Goal: Transaction & Acquisition: Obtain resource

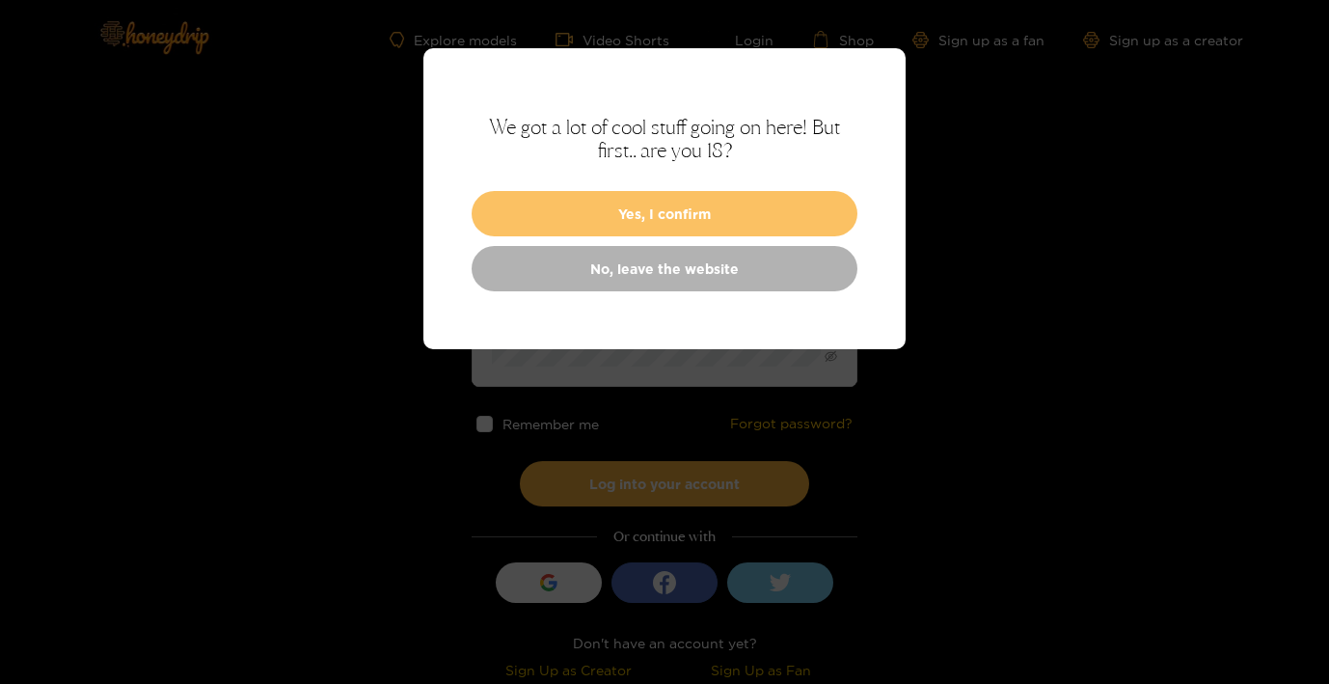
click at [690, 204] on button "Yes, I confirm" at bounding box center [665, 213] width 386 height 45
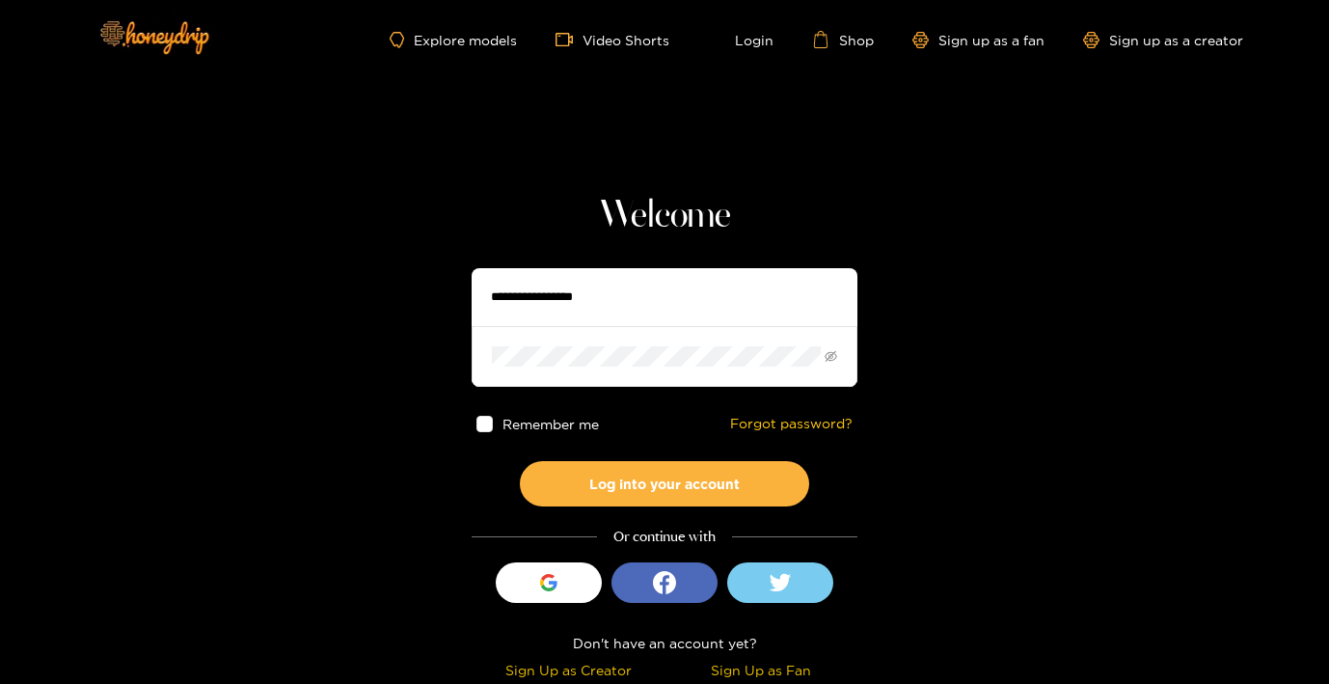
click at [655, 302] on input "text" at bounding box center [665, 297] width 386 height 58
type input "**********"
click at [520, 461] on button "Log into your account" at bounding box center [664, 483] width 289 height 45
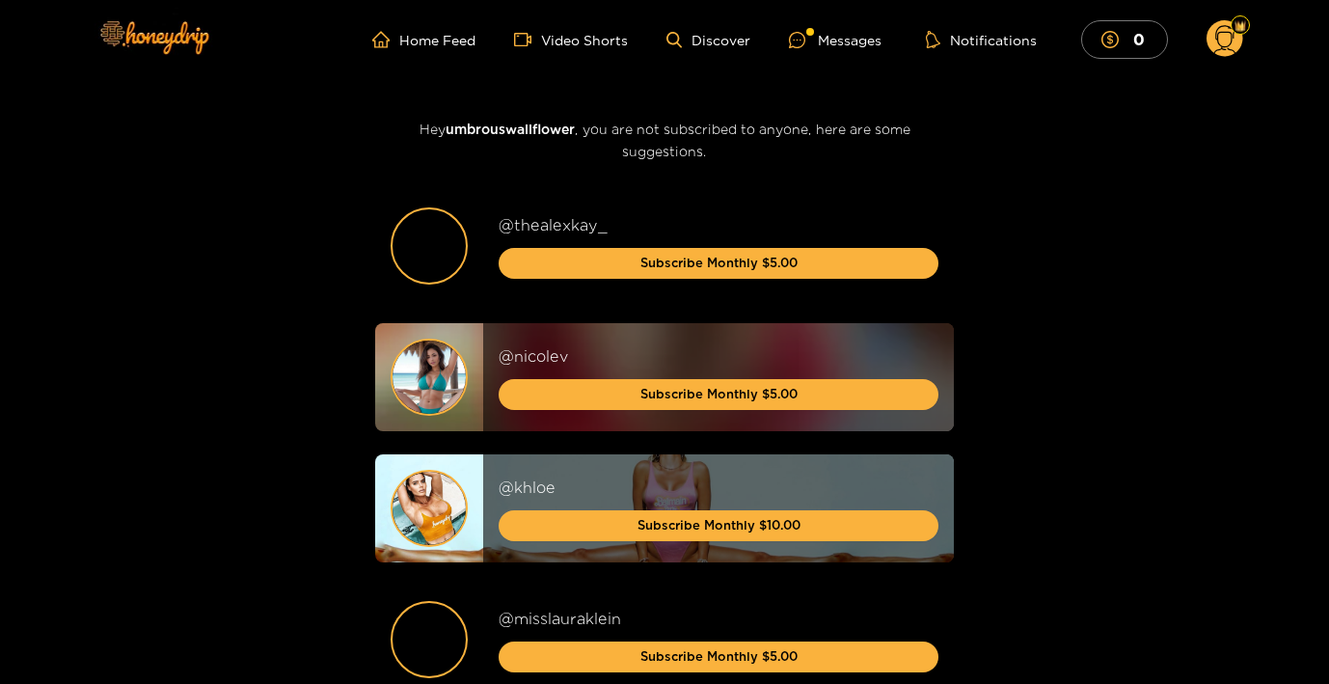
click at [1221, 38] on circle at bounding box center [1225, 38] width 37 height 37
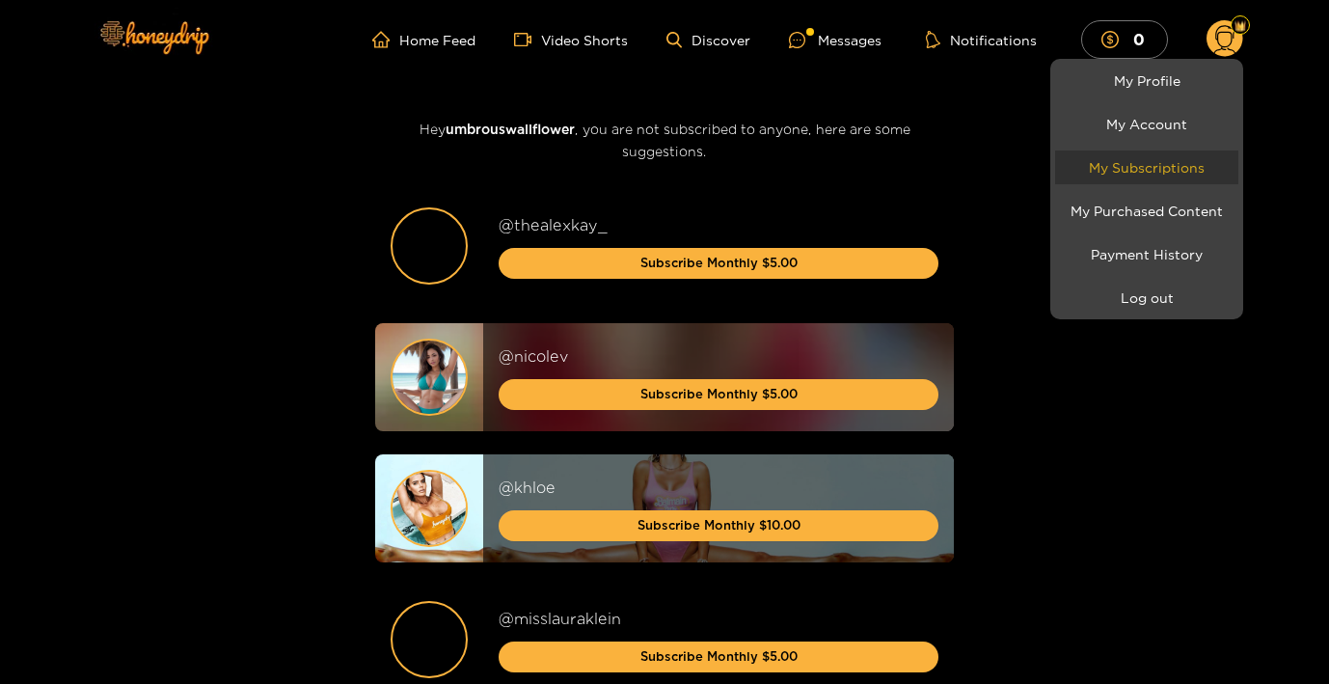
click at [1185, 162] on link "My Subscriptions" at bounding box center [1146, 168] width 183 height 34
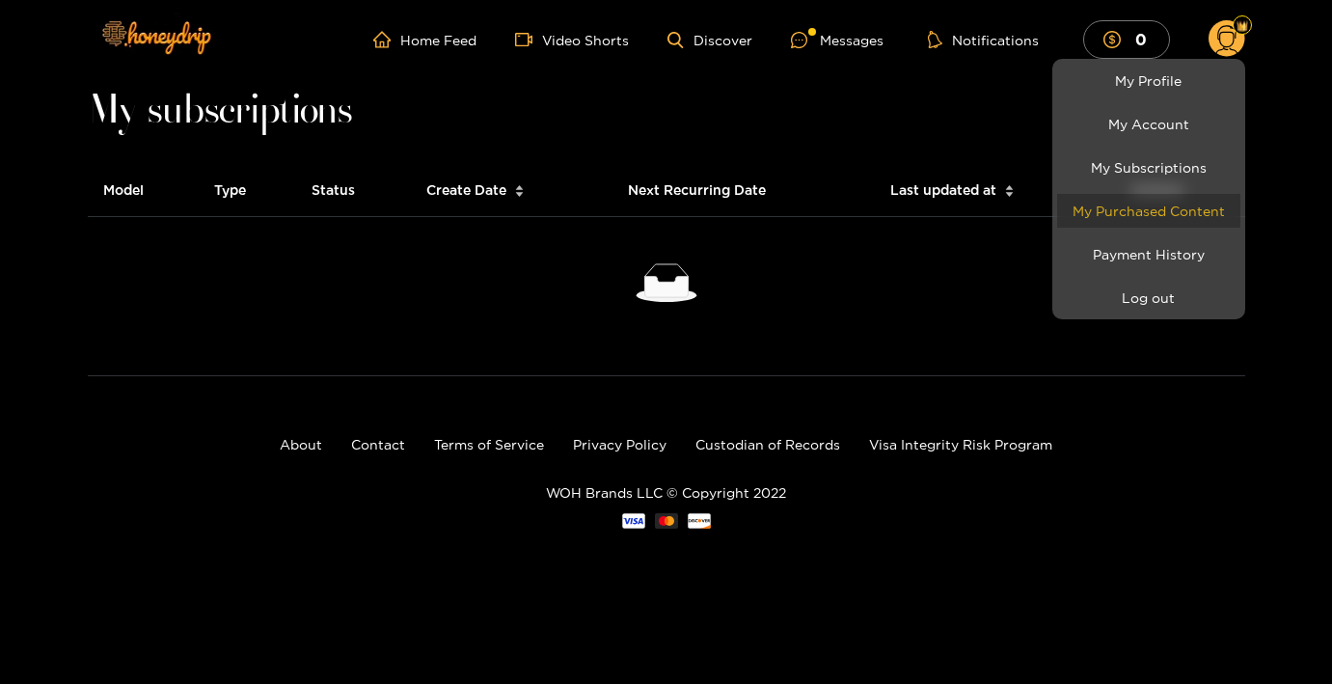
click at [1195, 198] on link "My Purchased Content" at bounding box center [1148, 211] width 183 height 34
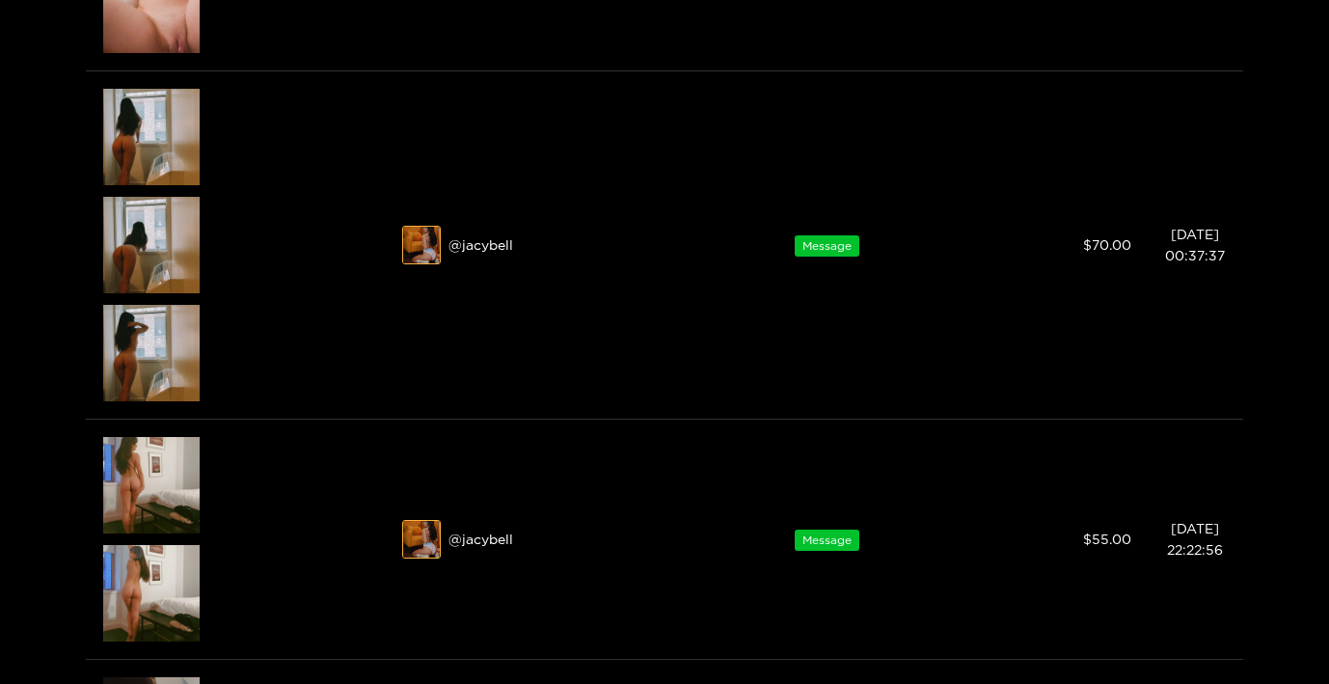
scroll to position [2267, 0]
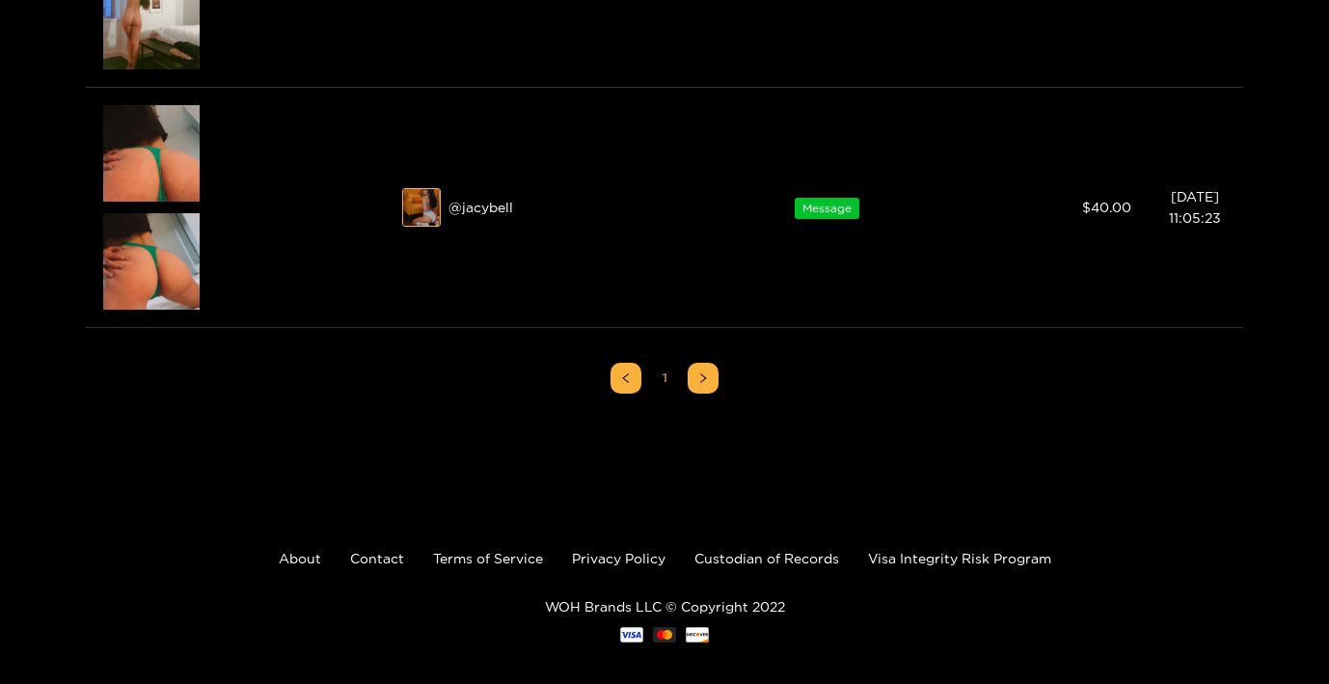
click at [168, 239] on div at bounding box center [664, 342] width 1329 height 684
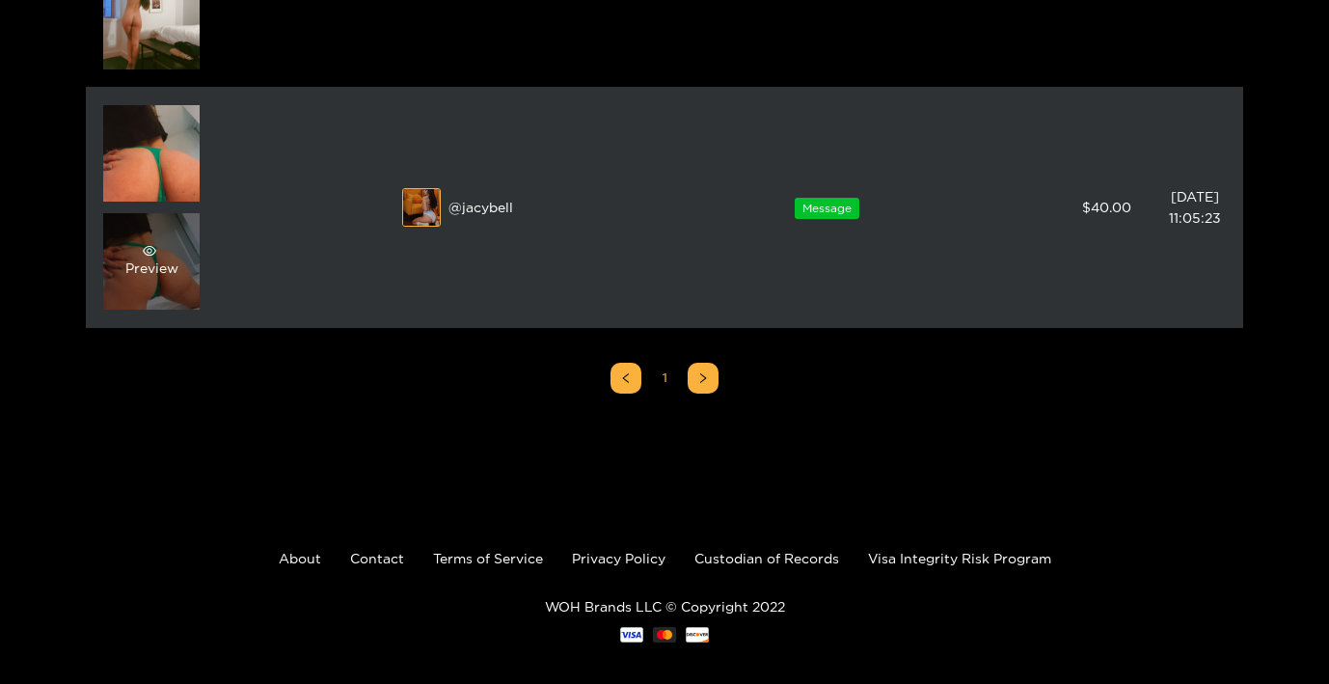
click at [168, 254] on span "eye" at bounding box center [149, 251] width 49 height 14
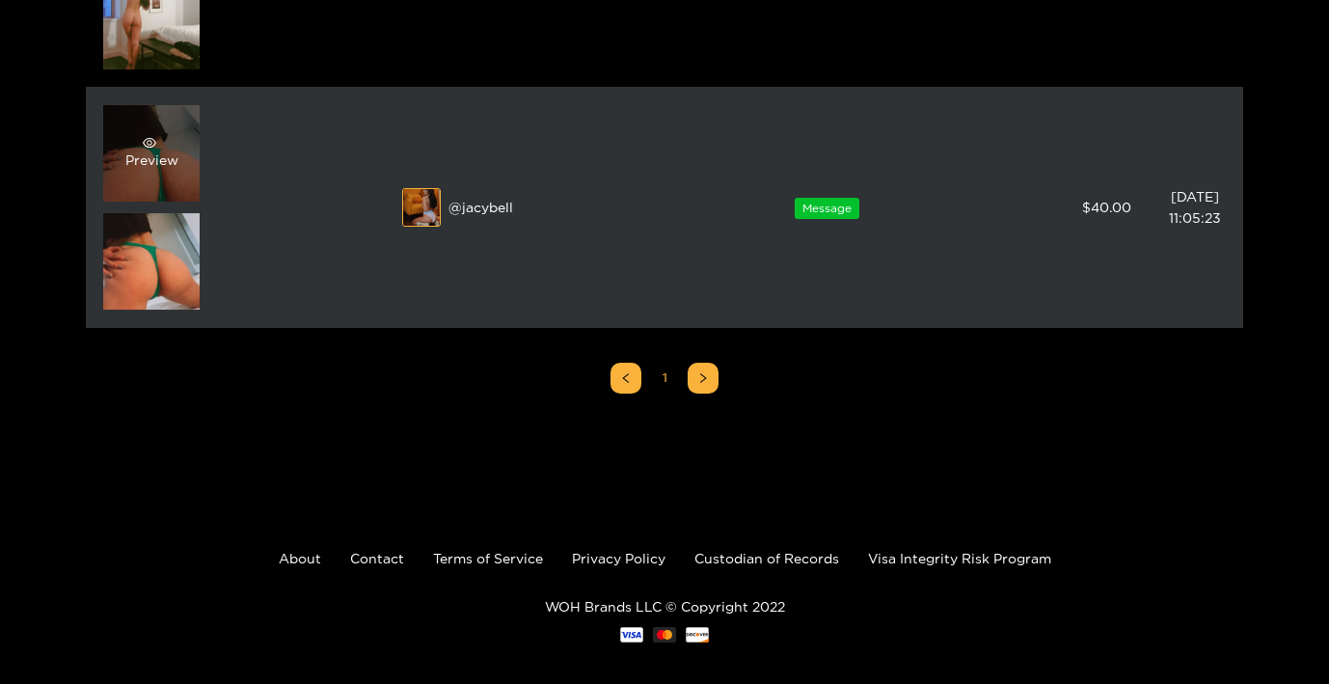
click at [156, 163] on div "Preview" at bounding box center [151, 153] width 53 height 35
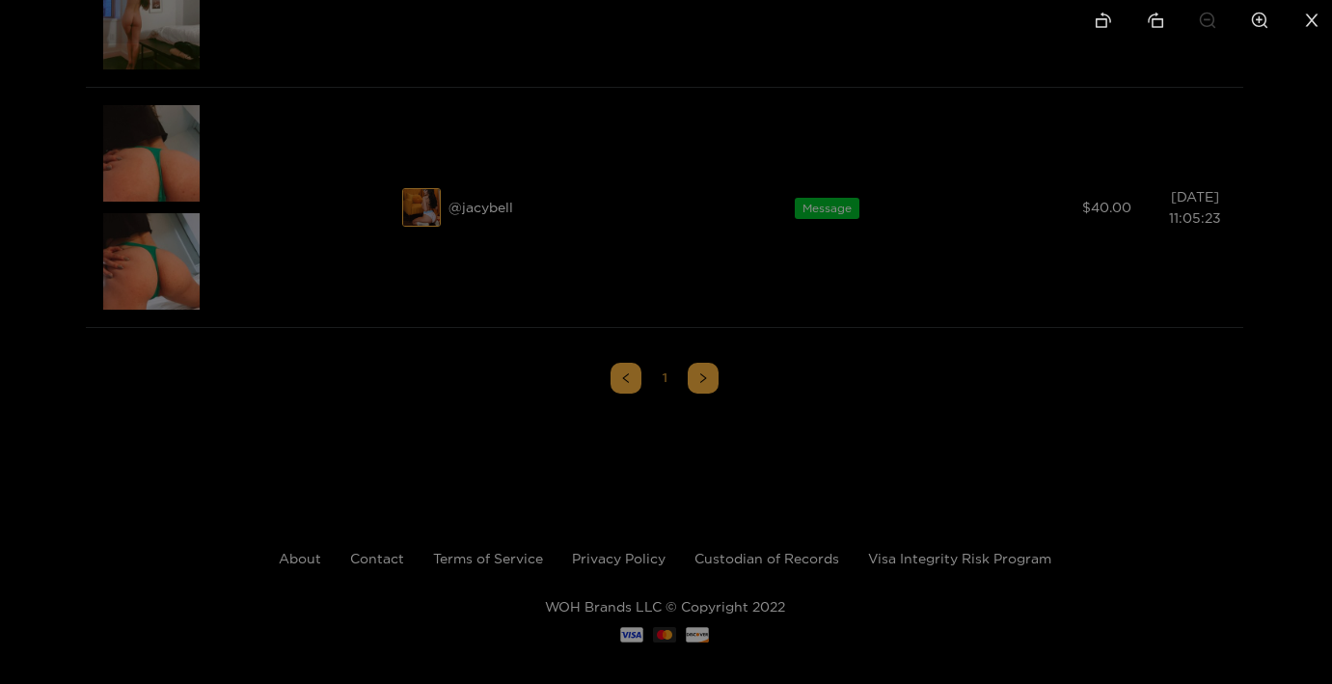
click at [133, 184] on div at bounding box center [666, 342] width 1332 height 684
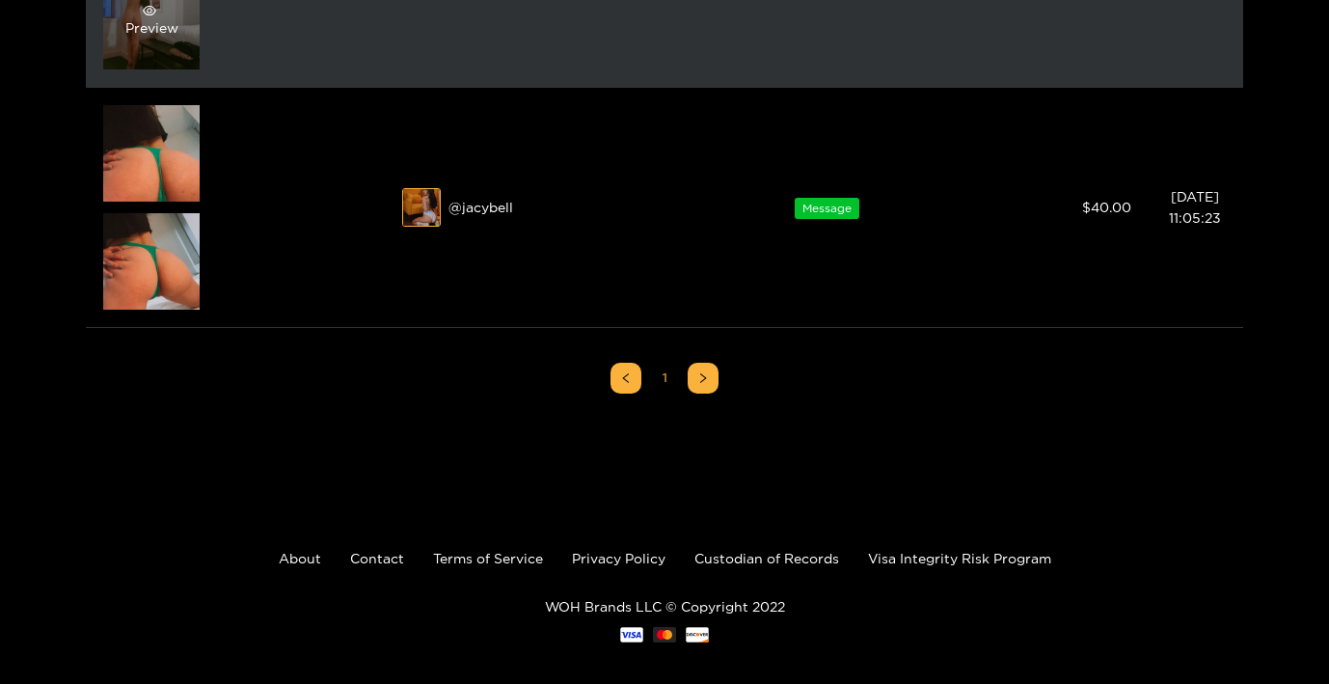
click at [131, 55] on div "Preview" at bounding box center [151, 21] width 96 height 96
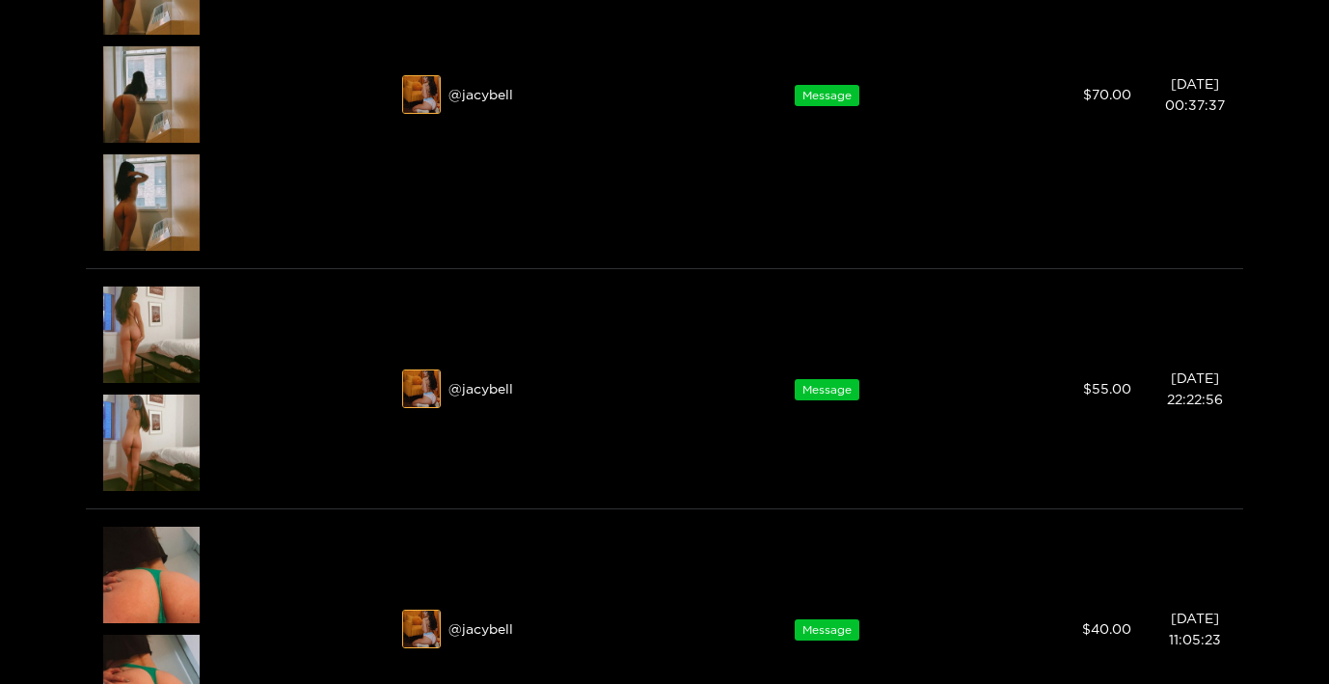
scroll to position [1847, 0]
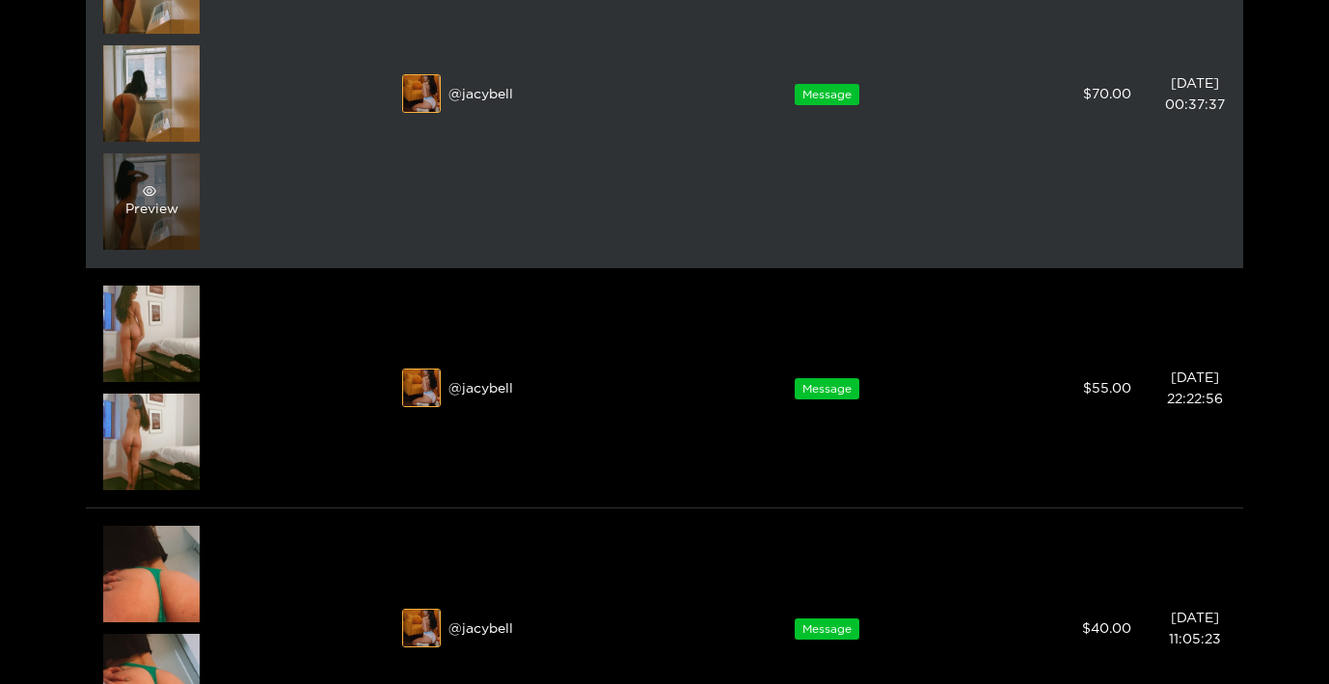
click at [144, 237] on div "Preview" at bounding box center [151, 201] width 96 height 96
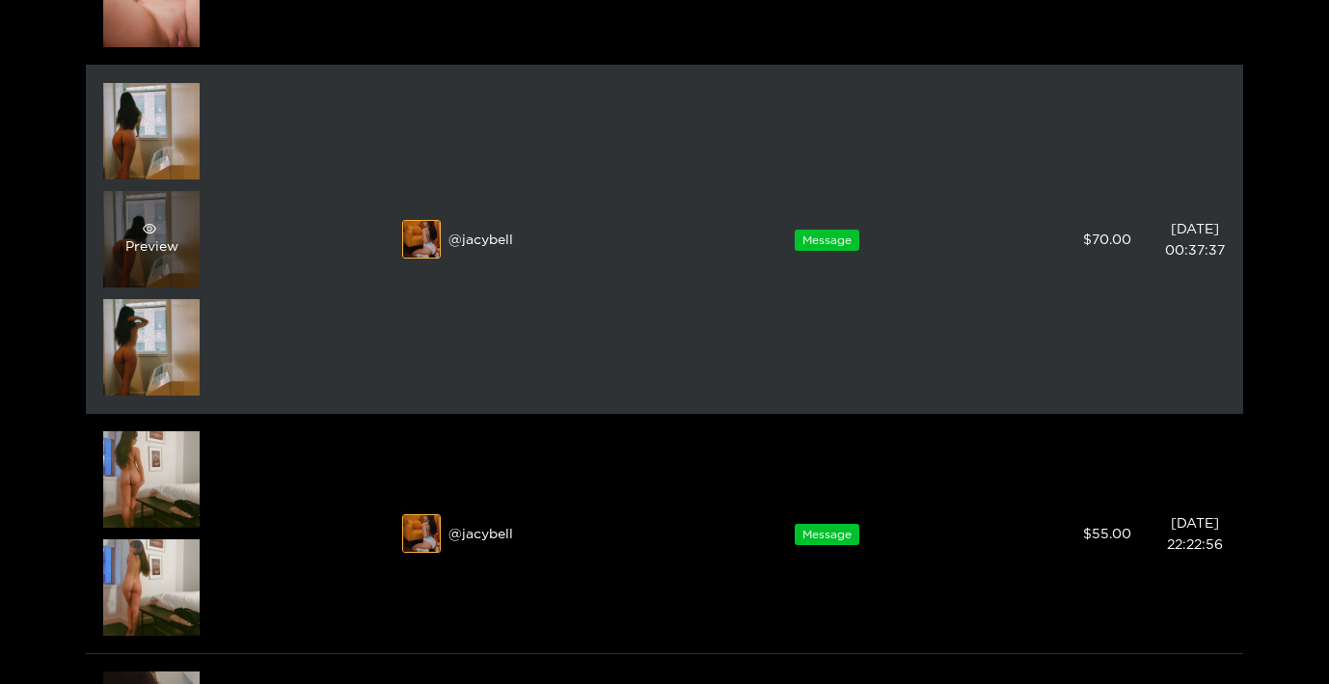
scroll to position [1699, 0]
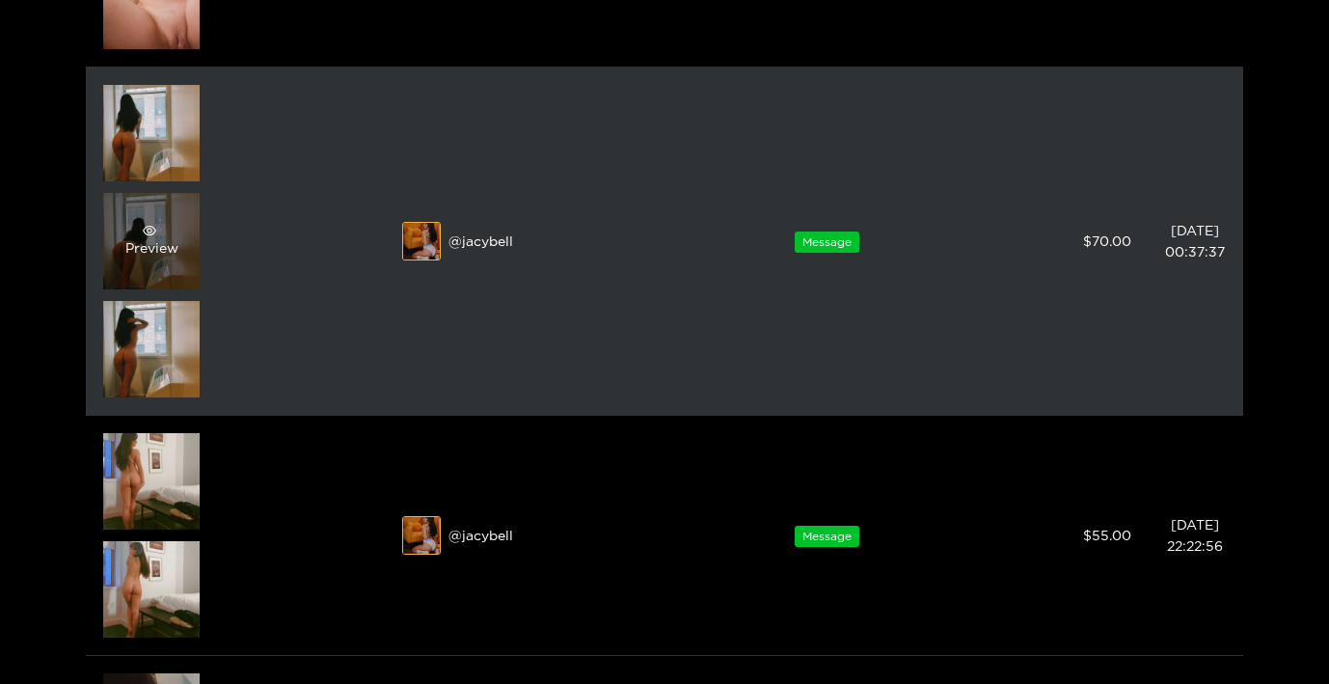
click at [145, 234] on icon "eye" at bounding box center [150, 231] width 14 height 14
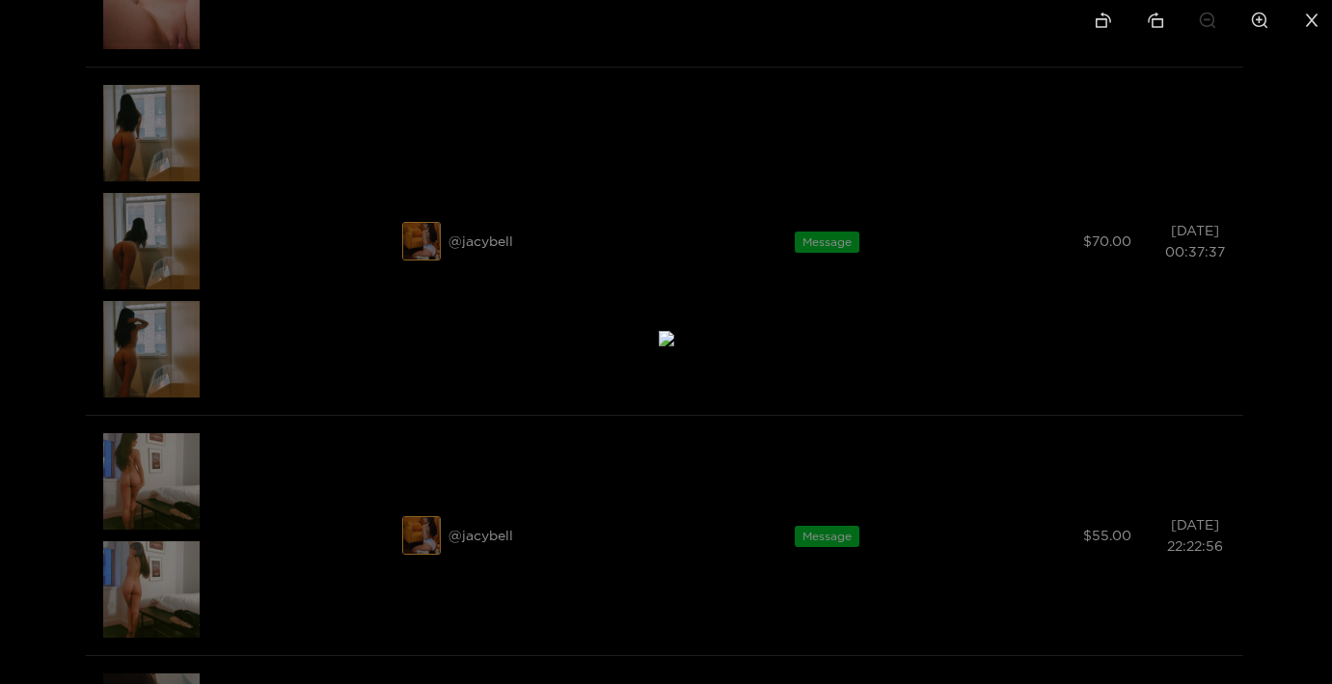
click at [659, 346] on img at bounding box center [666, 338] width 15 height 15
click at [293, 366] on div at bounding box center [666, 342] width 1332 height 684
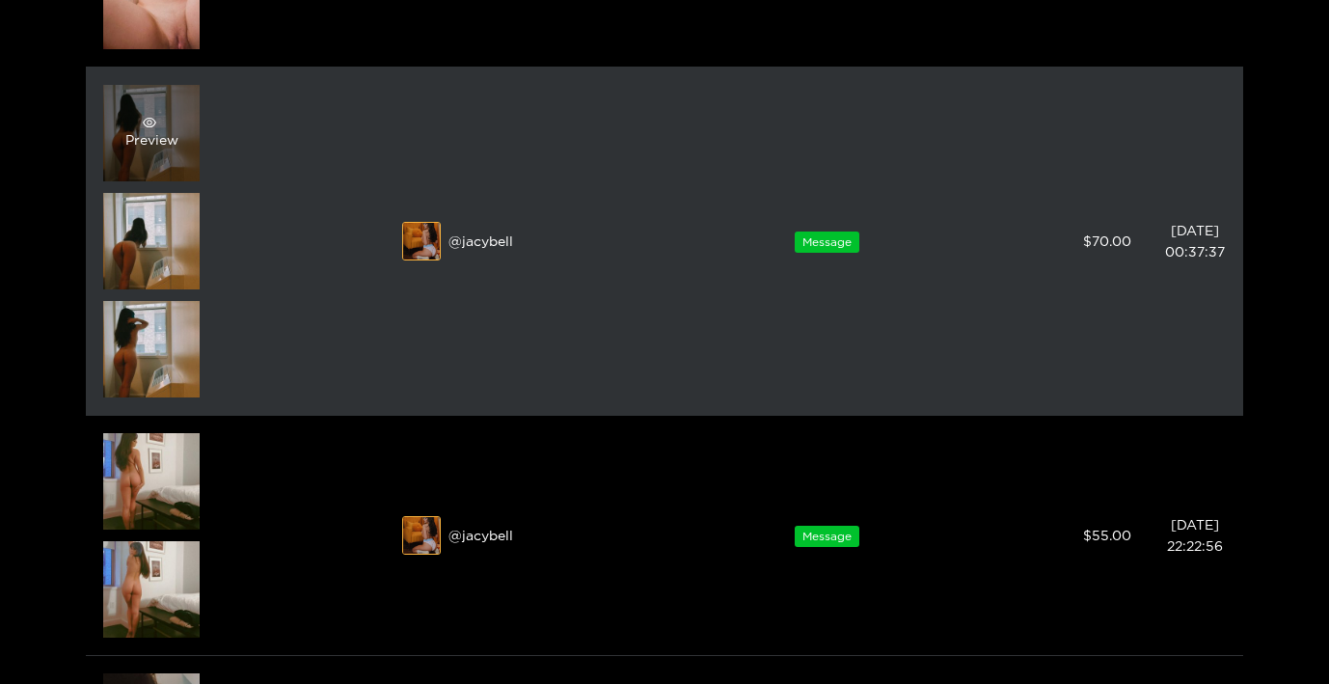
click at [177, 113] on div "Preview" at bounding box center [151, 133] width 96 height 96
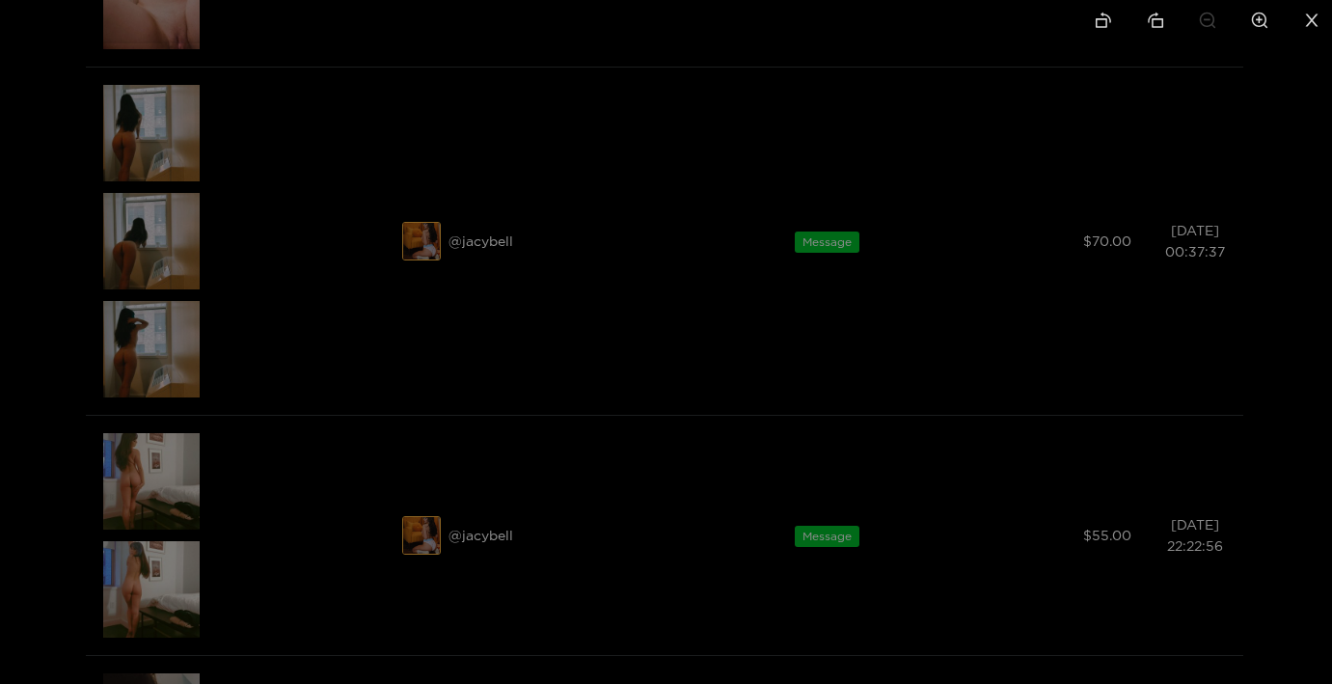
click at [160, 273] on div at bounding box center [666, 342] width 1332 height 684
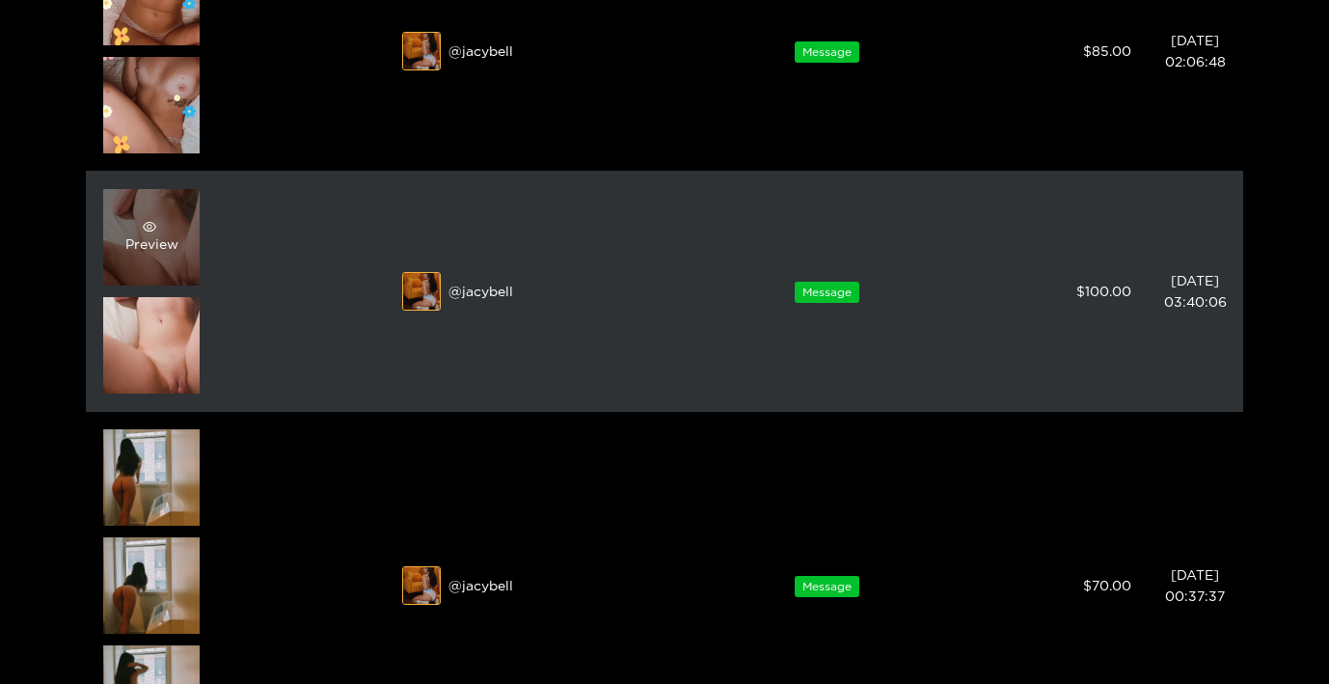
scroll to position [1347, 0]
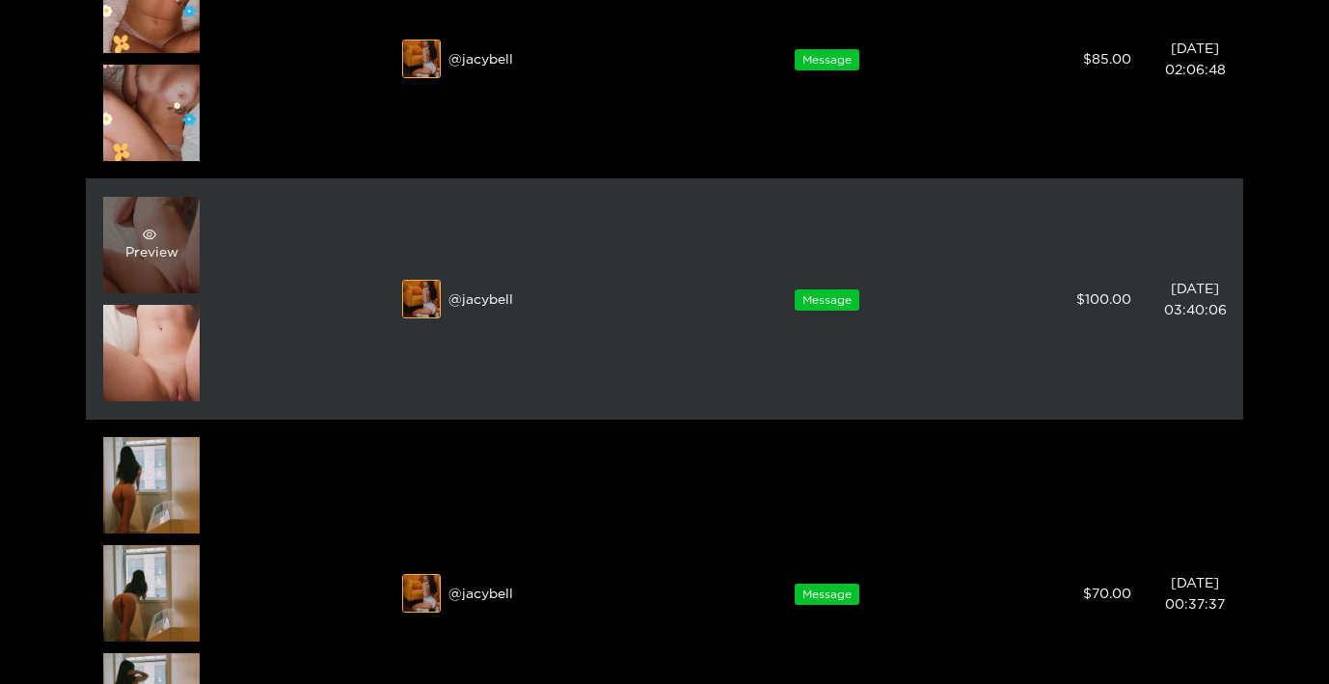
click at [159, 235] on span "eye" at bounding box center [149, 235] width 49 height 14
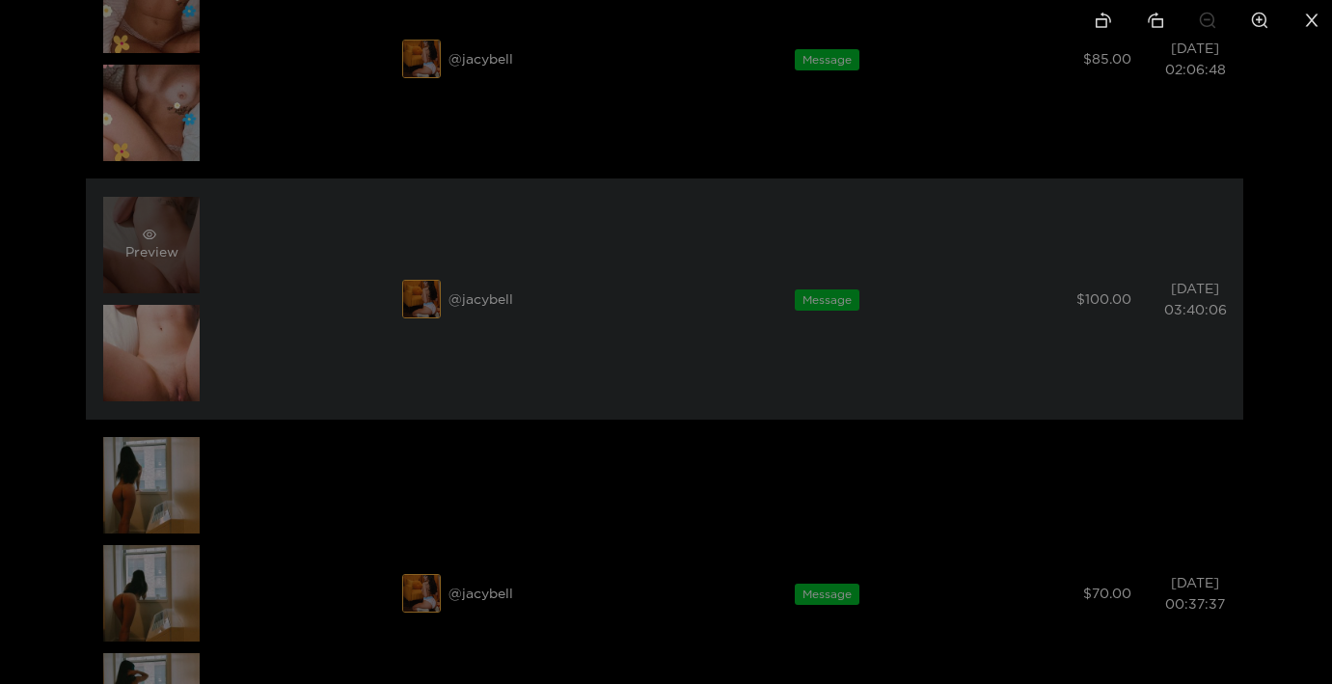
click at [159, 235] on div at bounding box center [666, 342] width 1332 height 684
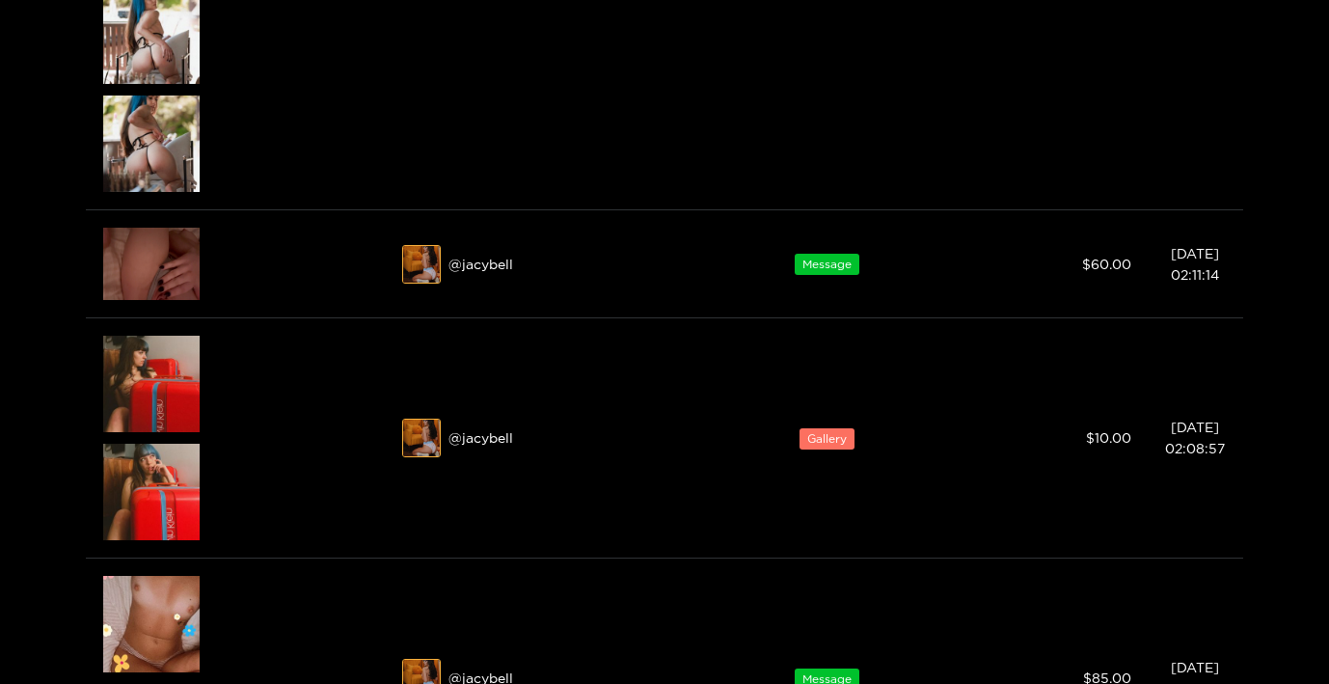
scroll to position [726, 0]
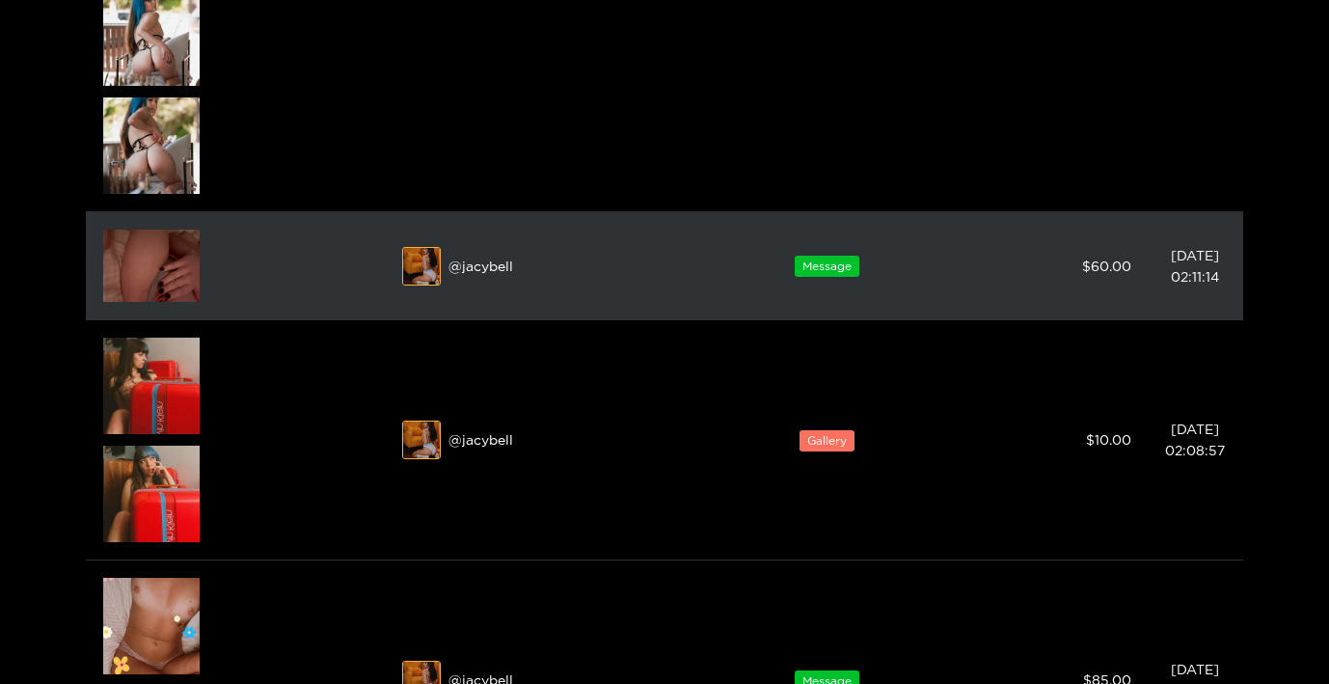
click at [156, 270] on img at bounding box center [151, 266] width 96 height 72
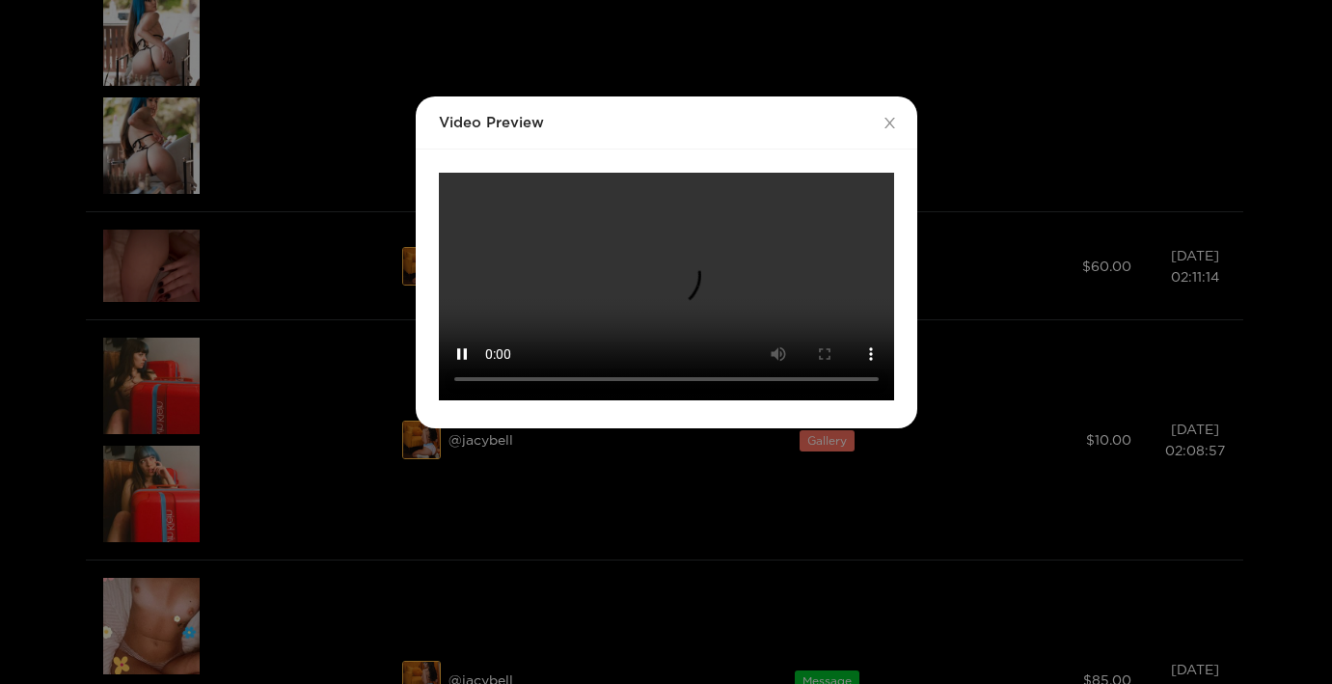
click at [156, 250] on div "Video Preview Your browser does not support the video tag." at bounding box center [666, 342] width 1332 height 684
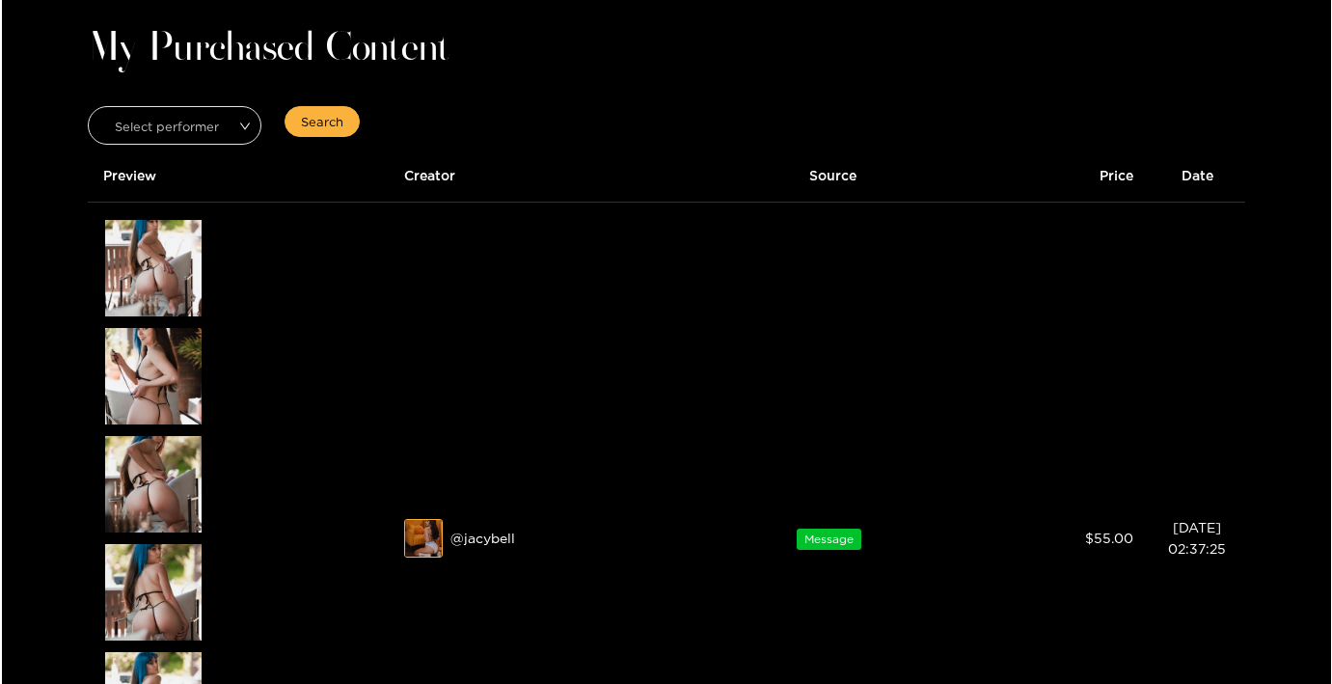
scroll to position [81, 0]
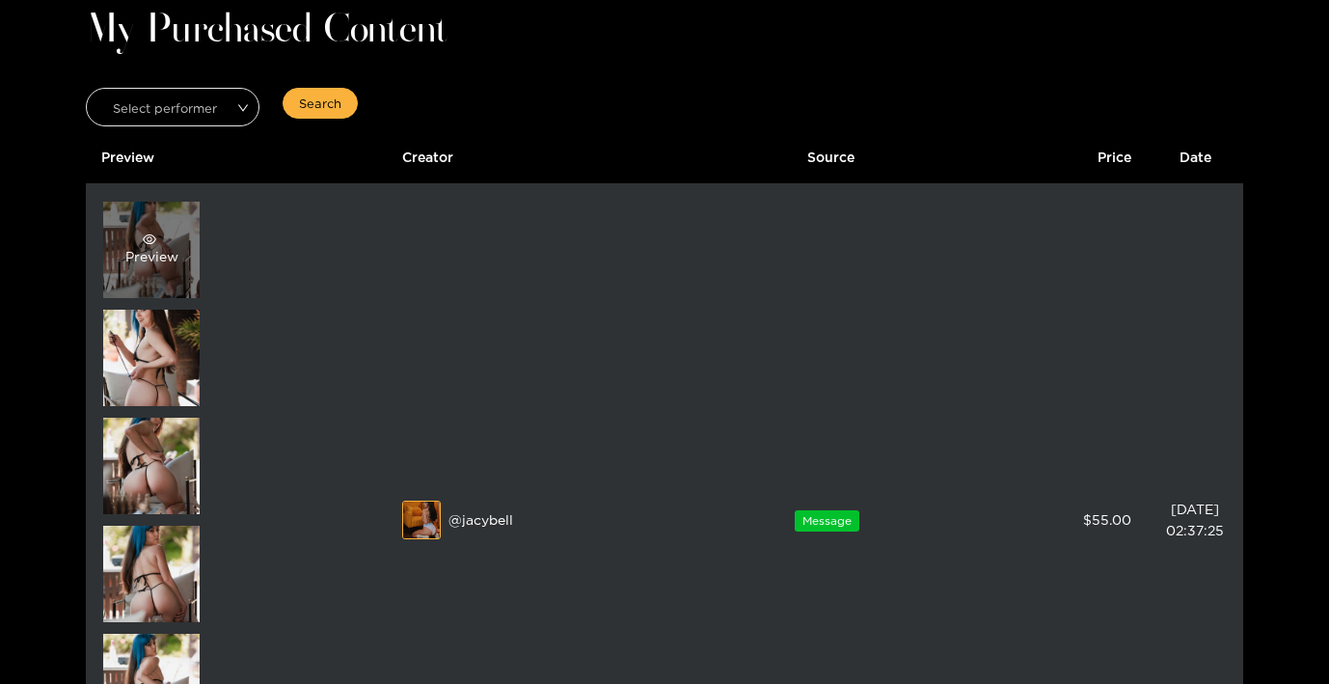
click at [151, 259] on div "Preview" at bounding box center [151, 250] width 53 height 35
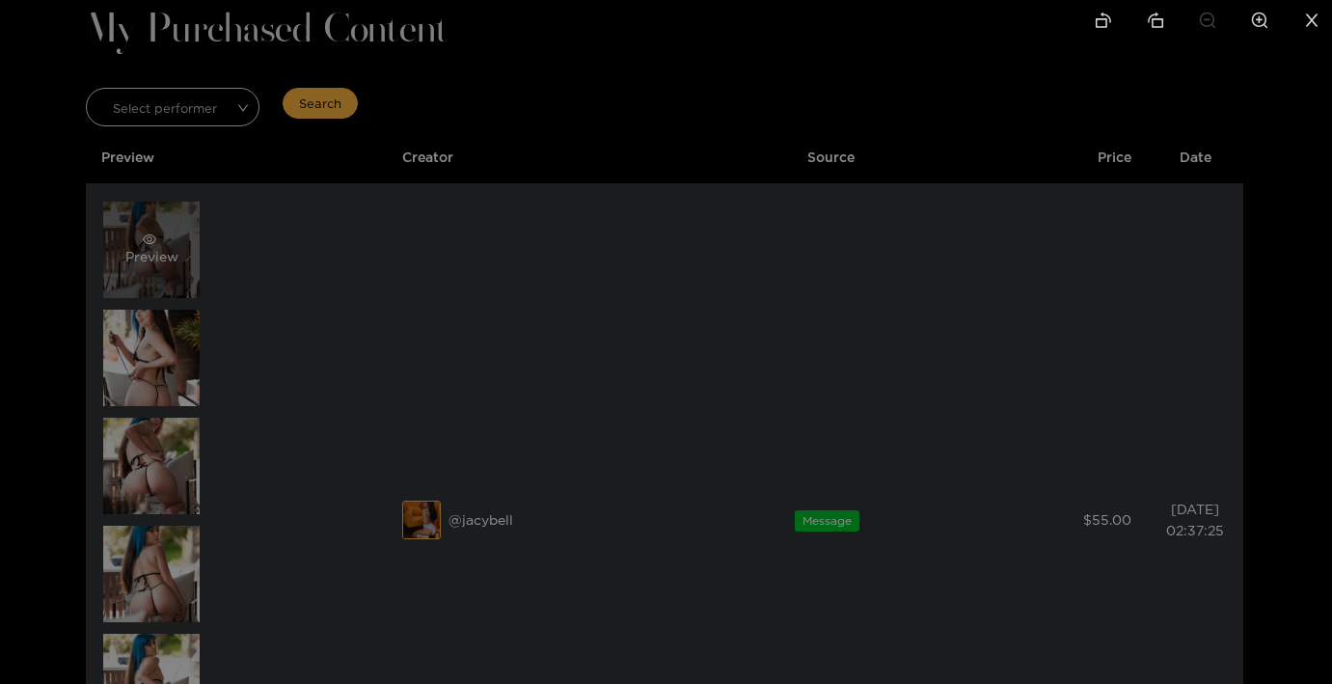
click at [151, 259] on div at bounding box center [666, 342] width 1332 height 684
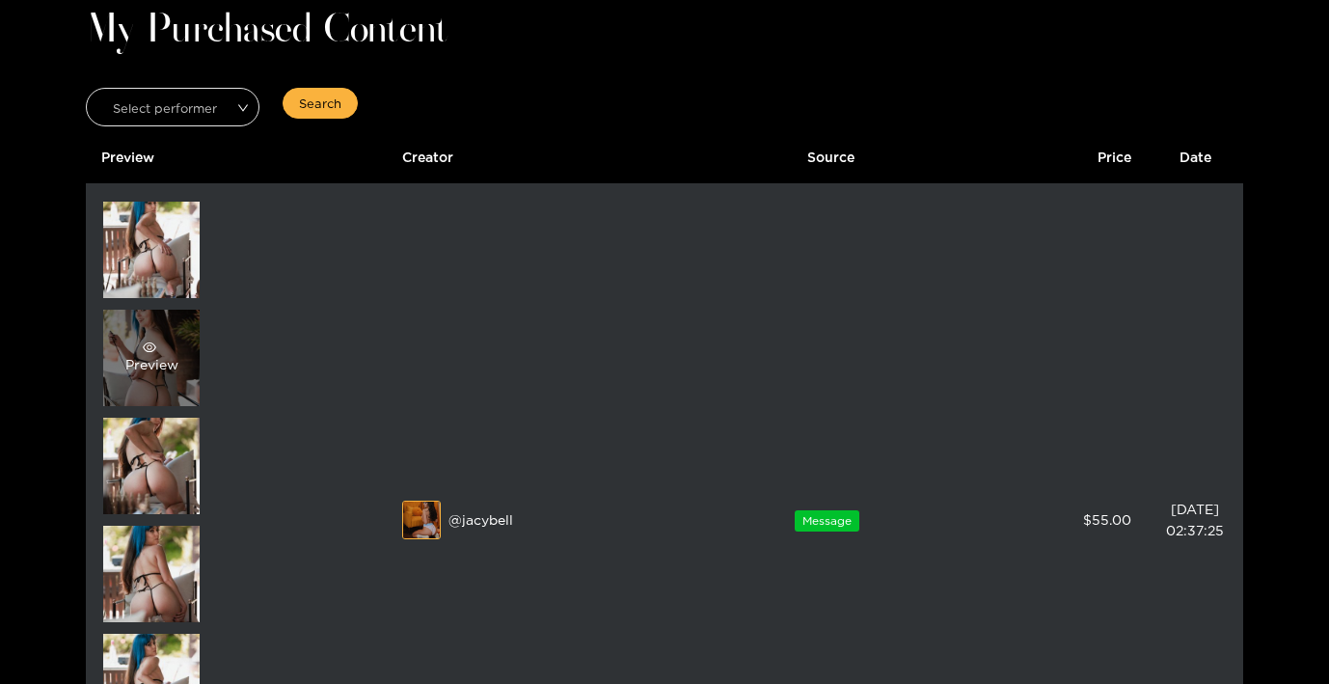
click at [146, 384] on div "Preview" at bounding box center [151, 358] width 96 height 96
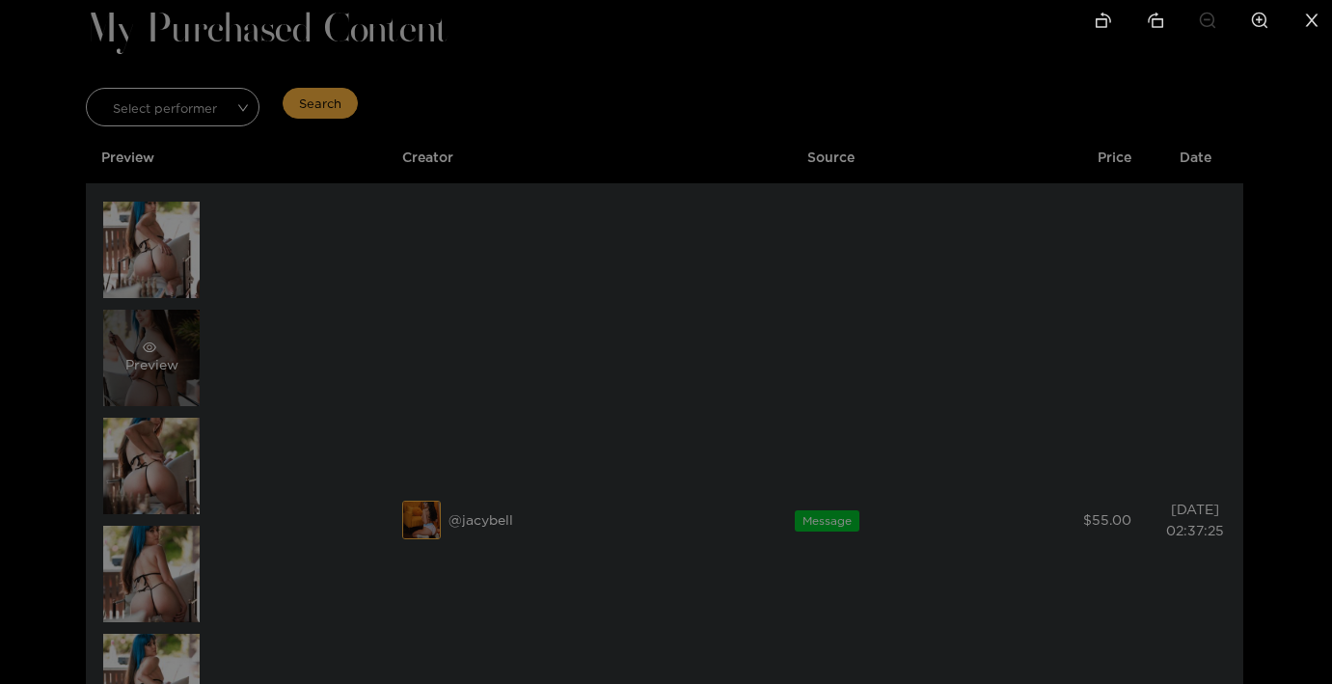
click at [146, 384] on div at bounding box center [666, 342] width 1332 height 684
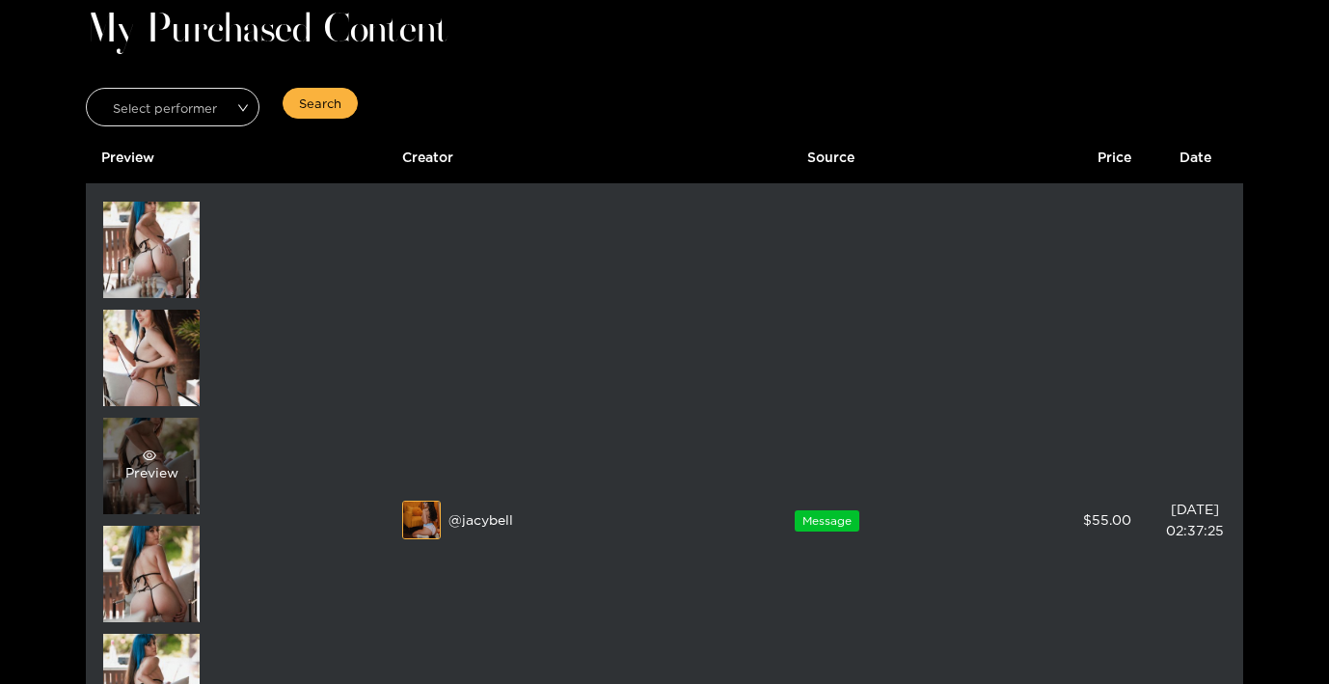
click at [151, 475] on div "Preview" at bounding box center [151, 466] width 53 height 35
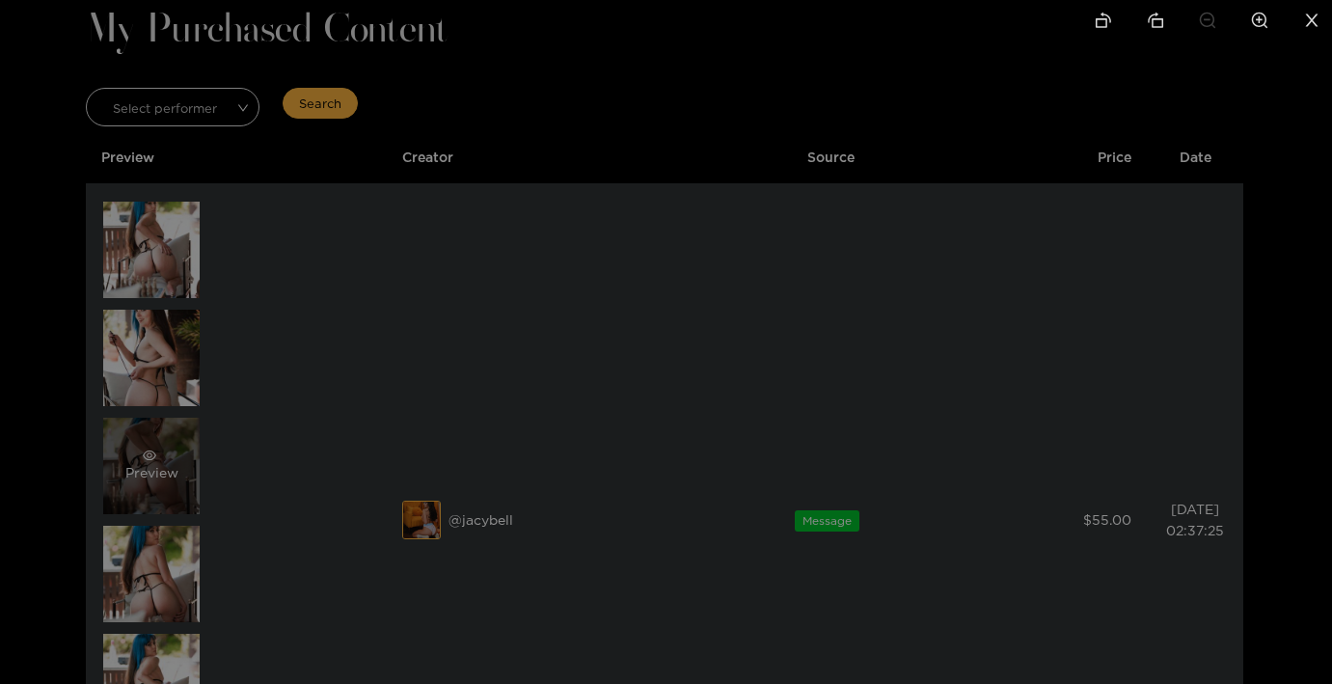
click at [151, 475] on div at bounding box center [666, 342] width 1332 height 684
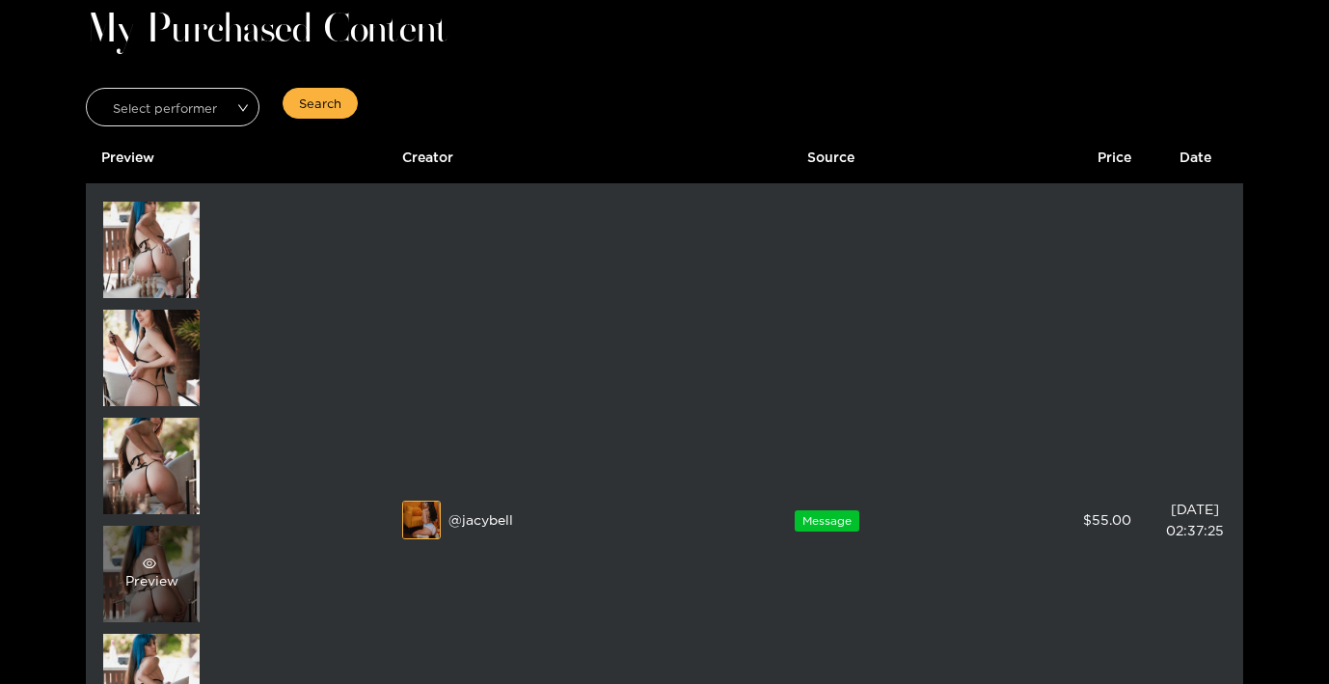
click at [152, 617] on div "Preview" at bounding box center [151, 574] width 96 height 96
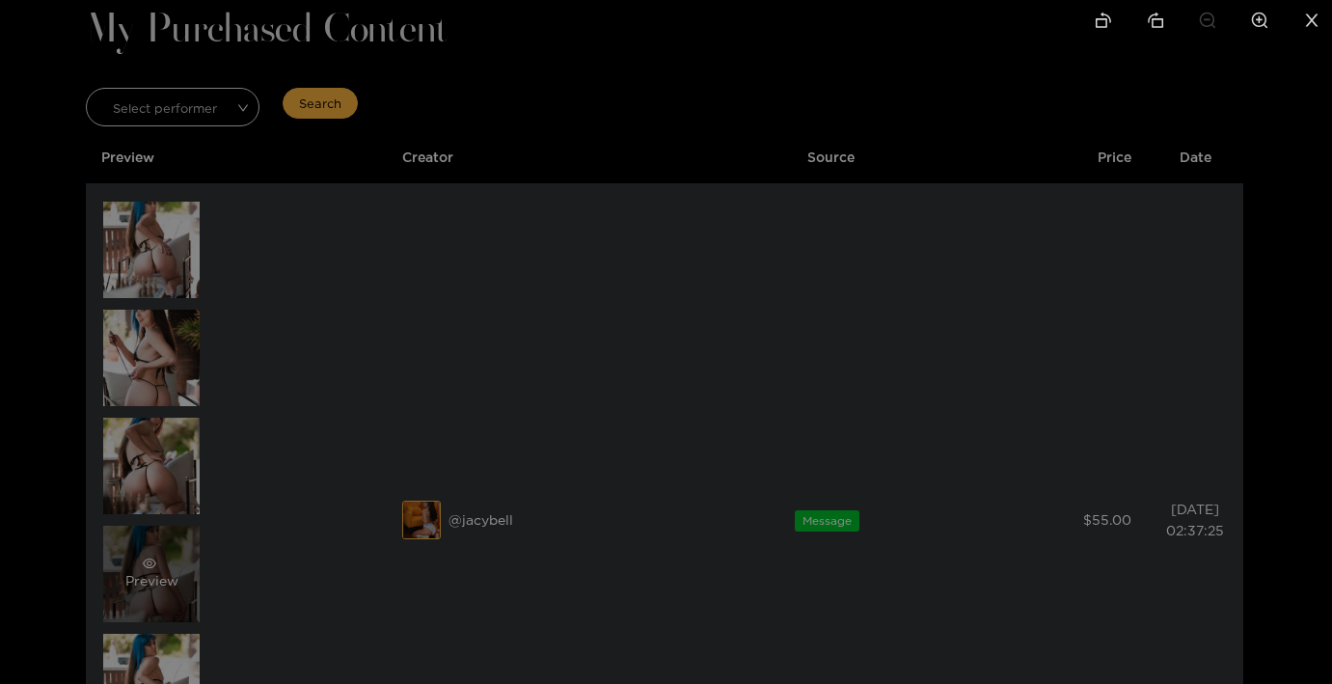
click at [152, 617] on div at bounding box center [666, 342] width 1332 height 684
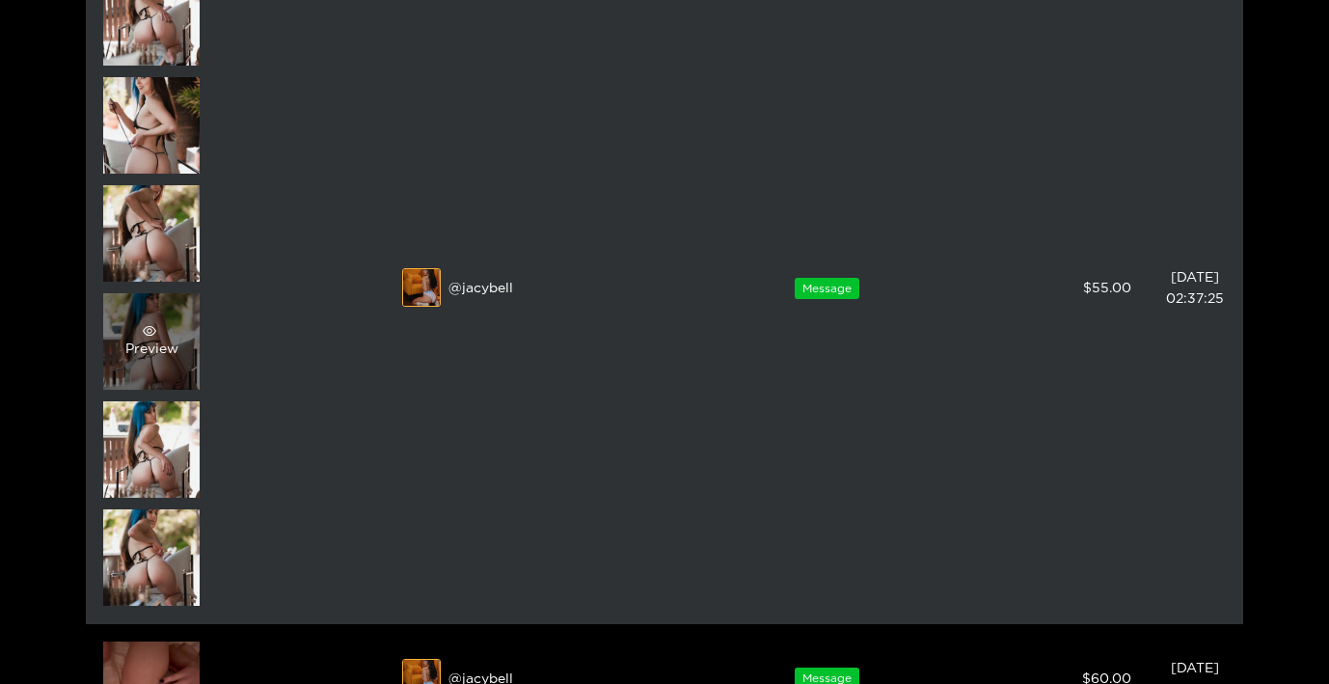
scroll to position [310, 0]
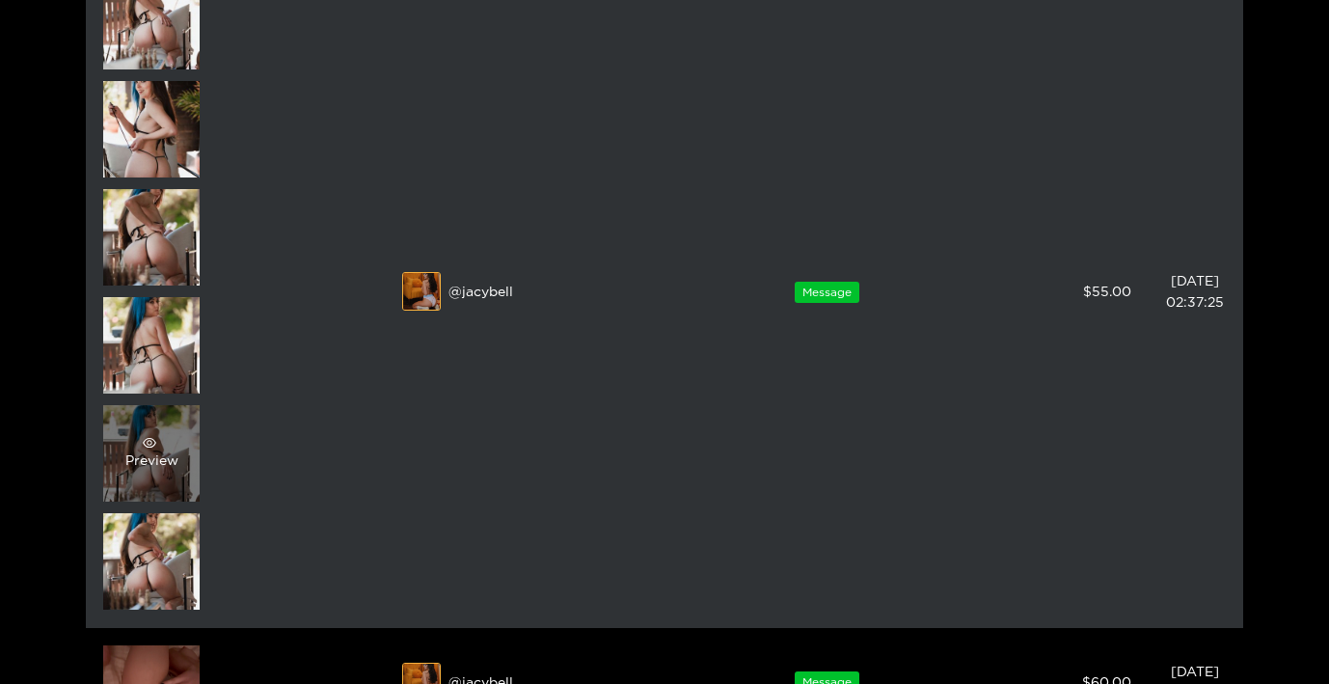
click at [163, 449] on div "Preview" at bounding box center [151, 453] width 53 height 35
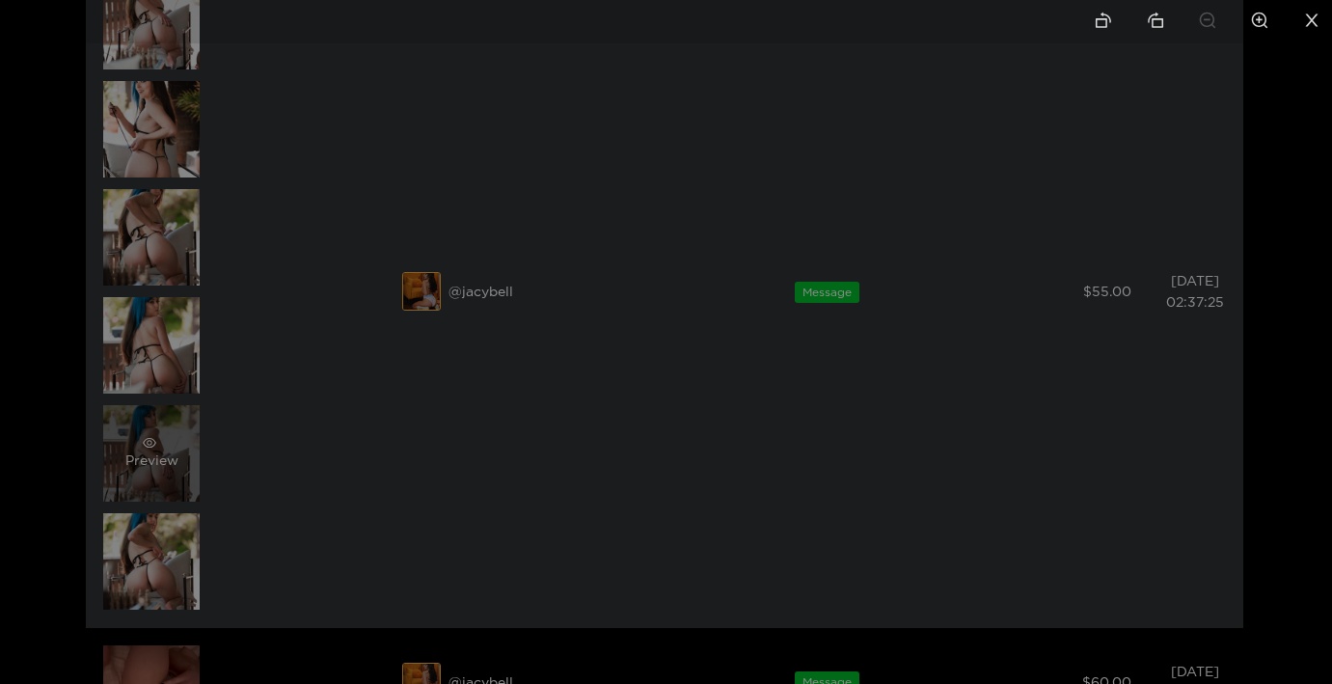
click at [163, 449] on div at bounding box center [666, 342] width 1332 height 684
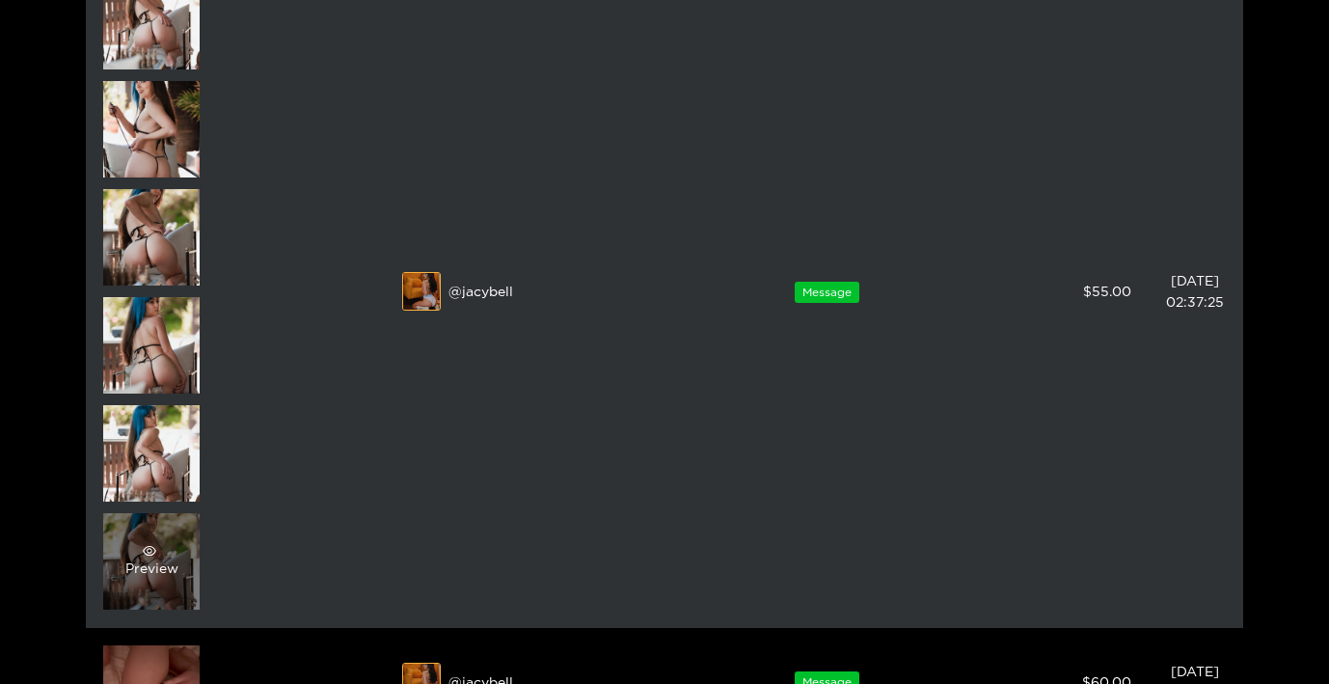
click at [158, 568] on div "Preview" at bounding box center [151, 561] width 53 height 35
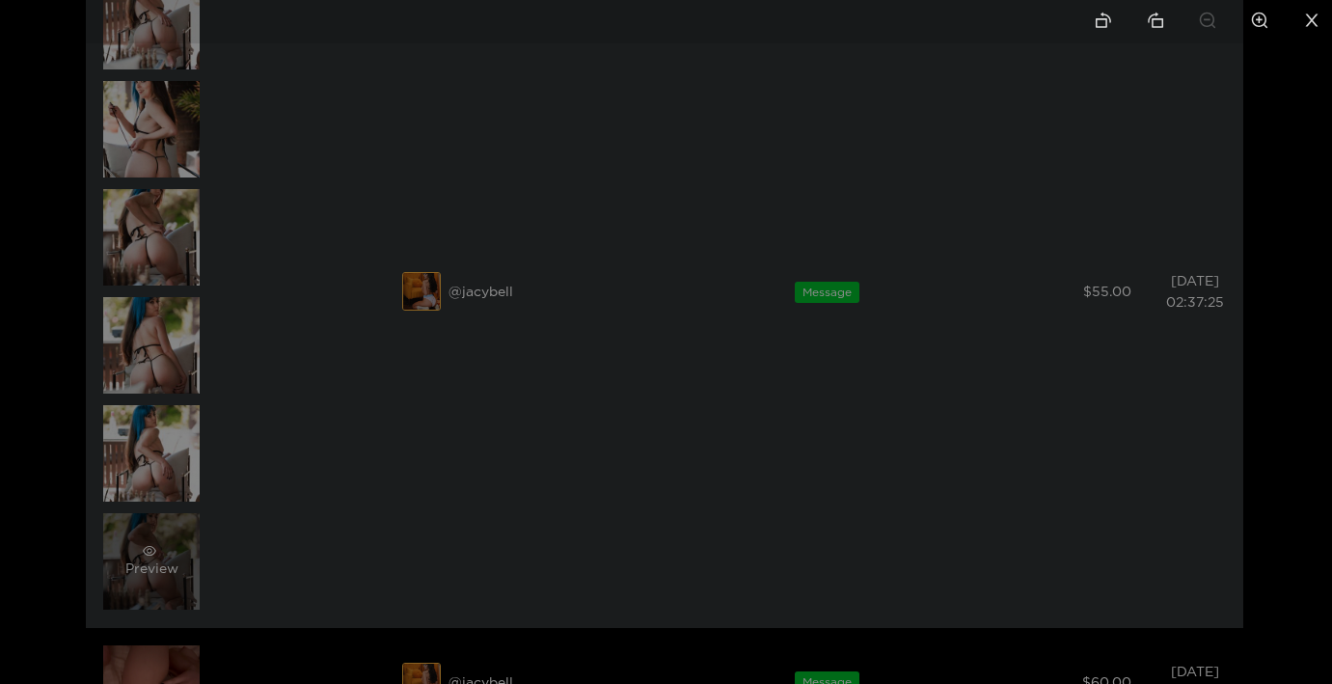
click at [158, 568] on div at bounding box center [666, 342] width 1332 height 684
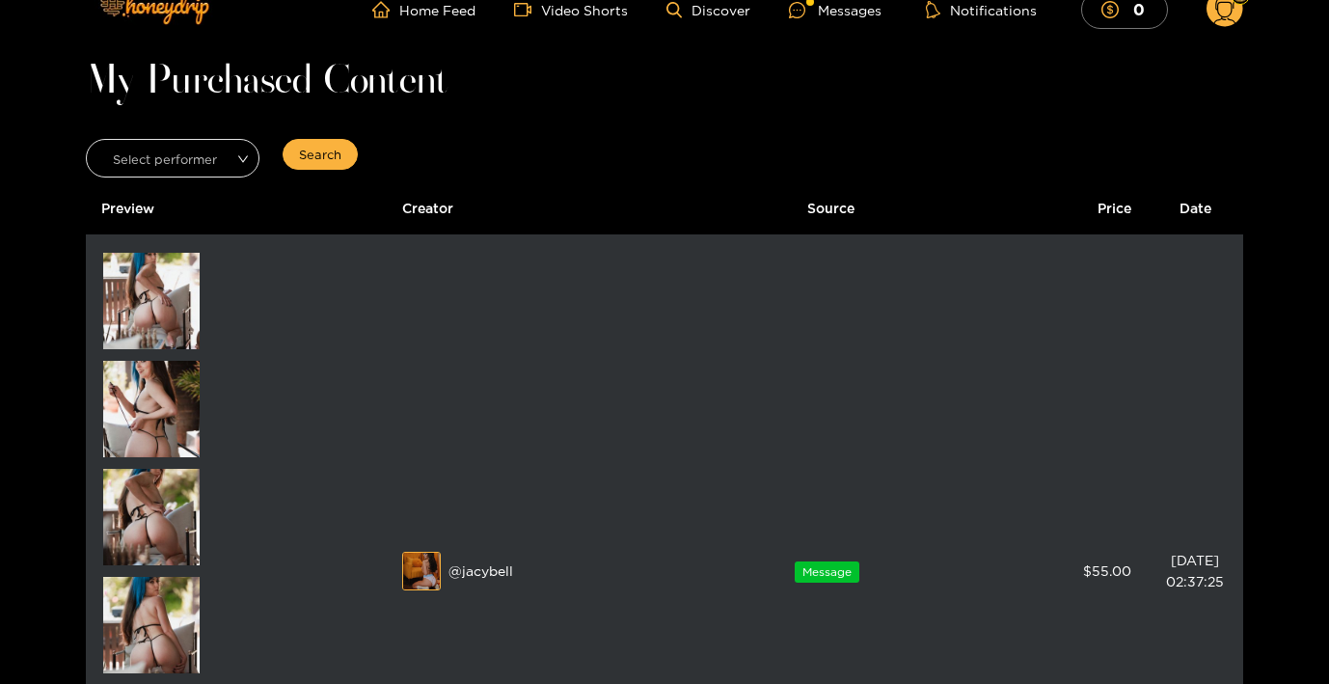
scroll to position [0, 0]
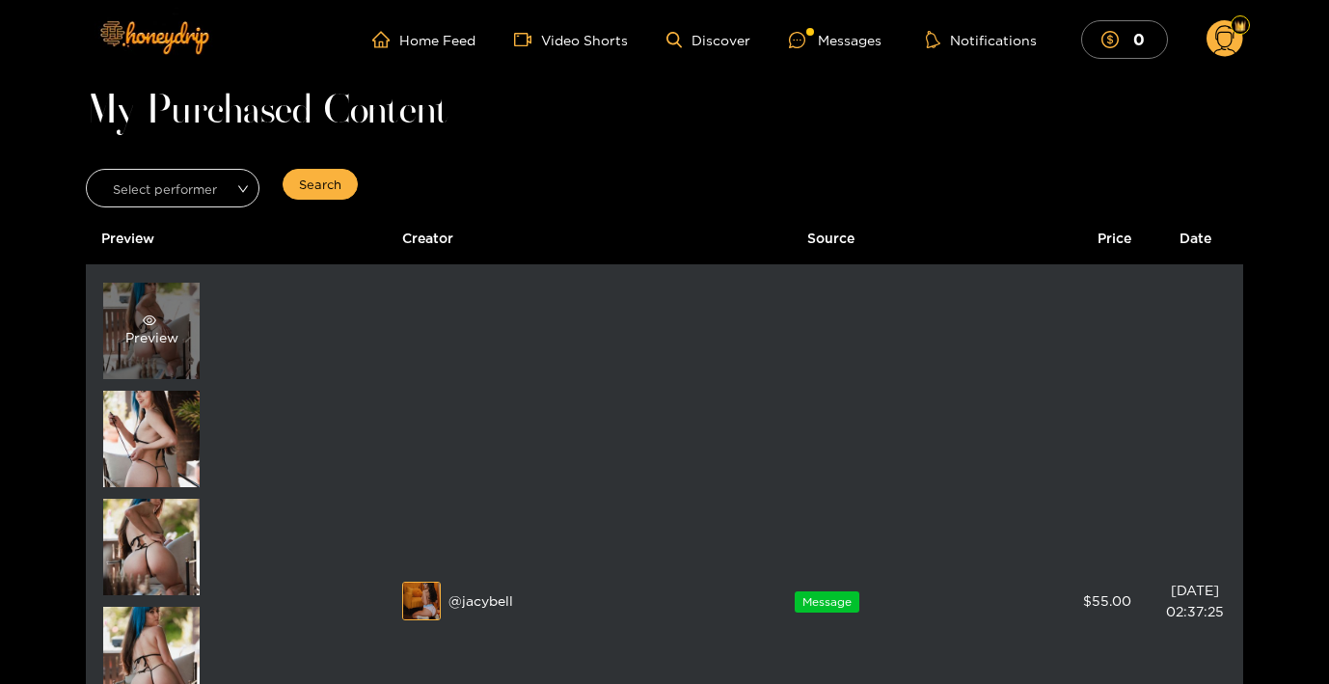
click at [145, 375] on div "Preview" at bounding box center [151, 331] width 96 height 96
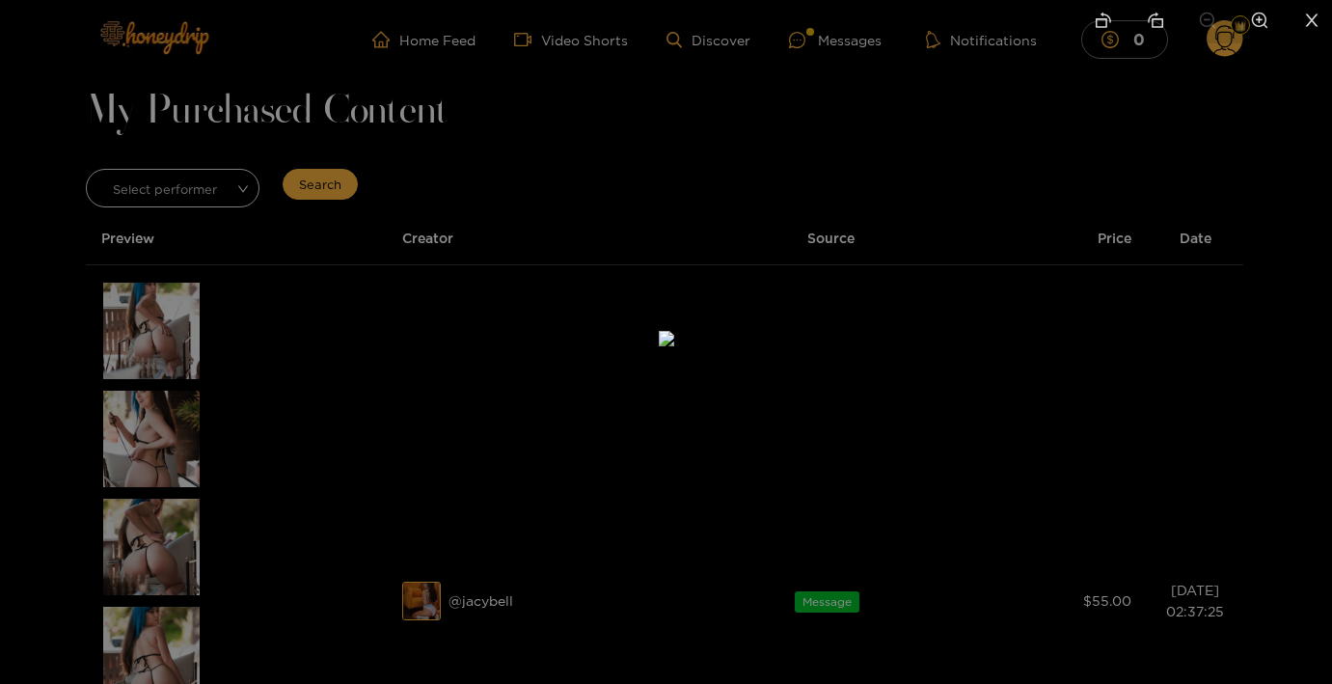
click at [1269, 28] on li at bounding box center [1260, 21] width 41 height 43
click at [1202, 12] on icon "zoom-out" at bounding box center [1207, 20] width 17 height 17
drag, startPoint x: 910, startPoint y: 162, endPoint x: 940, endPoint y: 214, distance: 60.1
click at [712, 378] on img at bounding box center [696, 393] width 31 height 31
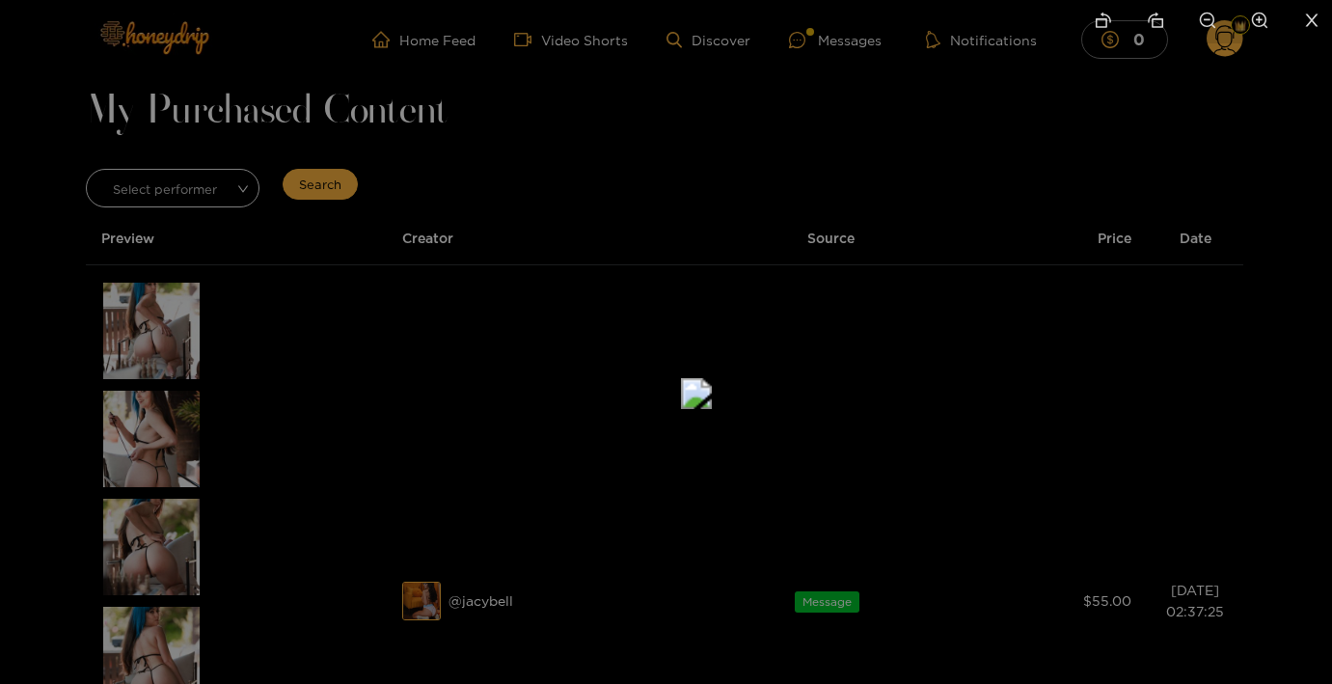
click at [1266, 14] on icon "zoom-in" at bounding box center [1259, 20] width 17 height 17
drag, startPoint x: 954, startPoint y: 315, endPoint x: 985, endPoint y: 22, distance: 294.0
click at [985, 22] on div at bounding box center [666, 342] width 1332 height 684
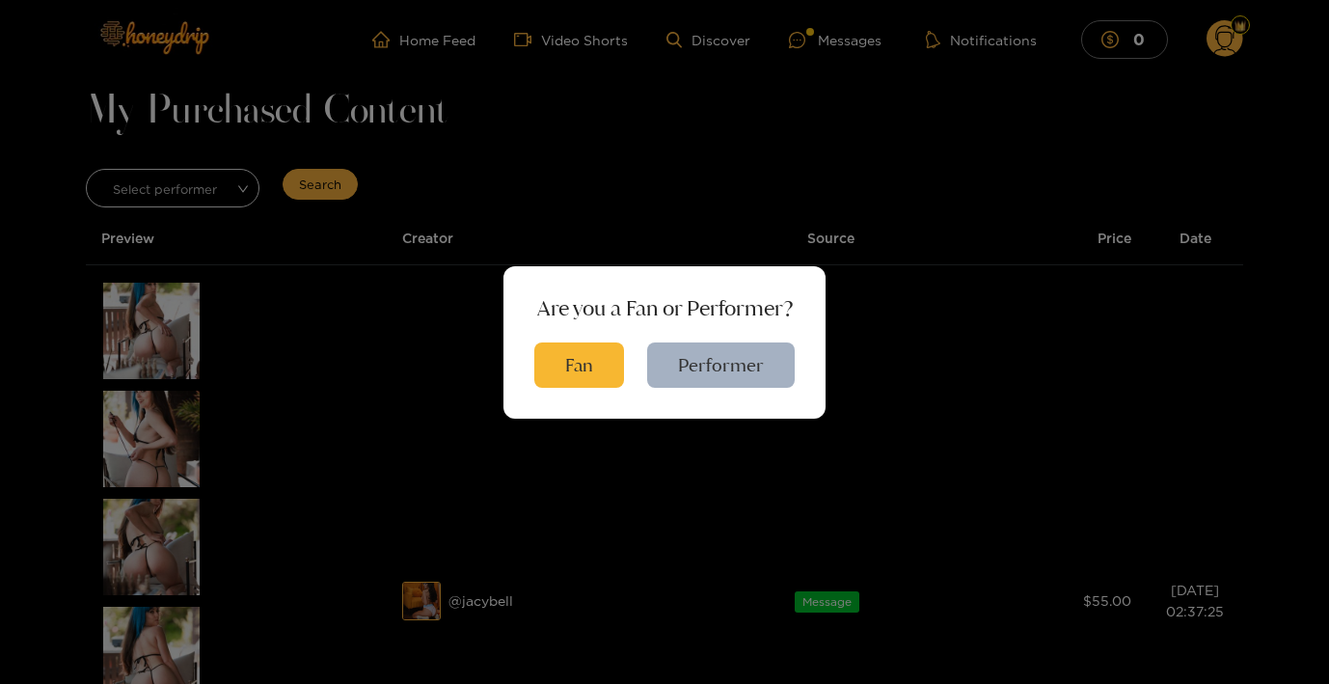
click at [918, 239] on div "Are you a Fan or Performer? Fan Performer" at bounding box center [664, 342] width 1329 height 684
click at [565, 355] on button "Fan" at bounding box center [579, 365] width 90 height 45
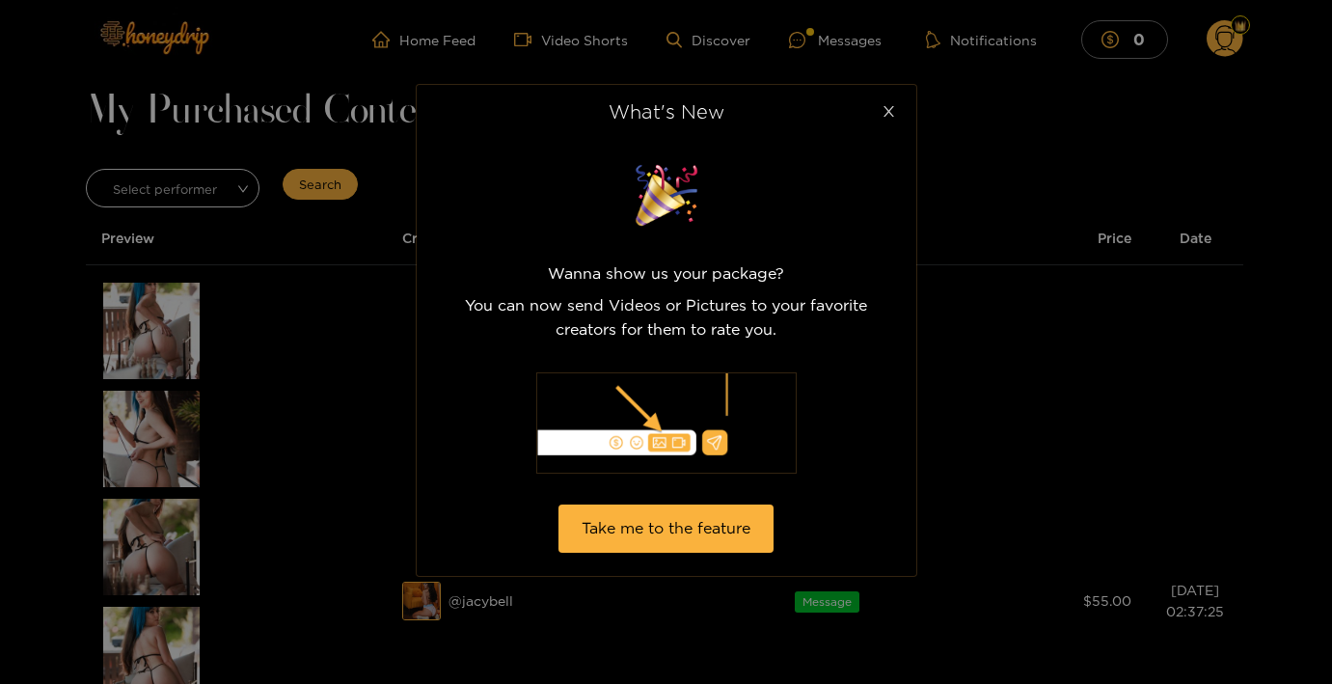
click at [895, 111] on icon "close" at bounding box center [889, 111] width 14 height 14
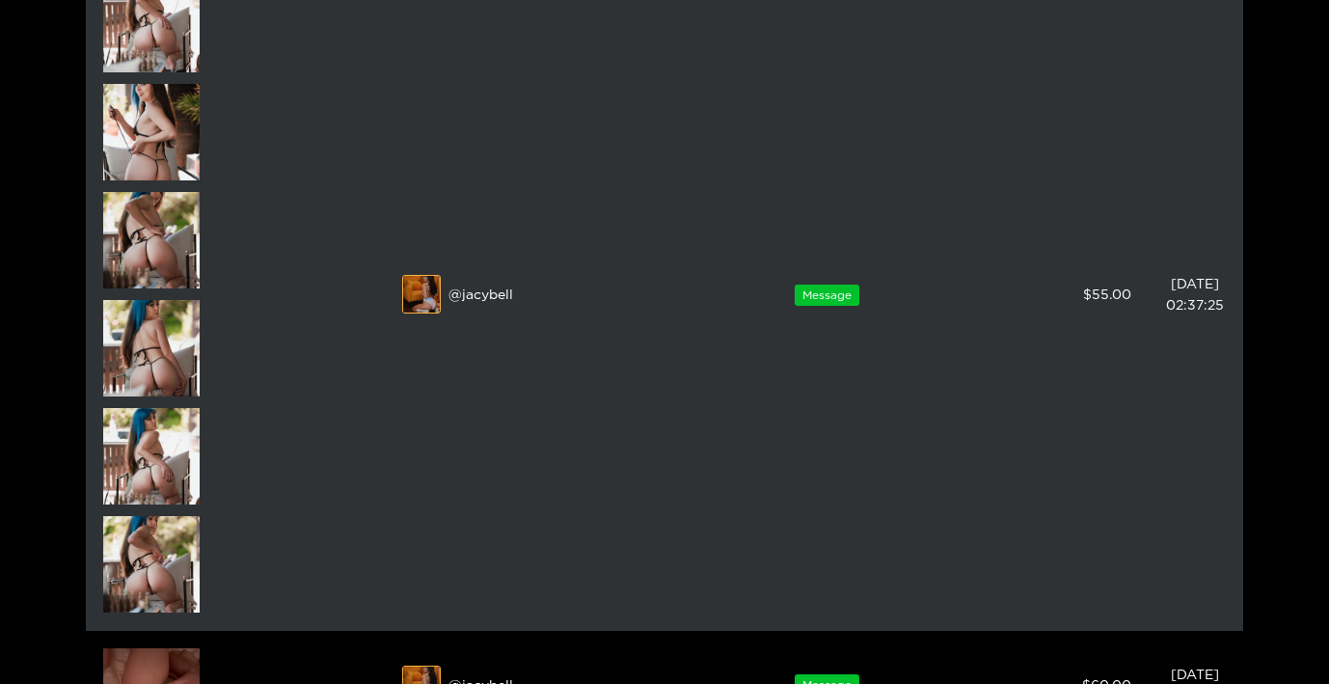
scroll to position [310, 0]
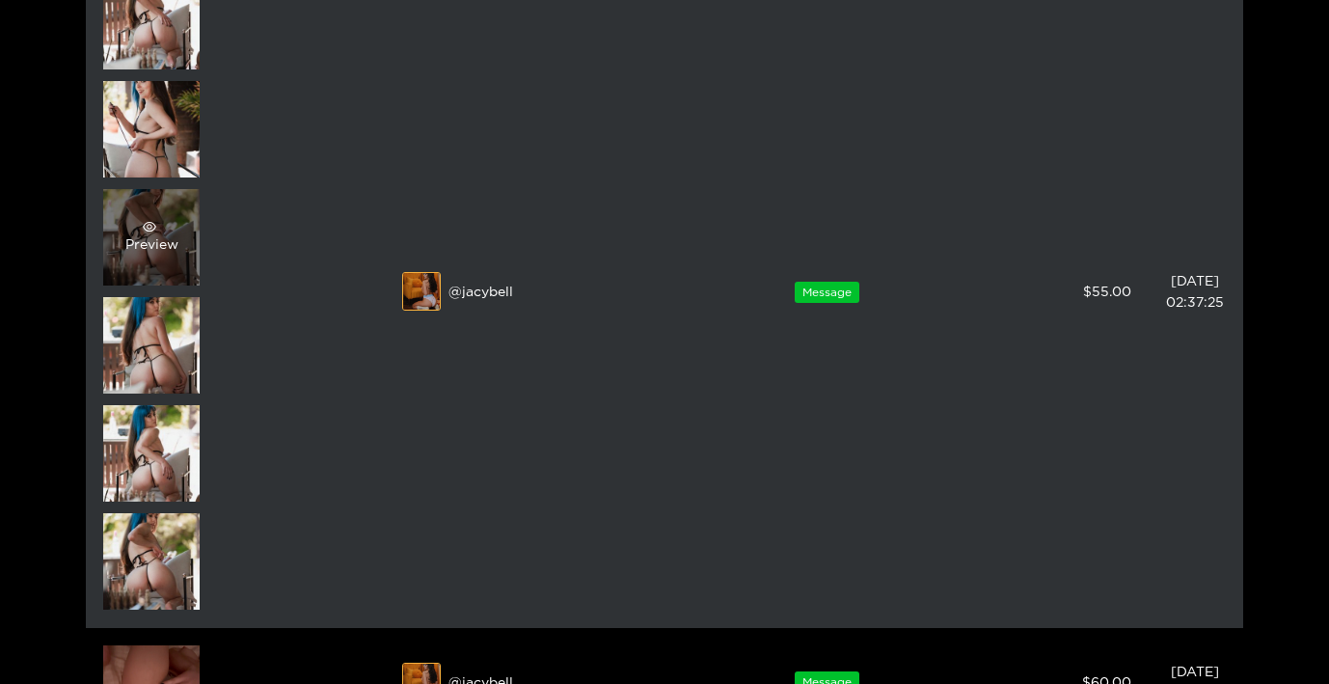
click at [157, 247] on div "Preview" at bounding box center [151, 237] width 53 height 35
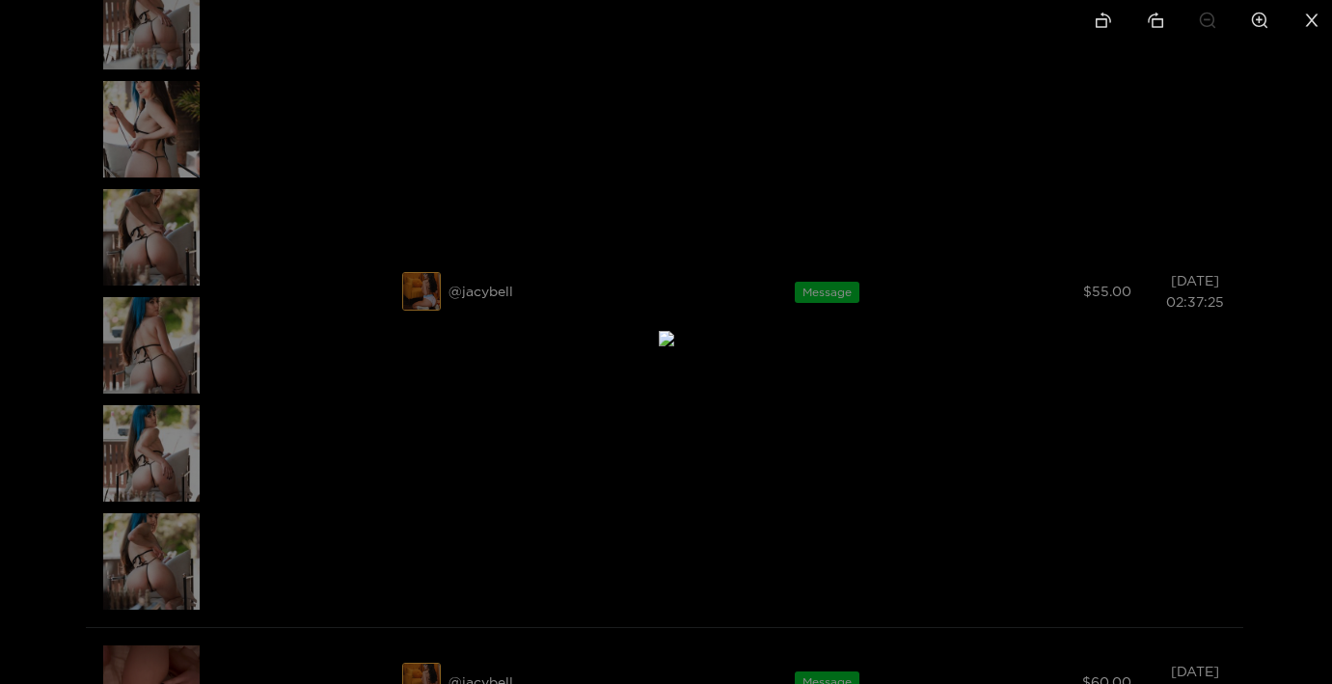
click at [252, 190] on div at bounding box center [666, 342] width 1332 height 684
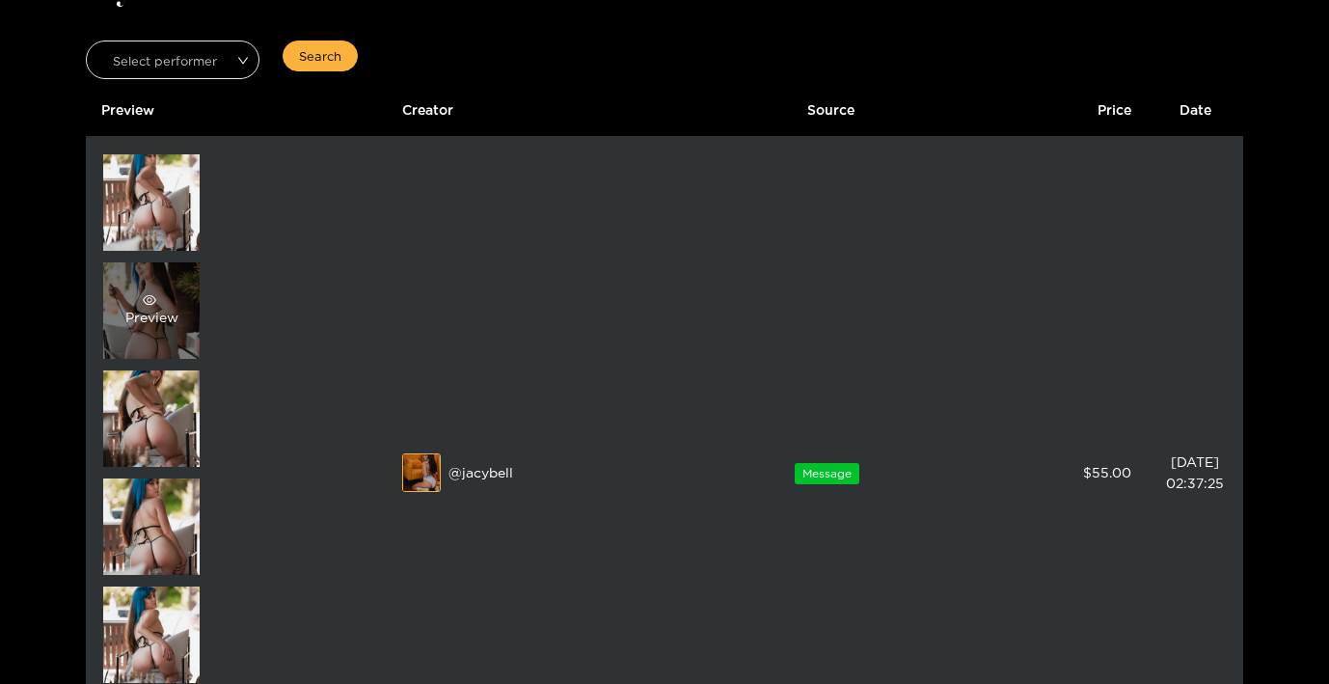
scroll to position [130, 0]
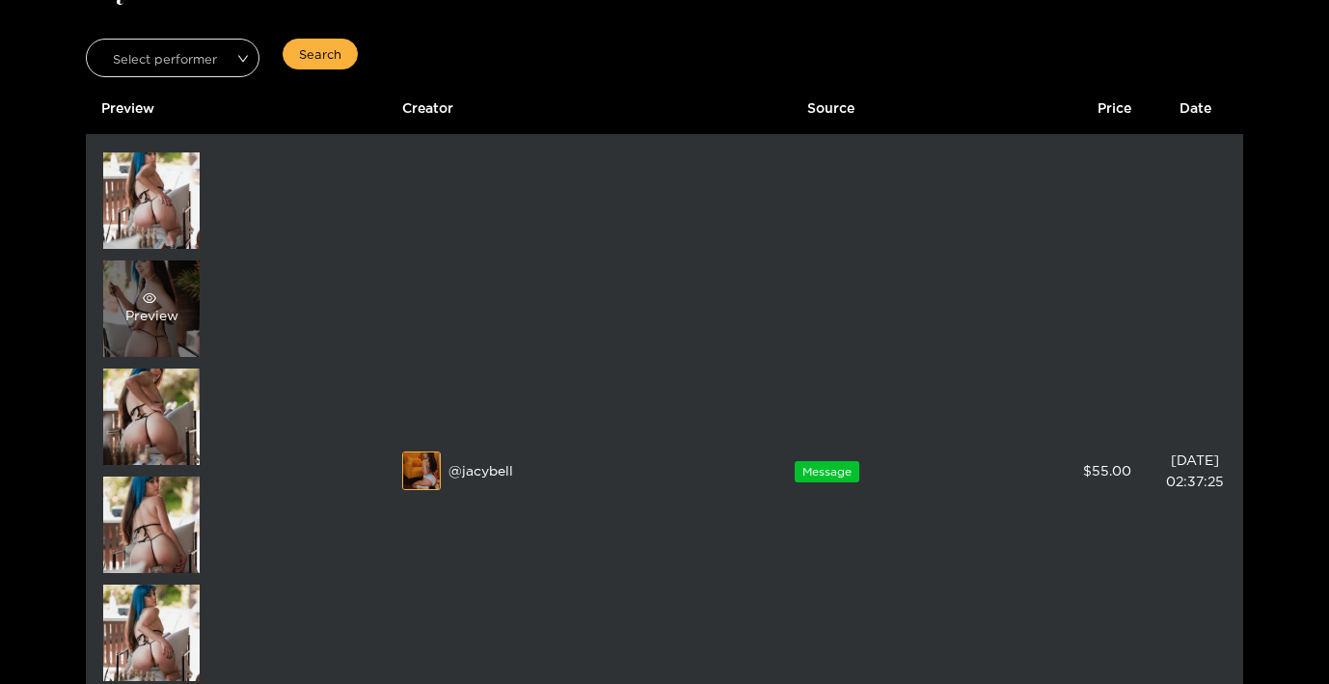
click at [147, 288] on div "Preview" at bounding box center [151, 308] width 96 height 96
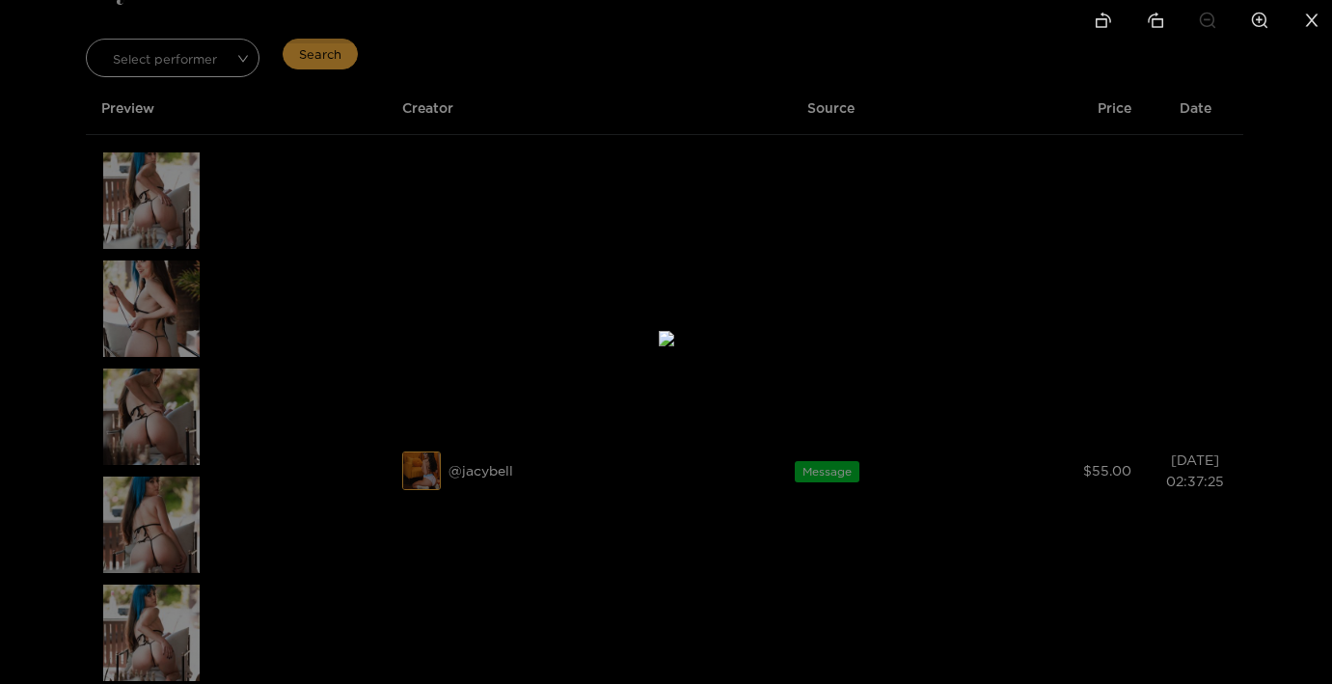
click at [1263, 7] on li at bounding box center [1260, 21] width 41 height 43
drag, startPoint x: 818, startPoint y: 123, endPoint x: 835, endPoint y: 35, distance: 90.3
click at [707, 435] on img at bounding box center [684, 458] width 46 height 46
drag, startPoint x: 794, startPoint y: 410, endPoint x: 775, endPoint y: 10, distance: 400.9
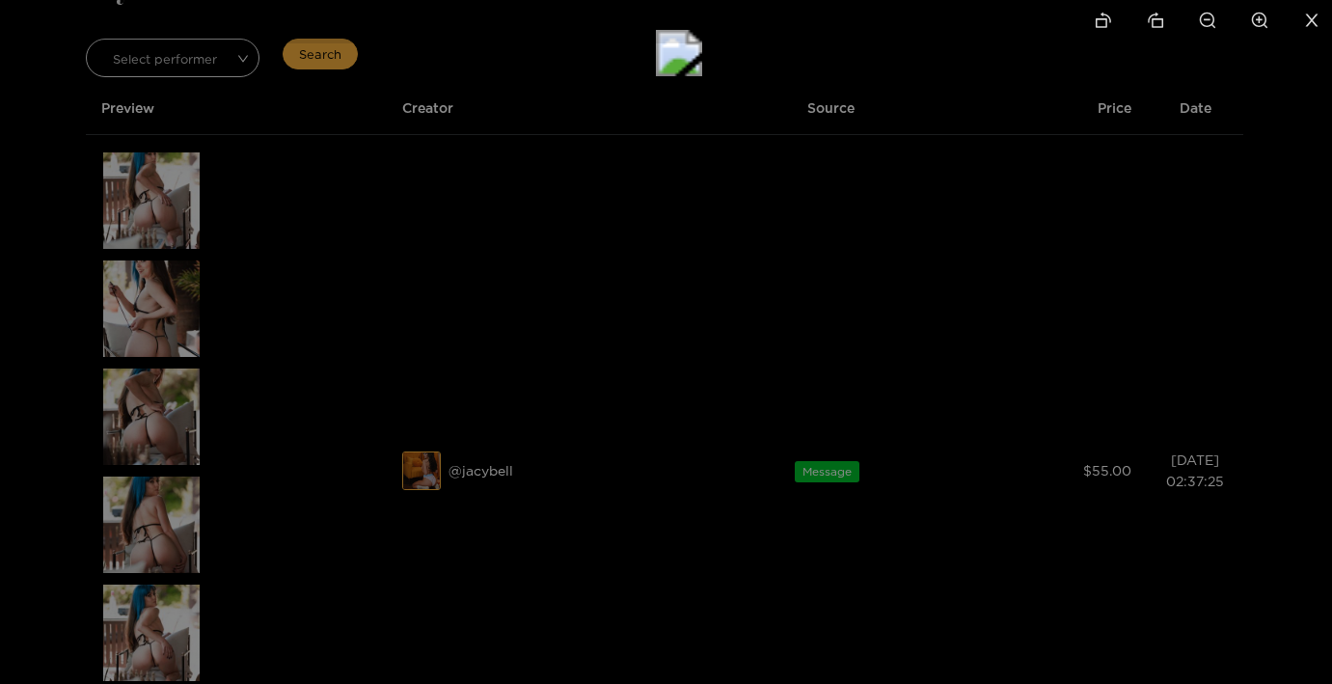
click at [775, 11] on div at bounding box center [666, 342] width 1332 height 684
drag, startPoint x: 790, startPoint y: 236, endPoint x: 777, endPoint y: 8, distance: 229.1
click at [777, 8] on div at bounding box center [666, 342] width 1332 height 684
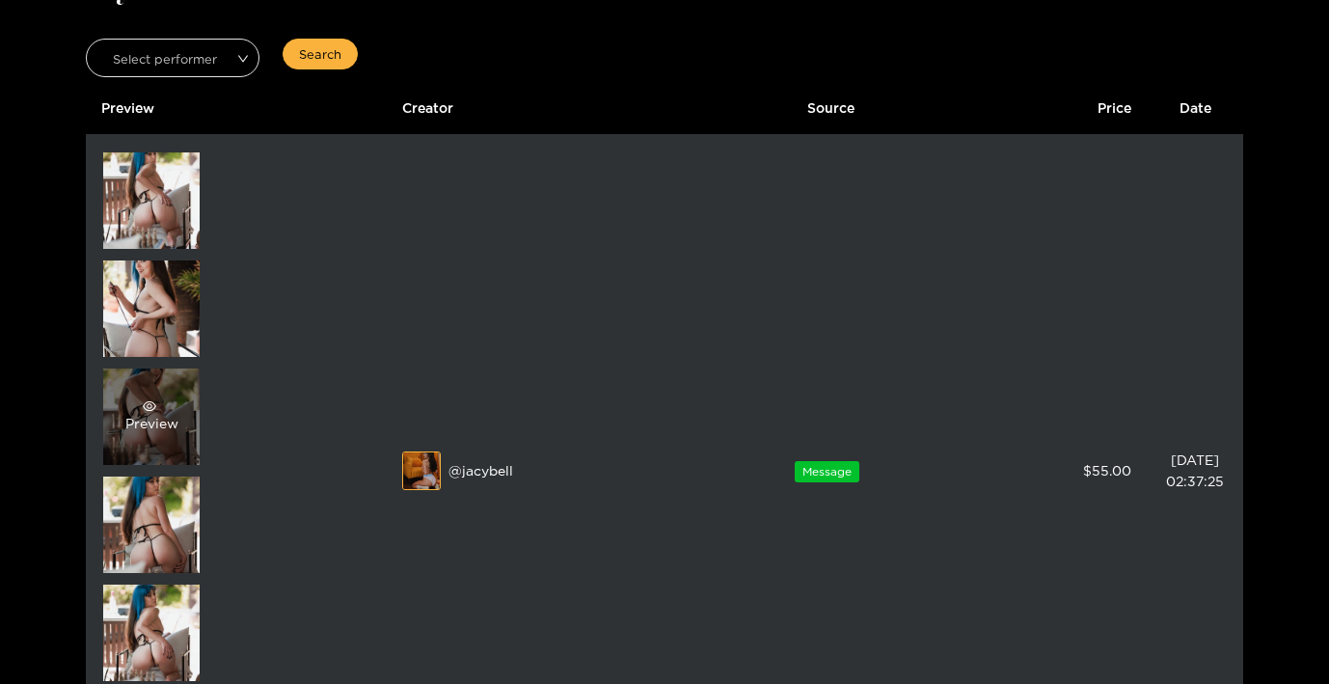
click at [151, 419] on div "Preview" at bounding box center [151, 416] width 53 height 35
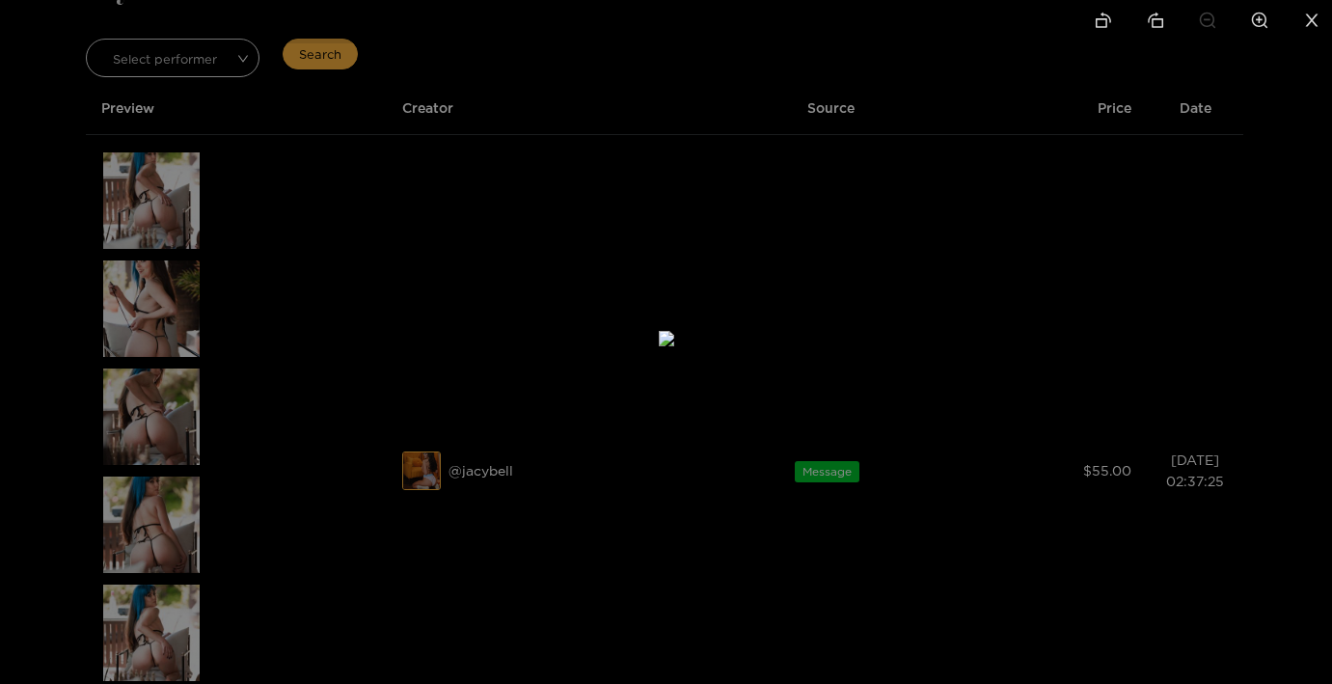
click at [387, 326] on div at bounding box center [666, 342] width 1332 height 684
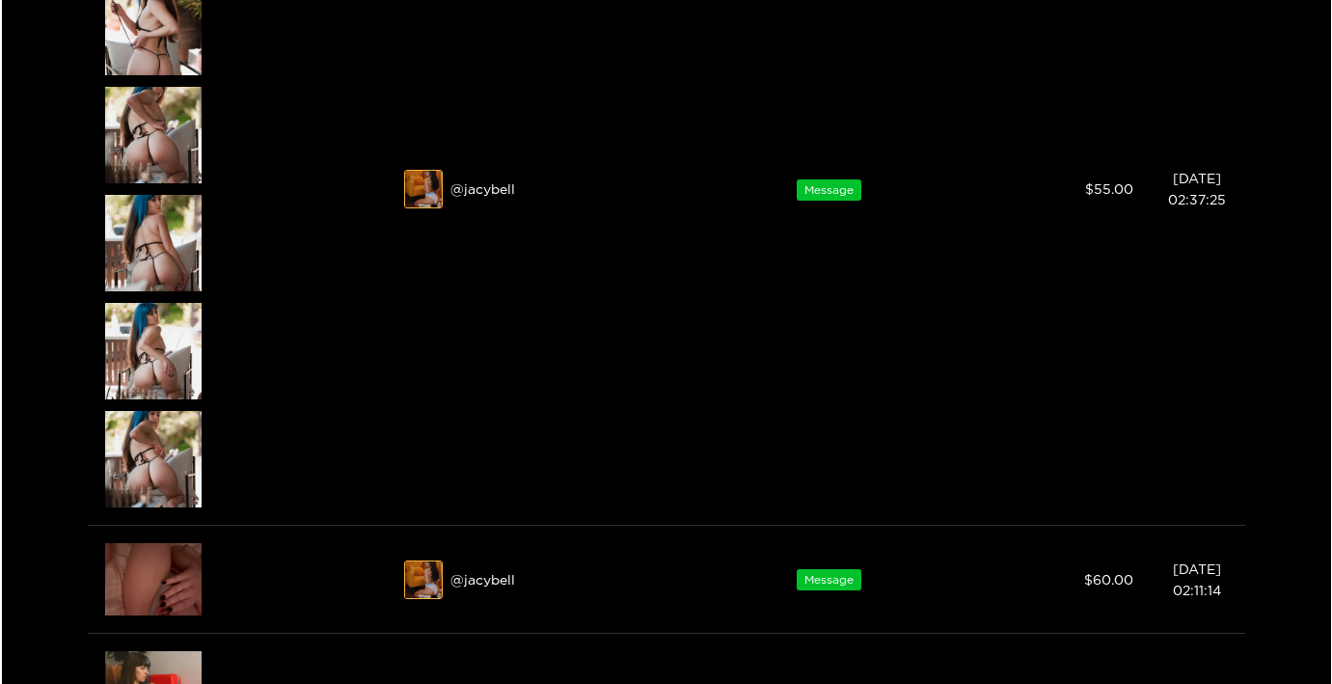
scroll to position [411, 0]
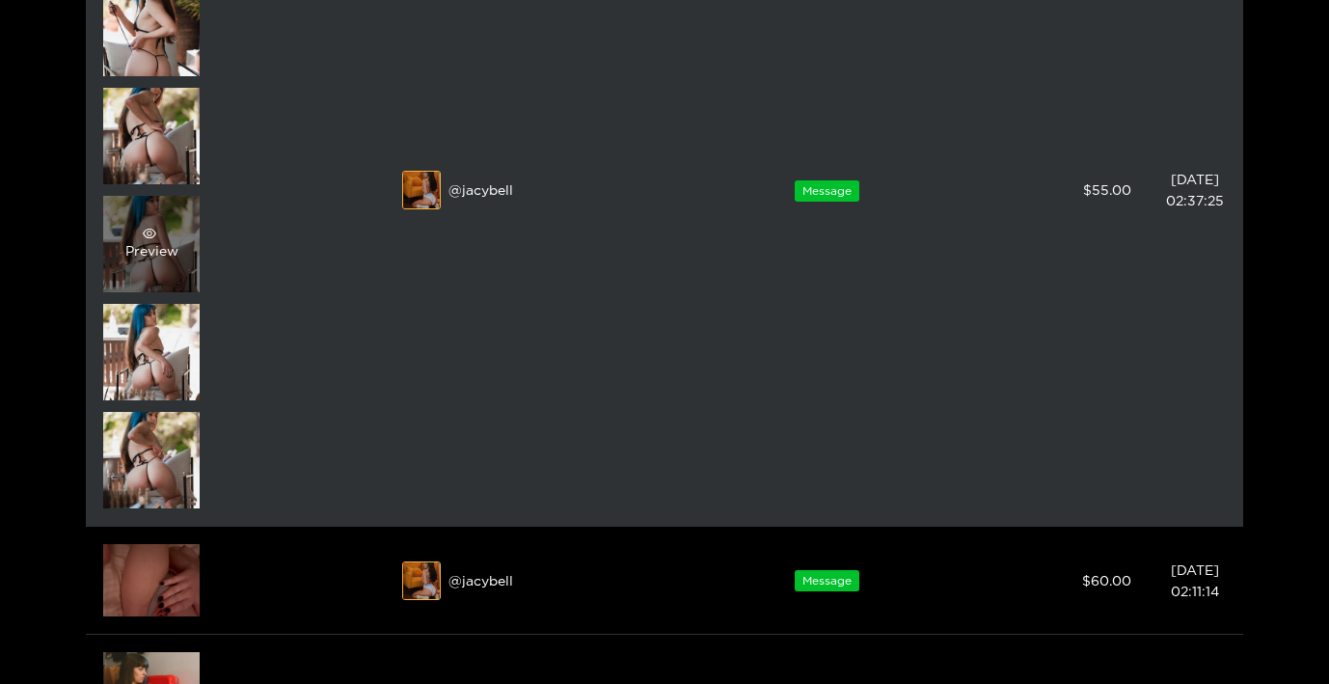
click at [177, 265] on div "Preview" at bounding box center [151, 244] width 96 height 96
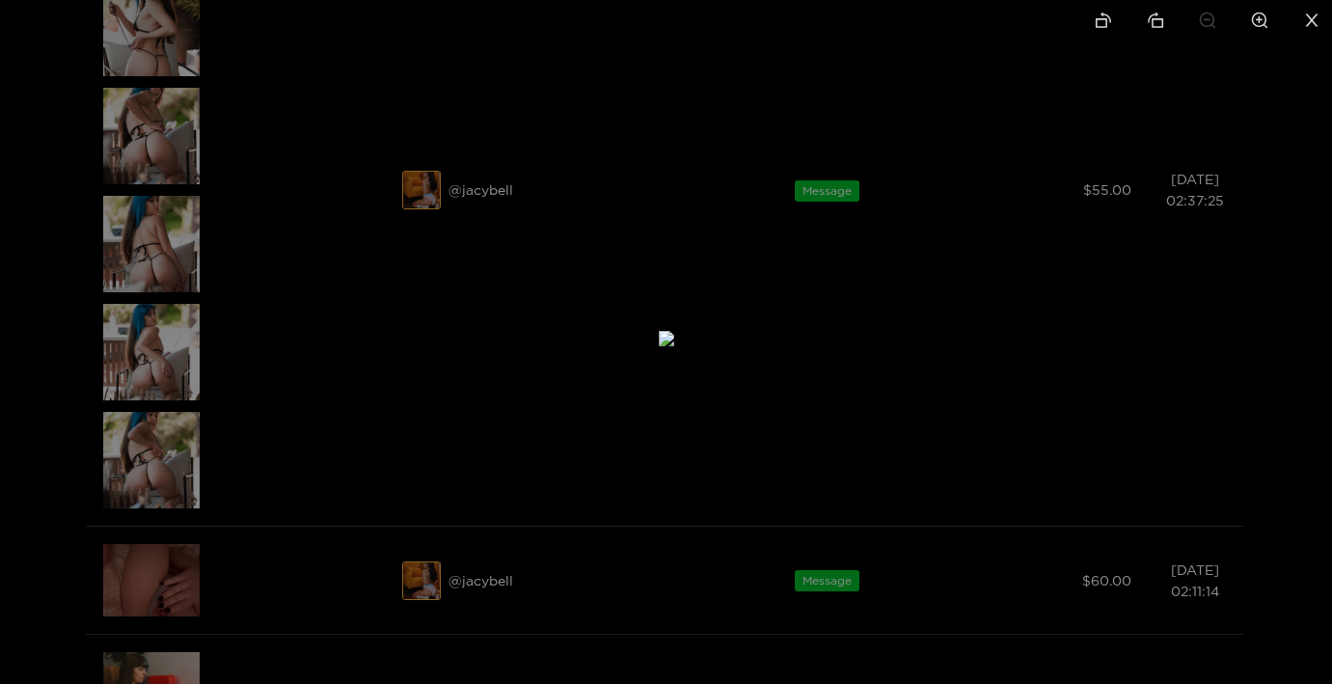
click at [1268, 9] on li at bounding box center [1260, 21] width 41 height 43
drag, startPoint x: 924, startPoint y: 188, endPoint x: 889, endPoint y: 85, distance: 109.2
click at [645, 220] on img at bounding box center [630, 235] width 31 height 31
drag, startPoint x: 774, startPoint y: 512, endPoint x: 854, endPoint y: 289, distance: 236.8
click at [726, 28] on img at bounding box center [711, 12] width 31 height 31
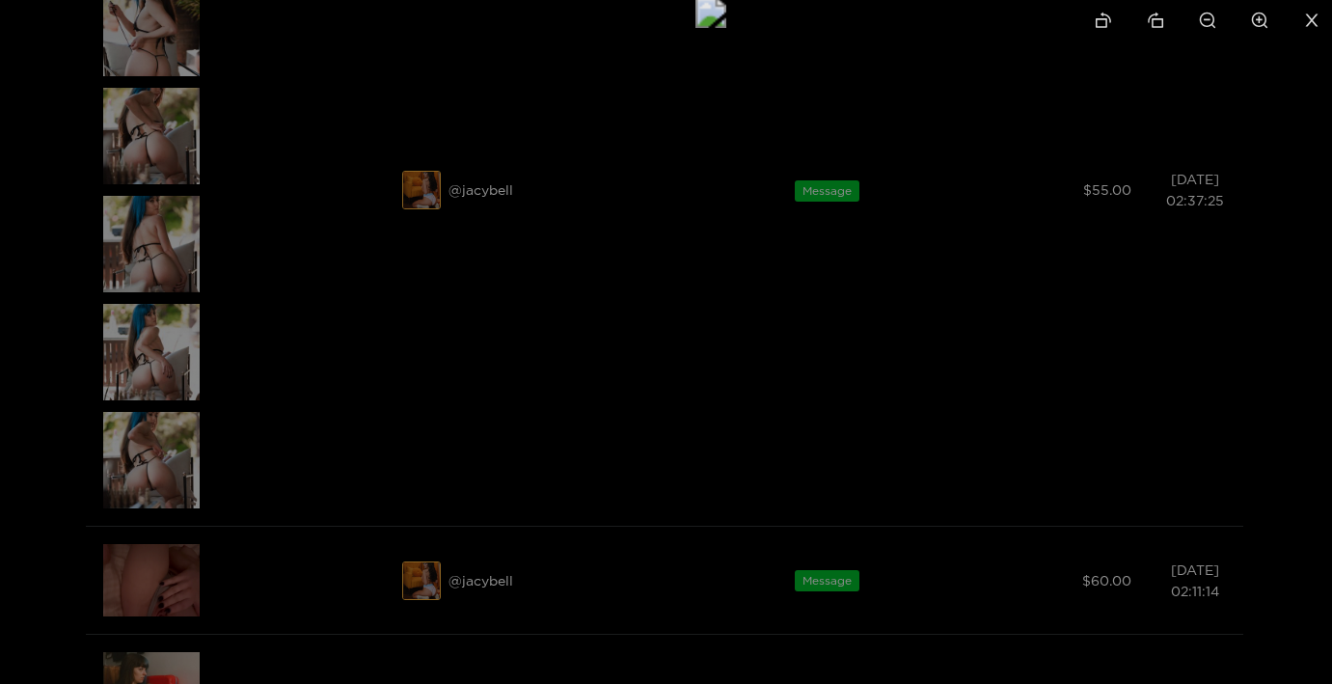
click at [1261, 25] on icon "zoom-in" at bounding box center [1260, 21] width 16 height 16
drag, startPoint x: 982, startPoint y: 444, endPoint x: 1083, endPoint y: -106, distance: 559.0
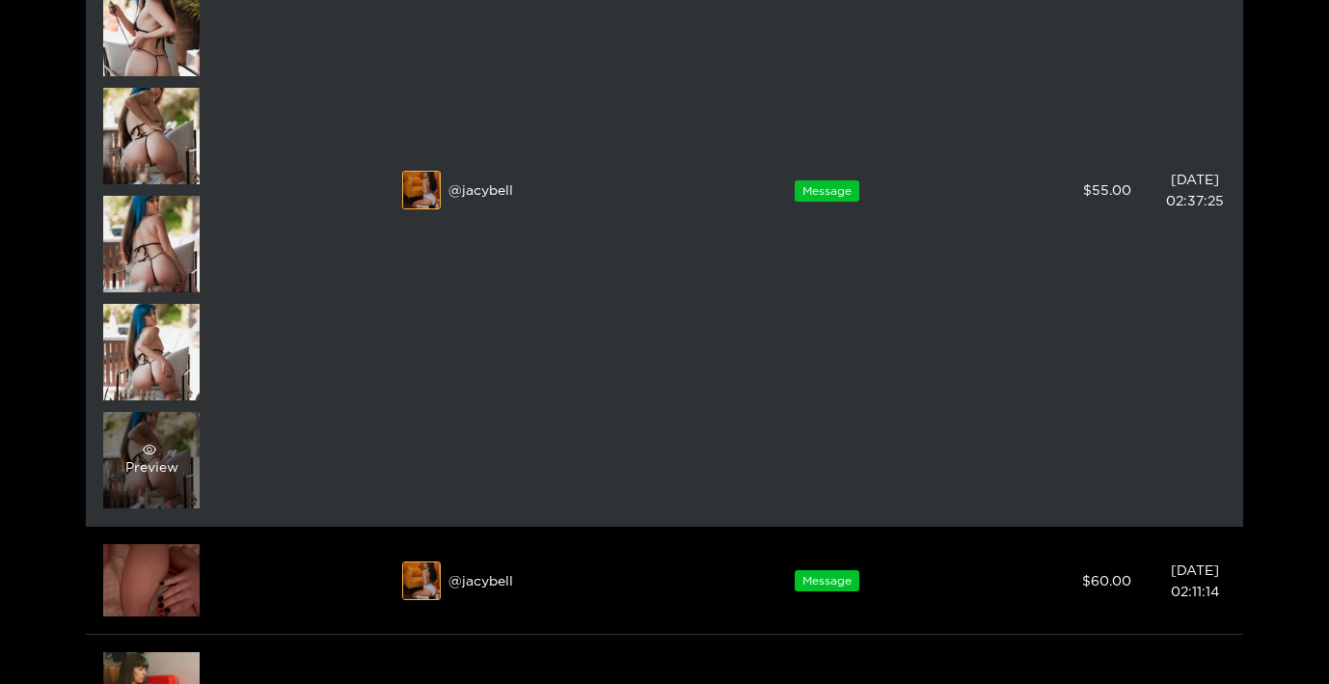
click at [161, 485] on div "Preview" at bounding box center [151, 460] width 96 height 96
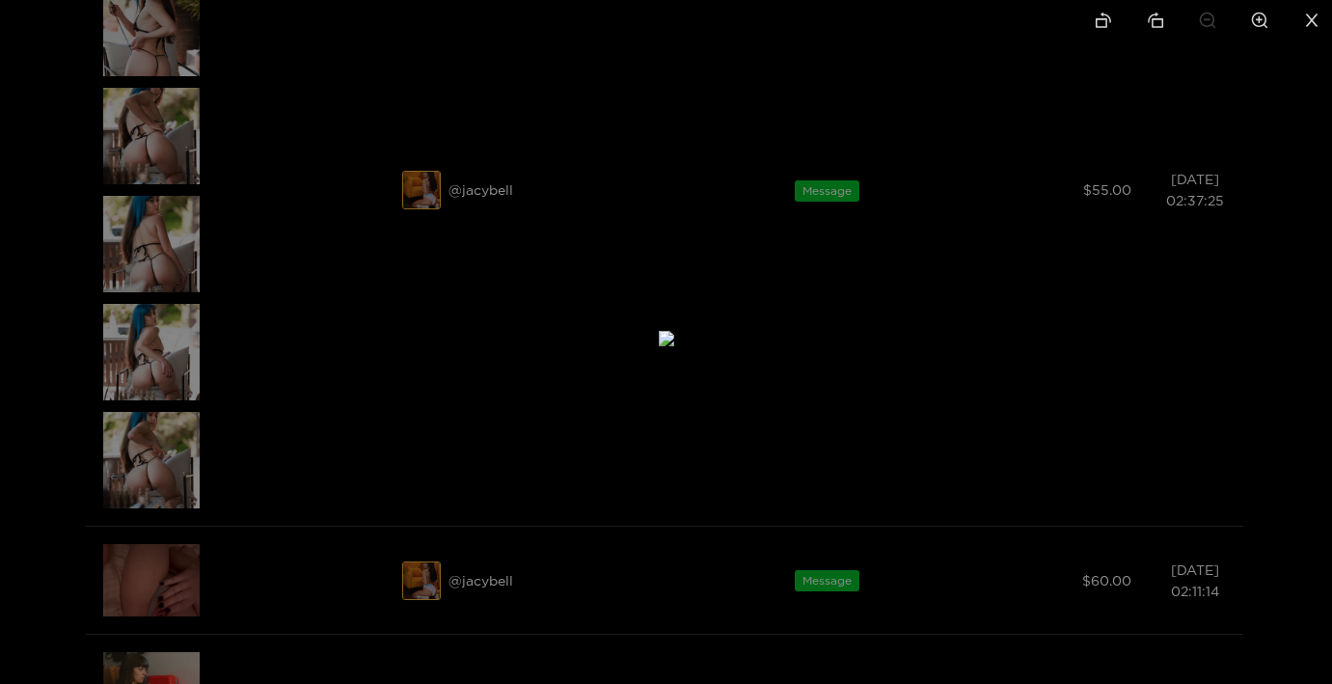
click at [270, 368] on div at bounding box center [666, 342] width 1332 height 684
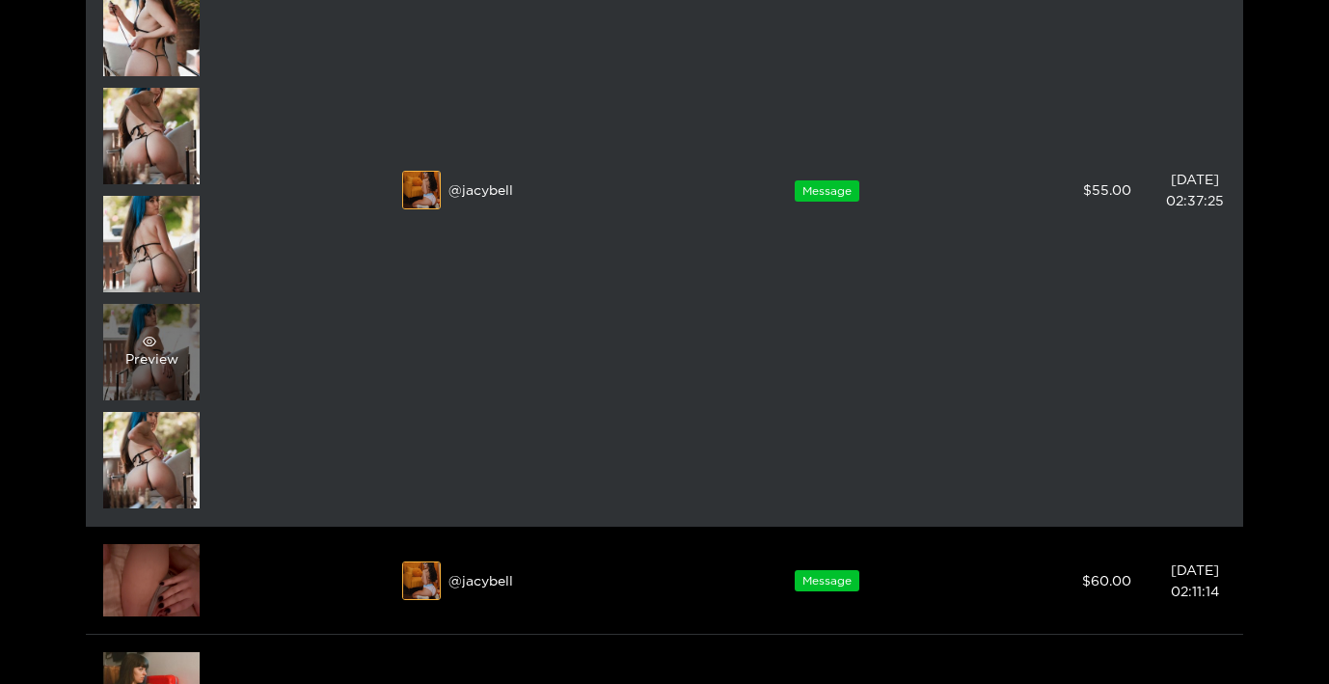
click at [153, 368] on div "Preview" at bounding box center [151, 352] width 53 height 35
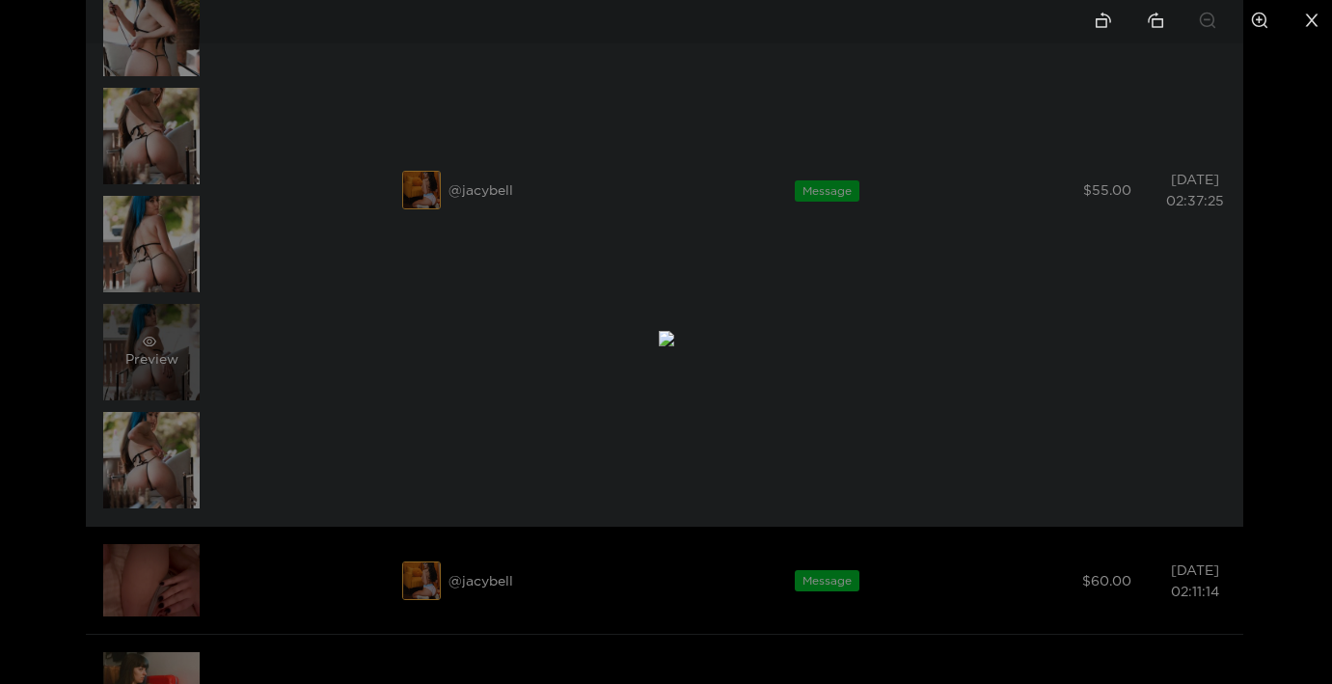
click at [153, 368] on div at bounding box center [666, 342] width 1332 height 684
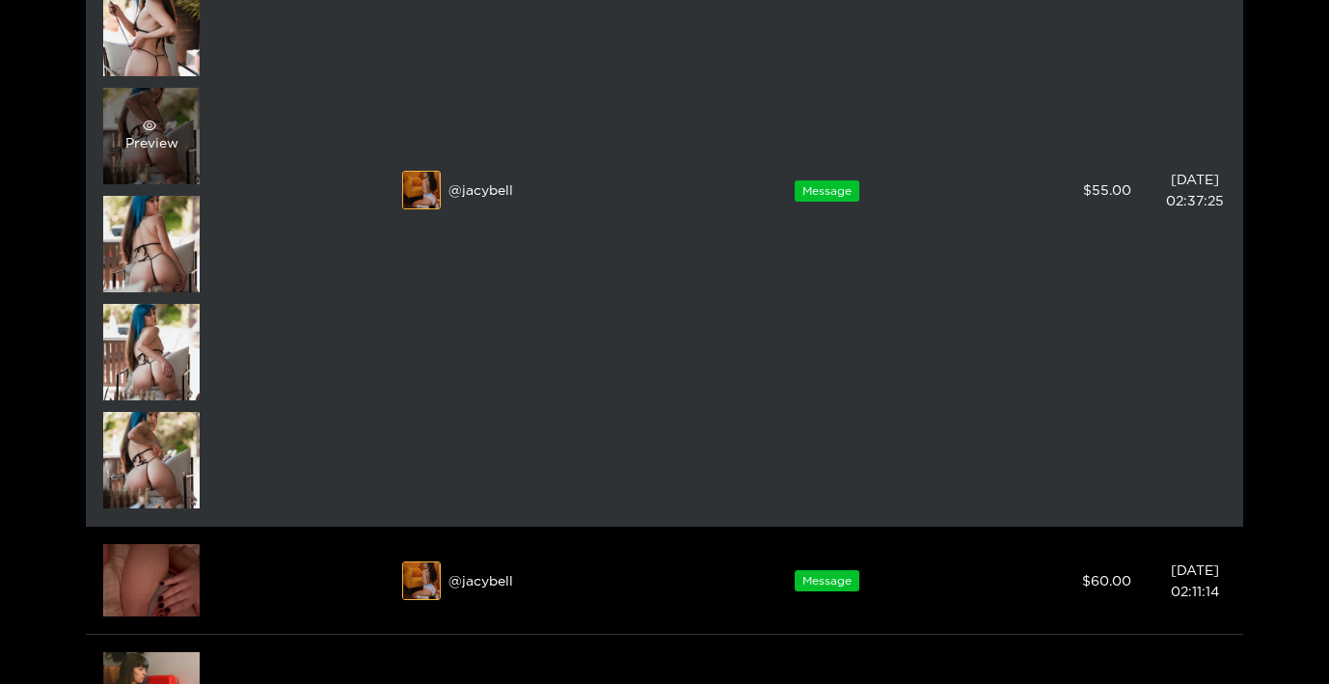
click at [138, 143] on div "Preview" at bounding box center [151, 136] width 53 height 35
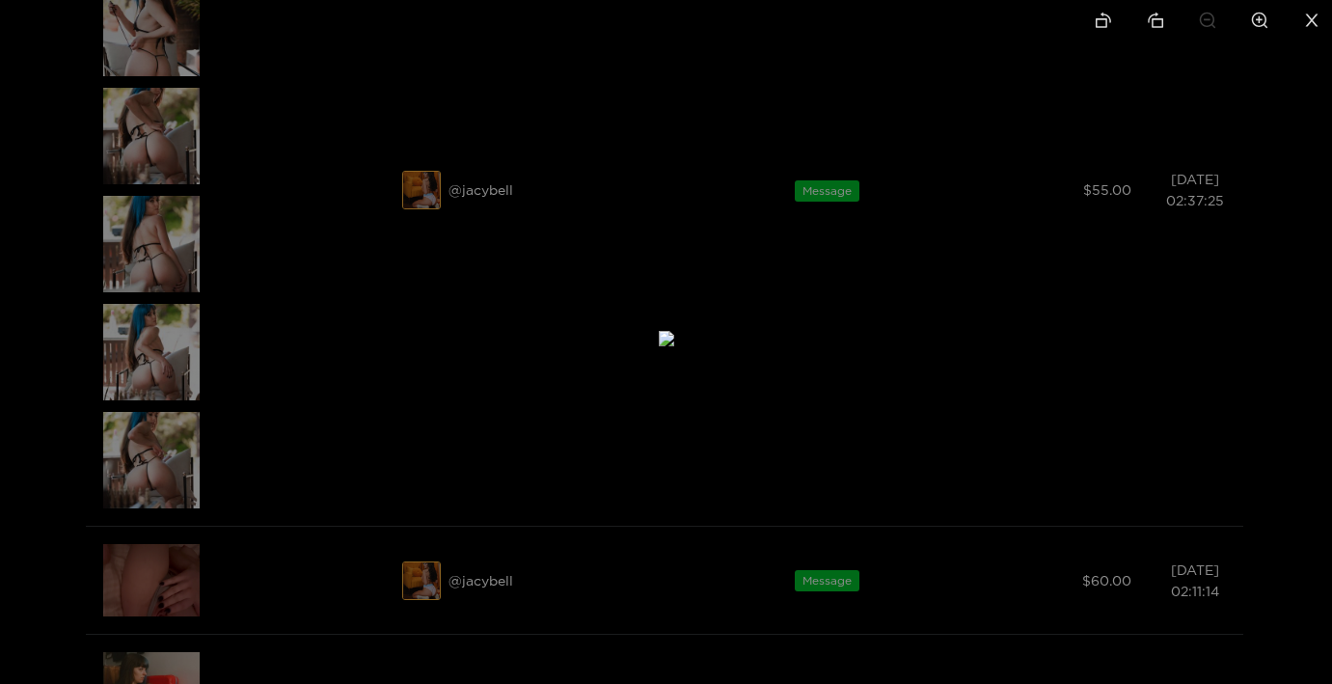
click at [1268, 17] on icon "zoom-in" at bounding box center [1259, 20] width 17 height 17
drag, startPoint x: 932, startPoint y: 206, endPoint x: 880, endPoint y: 80, distance: 136.7
click at [638, 189] on img at bounding box center [614, 212] width 46 height 46
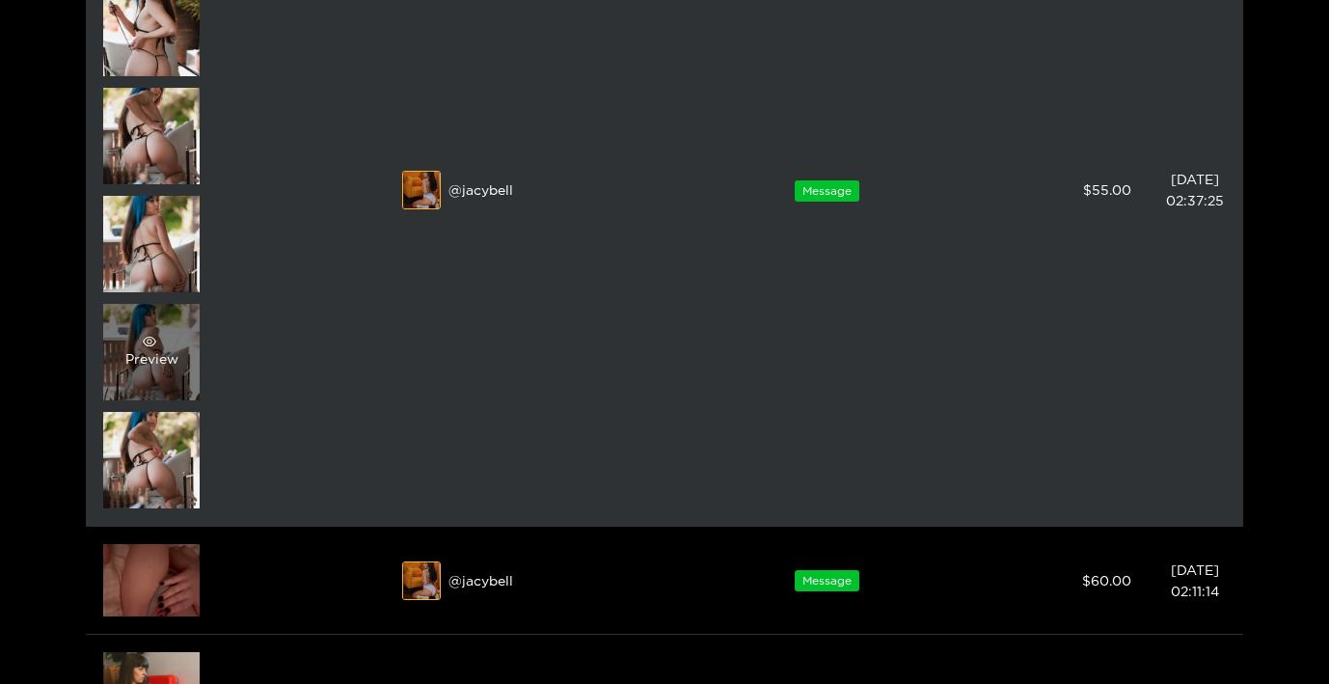
click at [181, 343] on div "Preview" at bounding box center [151, 352] width 96 height 96
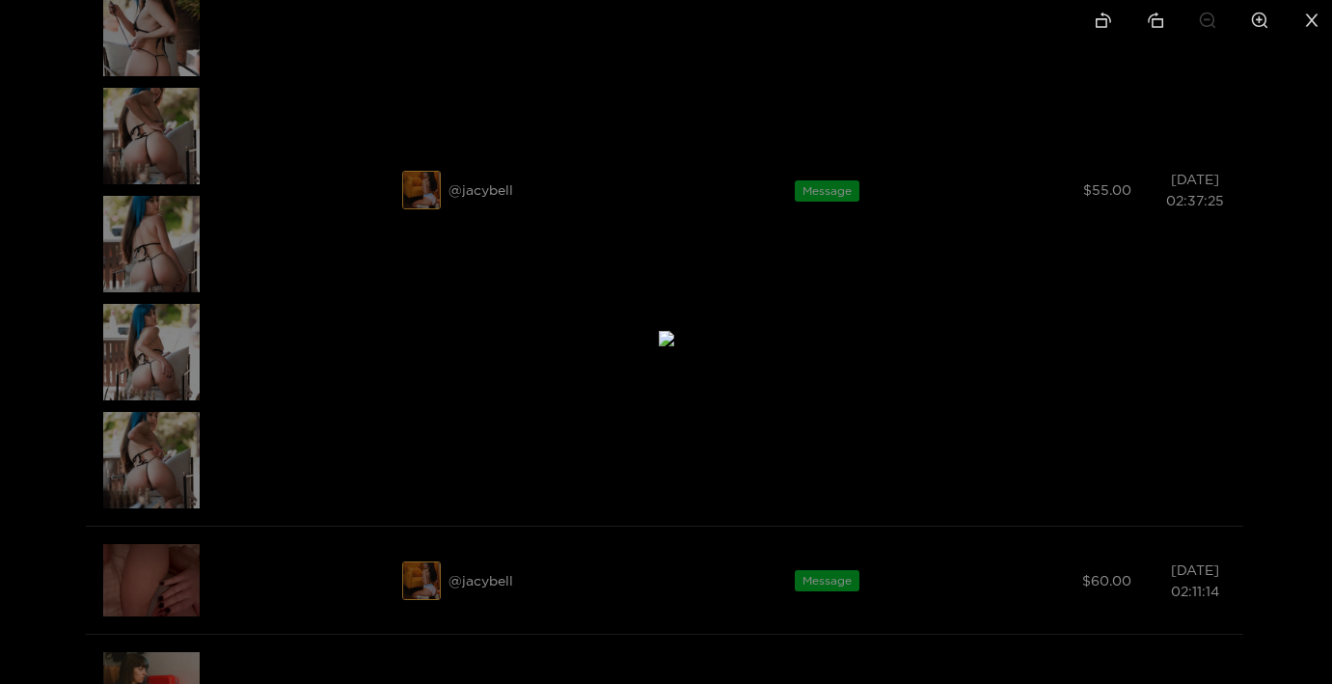
click at [314, 453] on div at bounding box center [666, 342] width 1332 height 684
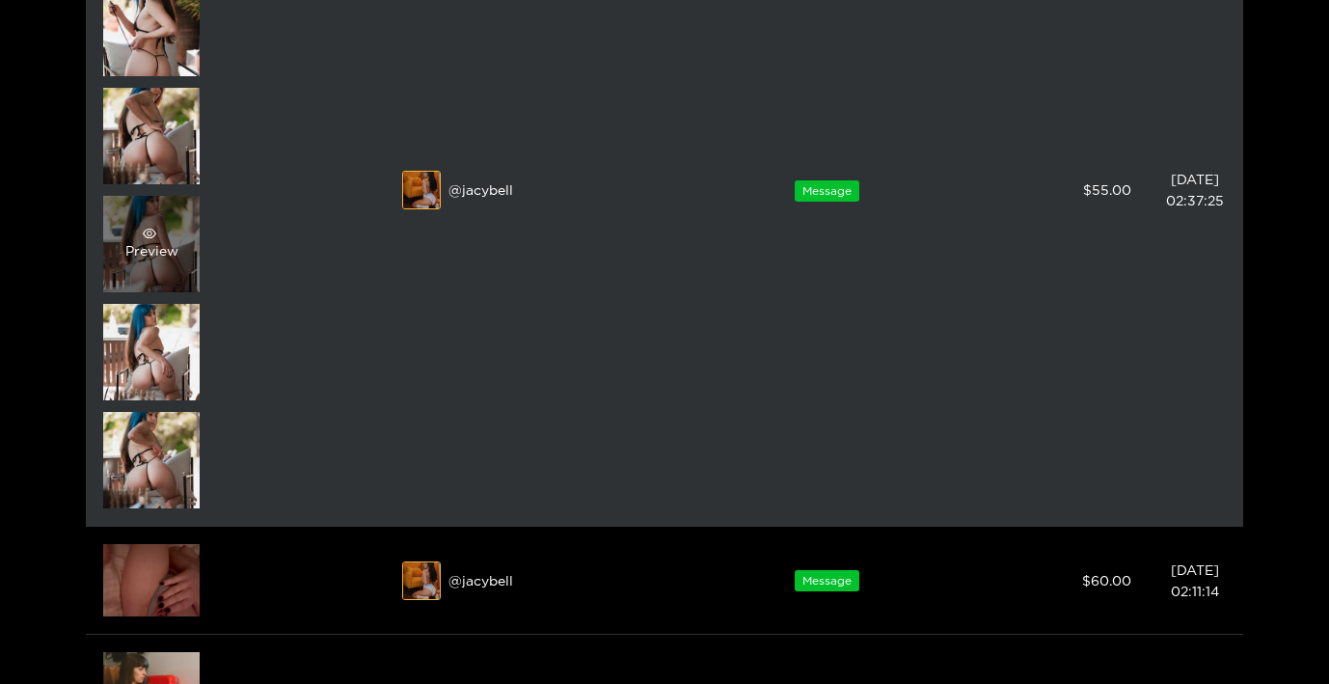
click at [164, 223] on div "Preview" at bounding box center [151, 244] width 96 height 96
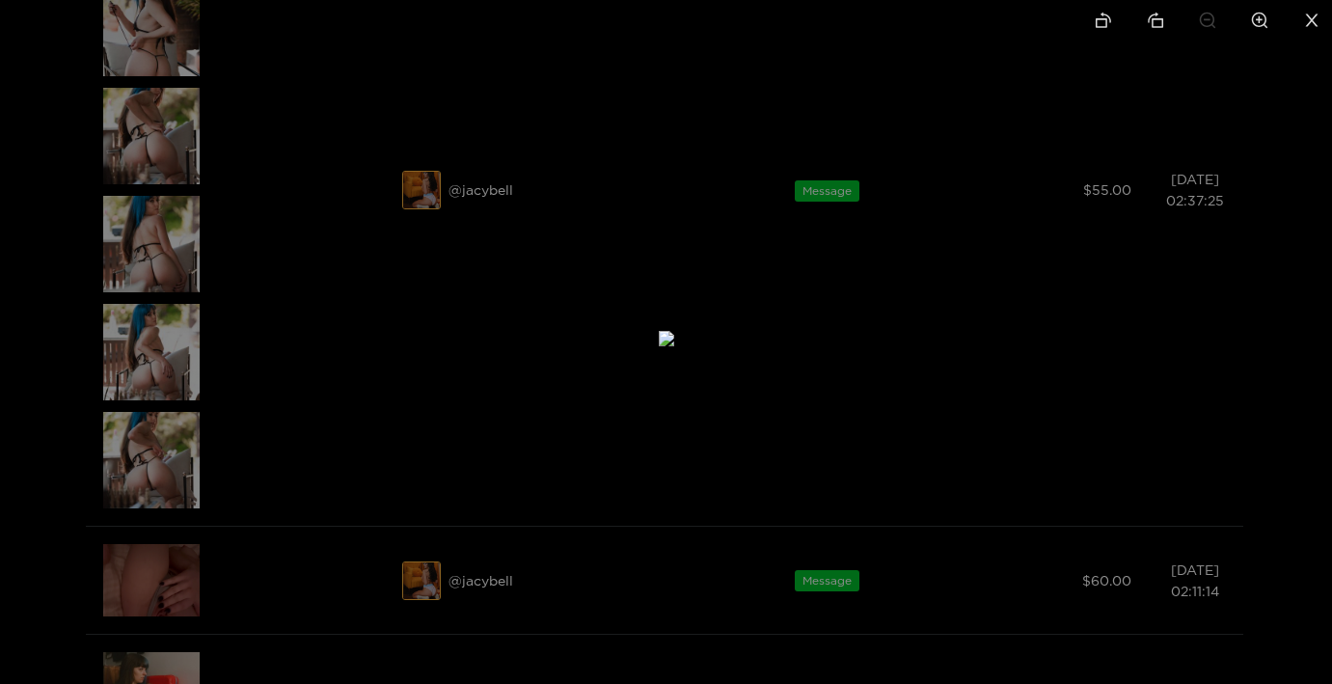
click at [53, 365] on div at bounding box center [666, 342] width 1332 height 684
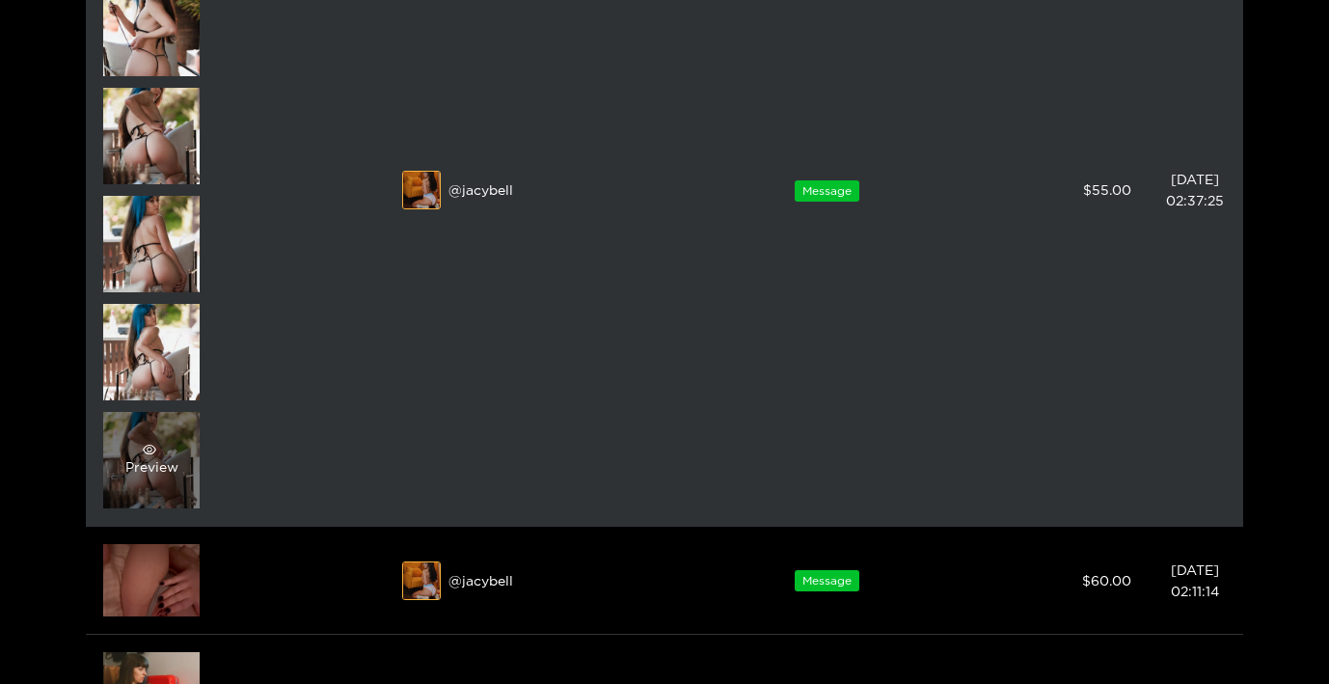
click at [161, 487] on div "Preview" at bounding box center [151, 460] width 96 height 96
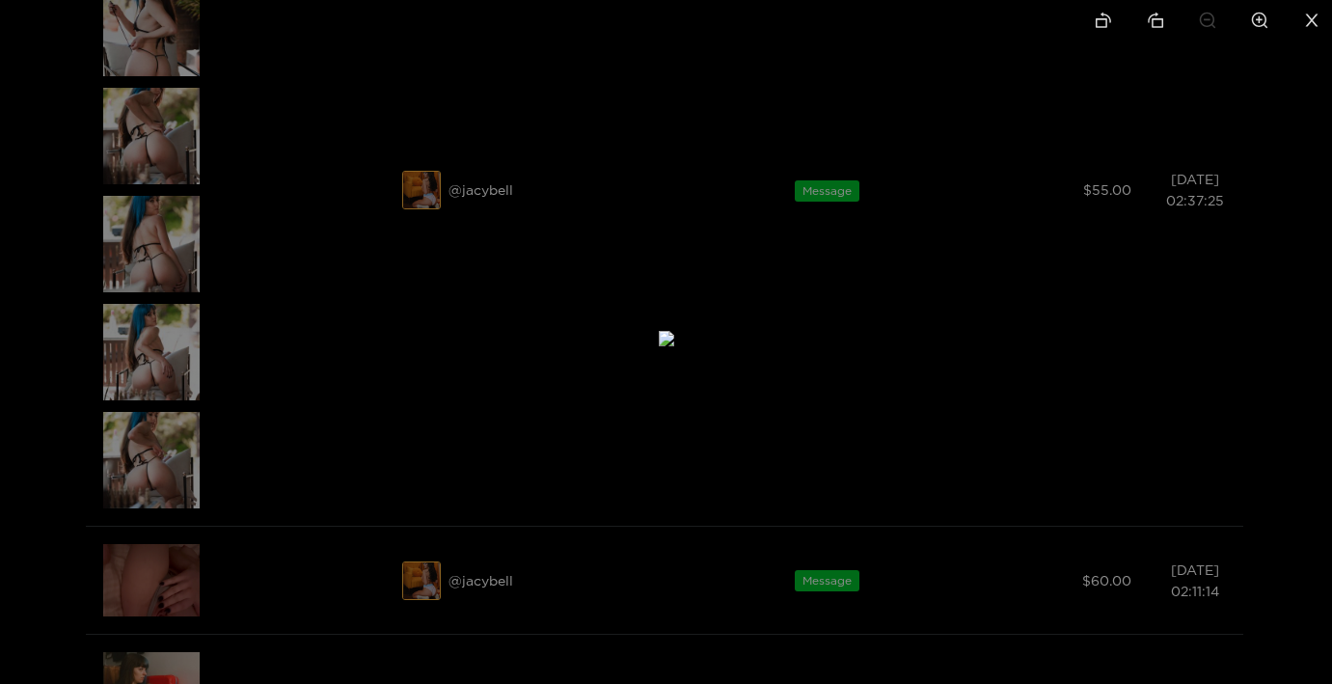
click at [1279, 21] on li at bounding box center [1260, 21] width 41 height 43
drag, startPoint x: 908, startPoint y: 215, endPoint x: 922, endPoint y: -3, distance: 218.5
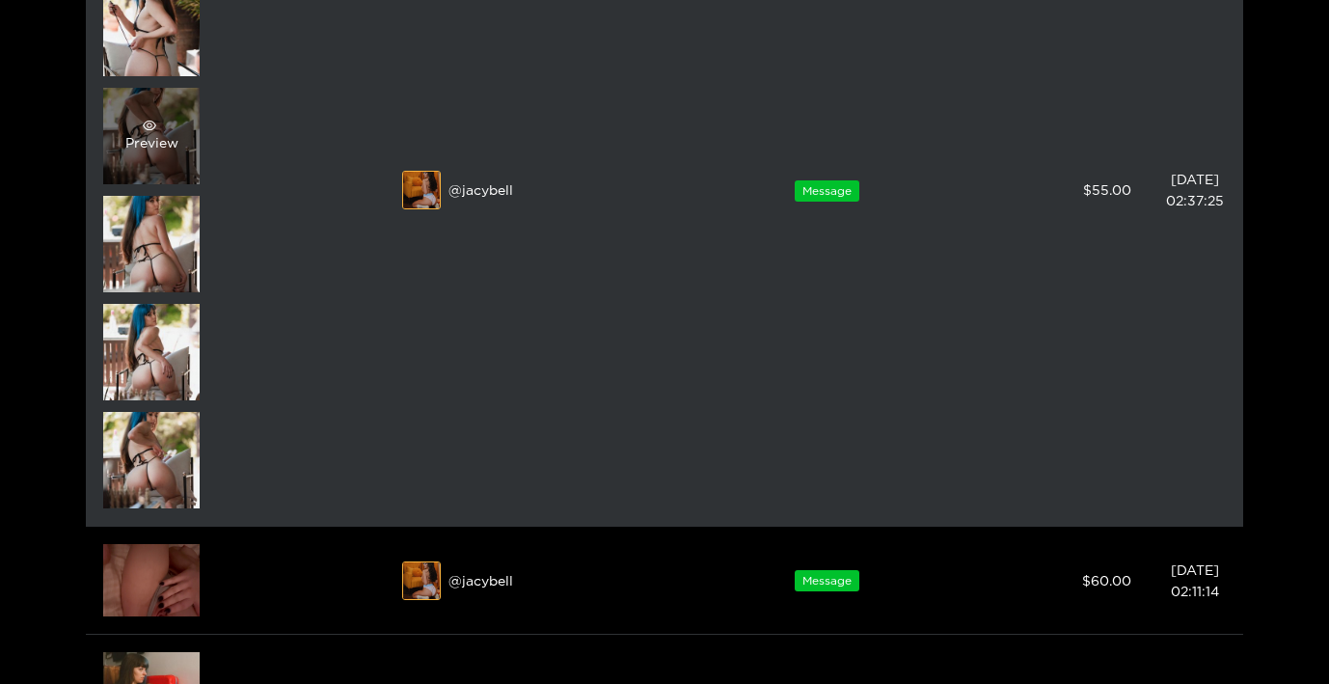
click at [154, 146] on div "Preview" at bounding box center [151, 136] width 53 height 35
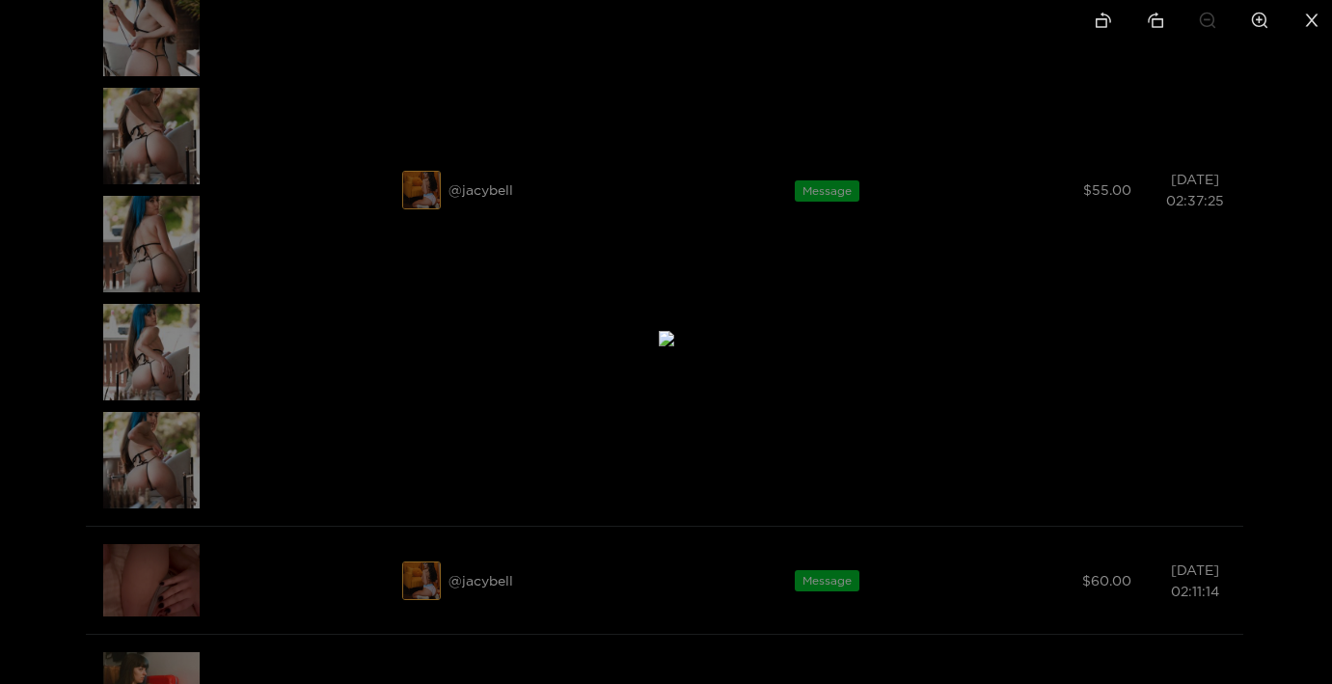
click at [73, 260] on div at bounding box center [666, 342] width 1332 height 684
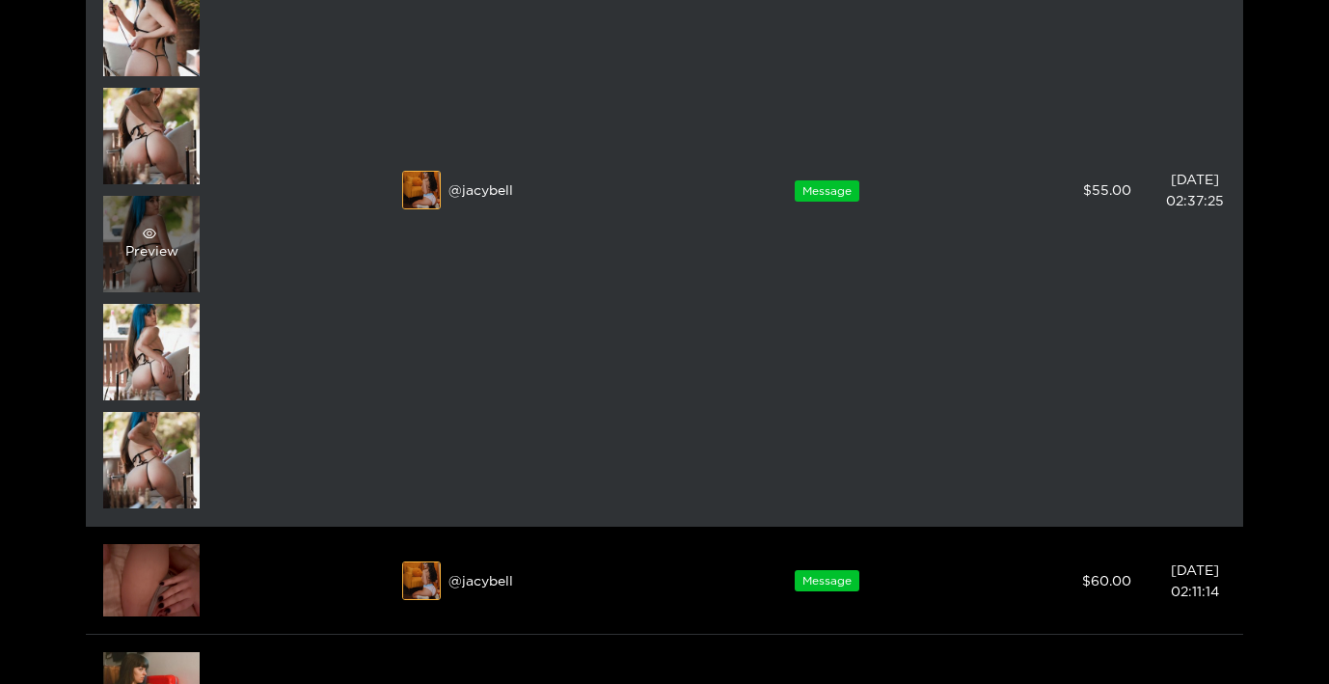
click at [151, 248] on div "Preview" at bounding box center [151, 244] width 53 height 35
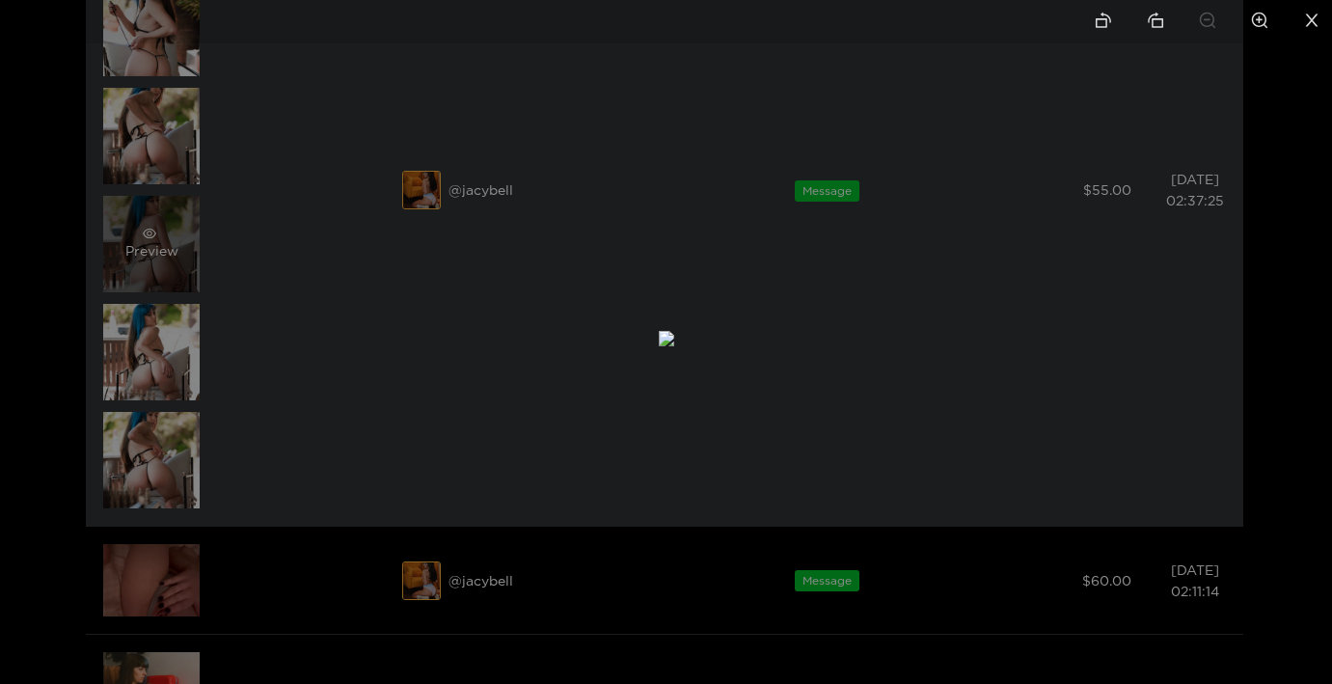
click at [151, 248] on div at bounding box center [666, 342] width 1332 height 684
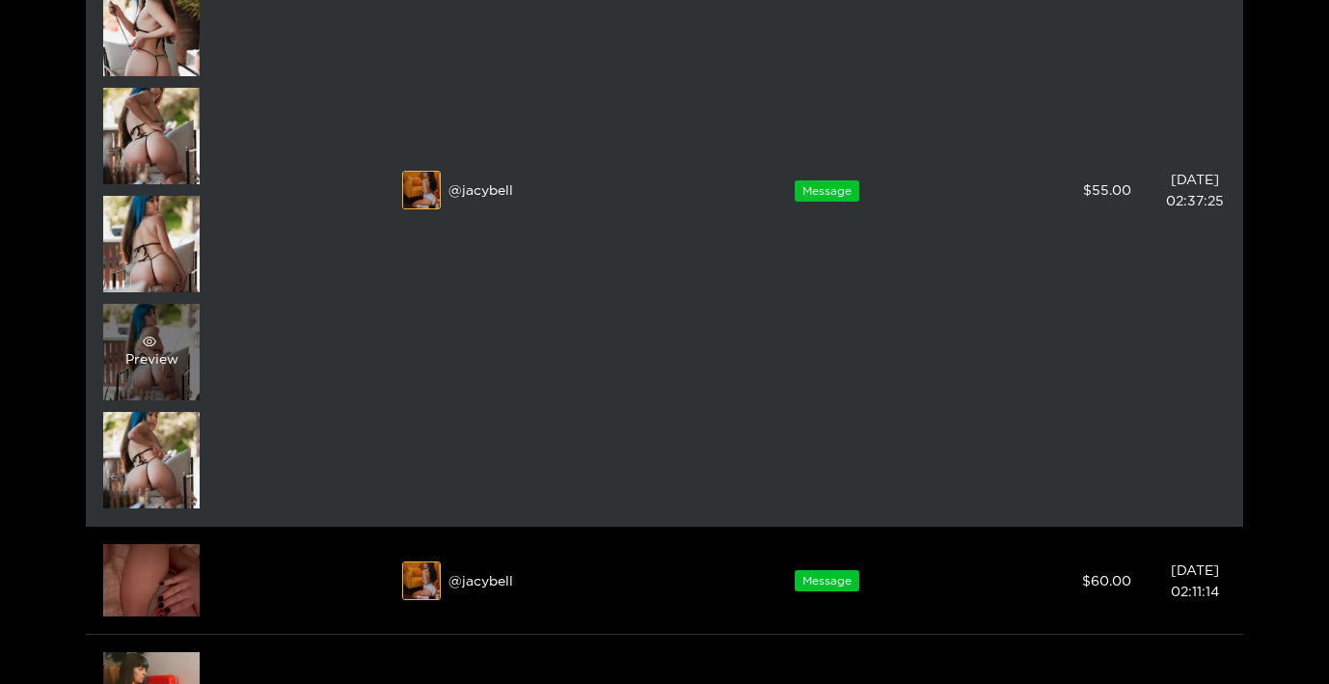
click at [138, 337] on span "eye" at bounding box center [149, 342] width 49 height 14
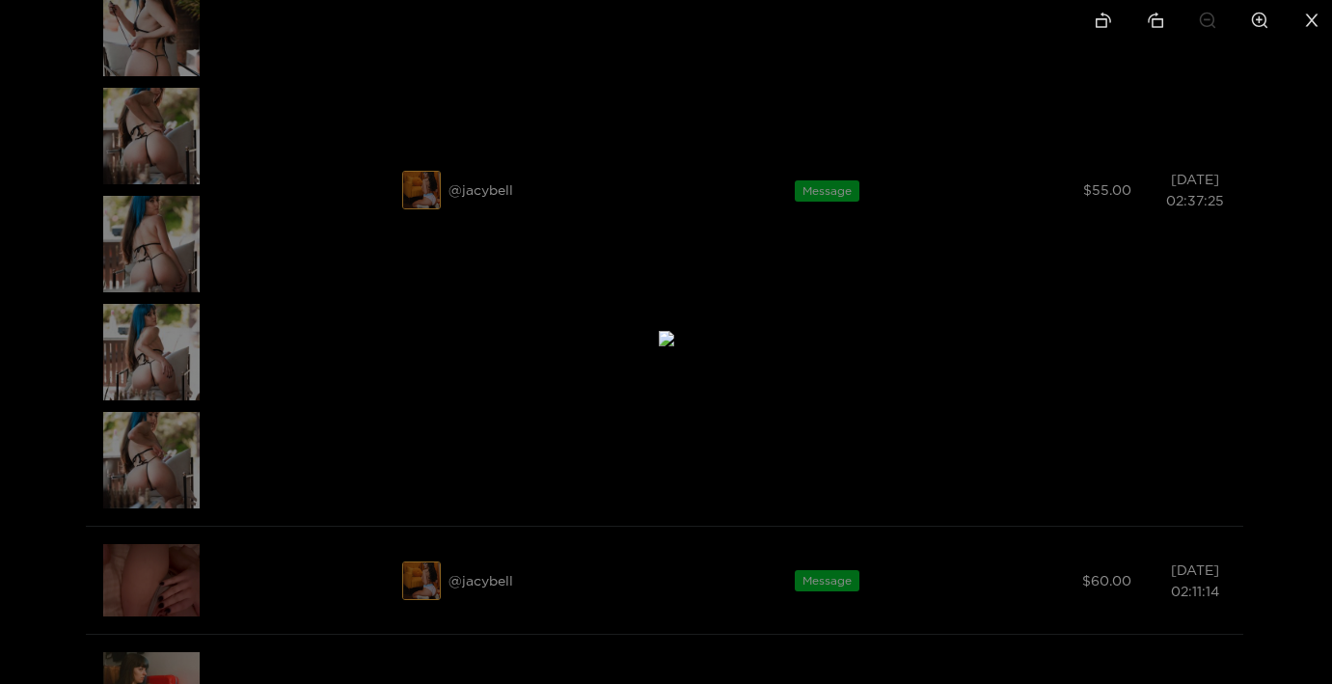
click at [1266, 26] on icon "zoom-in" at bounding box center [1260, 21] width 16 height 16
drag, startPoint x: 981, startPoint y: 149, endPoint x: 923, endPoint y: -105, distance: 260.3
click at [1254, 18] on icon "zoom-in" at bounding box center [1259, 20] width 17 height 17
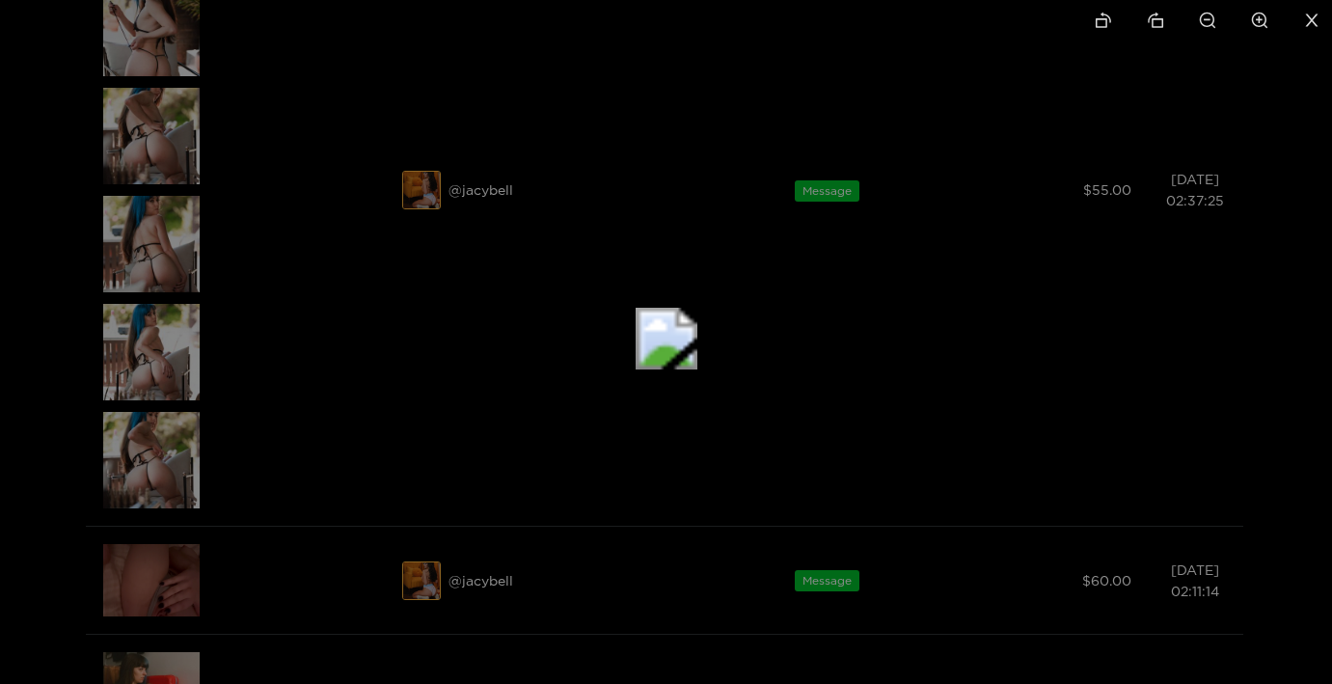
click at [1254, 18] on icon "zoom-in" at bounding box center [1259, 20] width 17 height 17
drag, startPoint x: 1123, startPoint y: 293, endPoint x: 1107, endPoint y: -106, distance: 399.8
drag, startPoint x: 1032, startPoint y: 328, endPoint x: 1019, endPoint y: 137, distance: 191.5
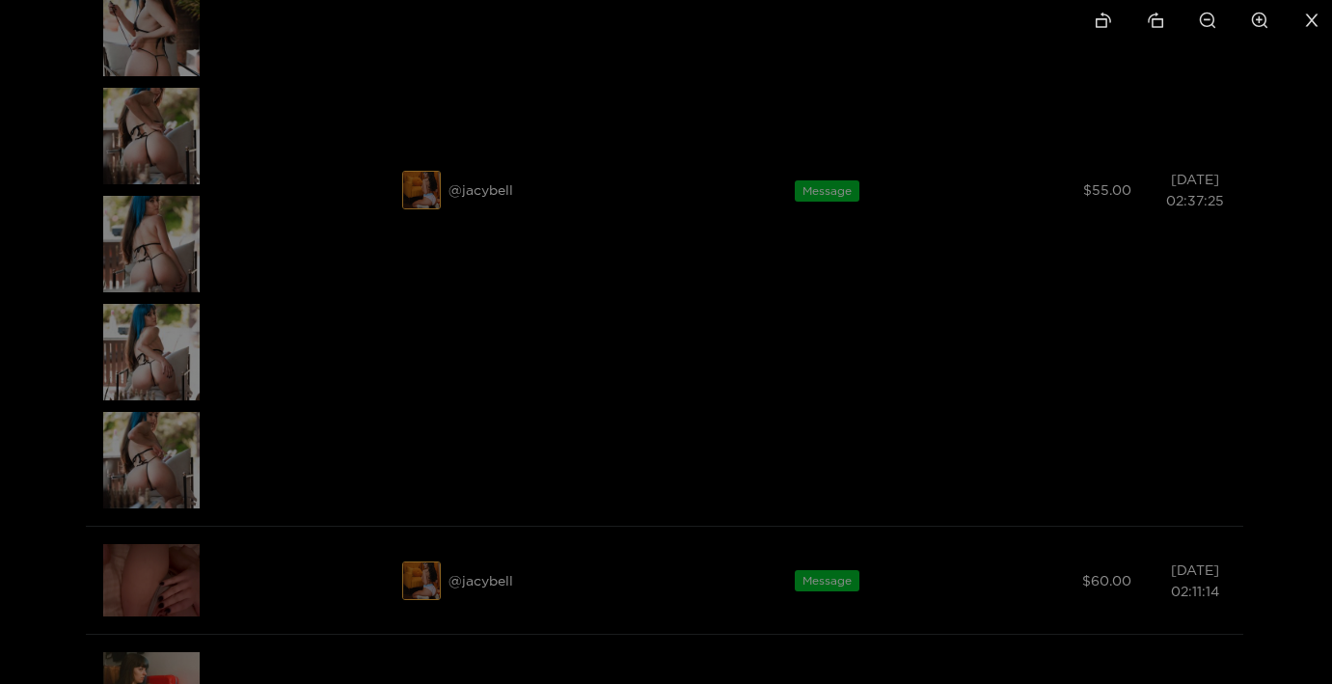
drag, startPoint x: 965, startPoint y: 341, endPoint x: 976, endPoint y: 164, distance: 176.9
